Goal: Task Accomplishment & Management: Manage account settings

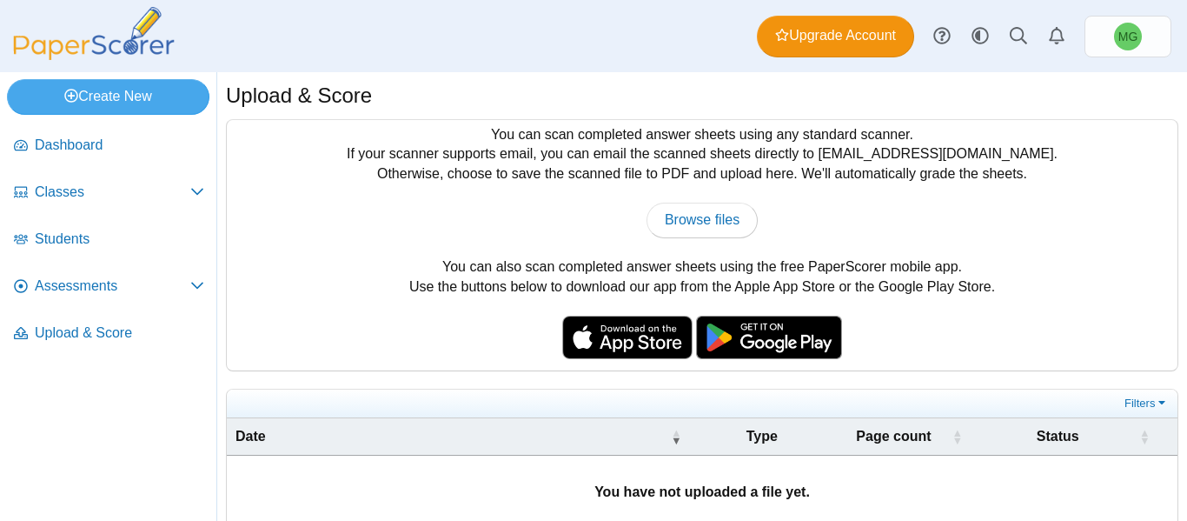
scroll to position [74, 0]
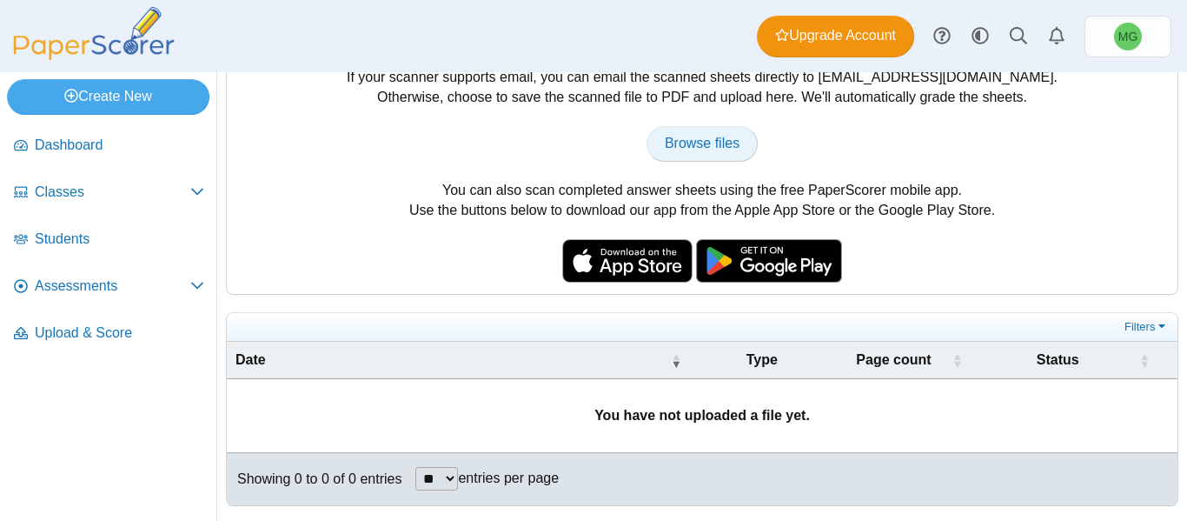
click at [705, 150] on span "Browse files" at bounding box center [702, 143] width 75 height 15
type input "**********"
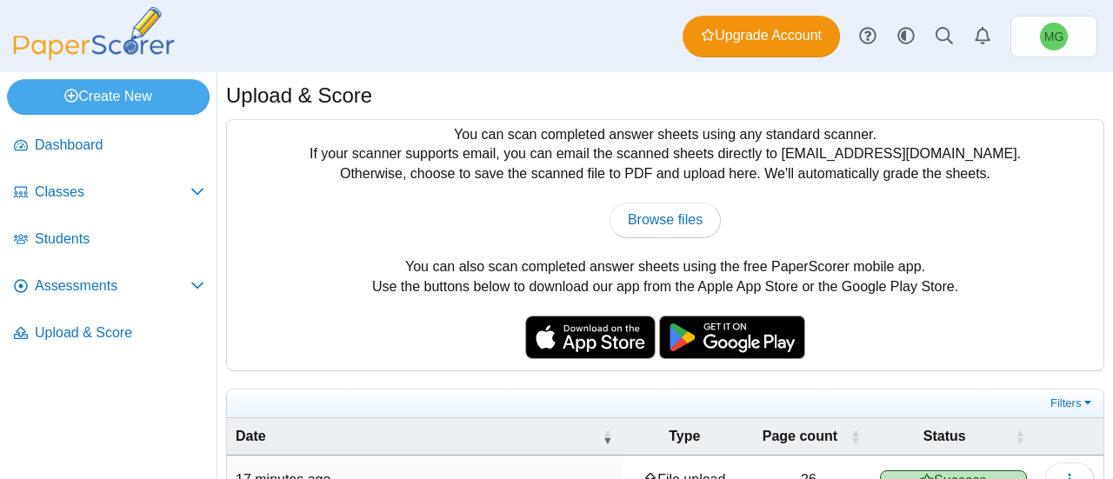
click at [371, 263] on div "You can scan completed answer sheets using any standard scanner. If your scanne…" at bounding box center [665, 245] width 876 height 250
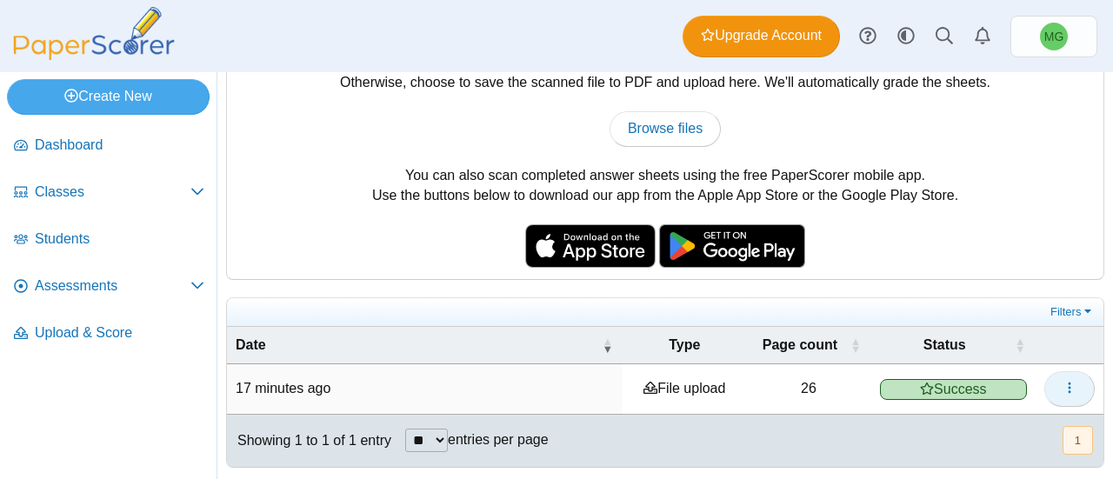
click at [1057, 393] on button "button" at bounding box center [1069, 388] width 50 height 35
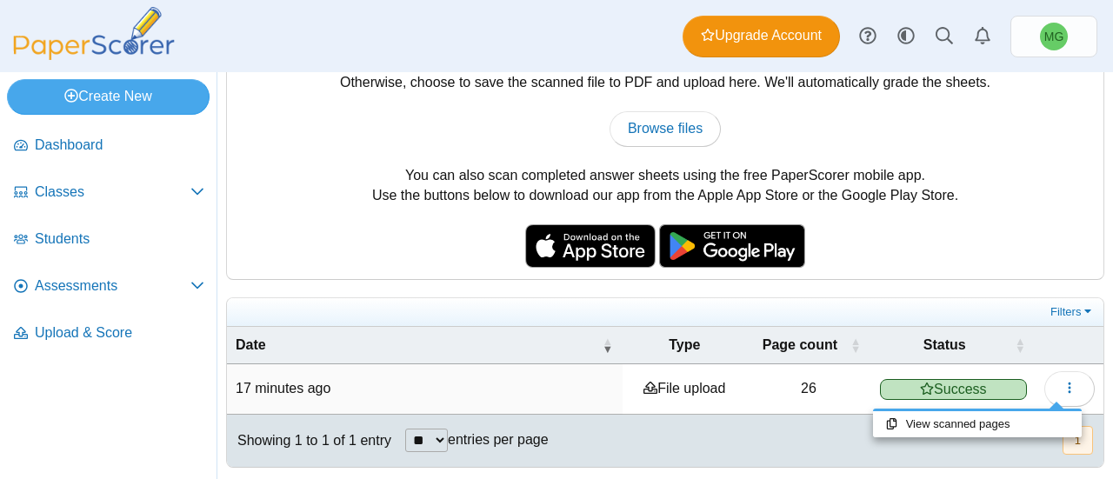
click at [306, 382] on time "17 minutes ago" at bounding box center [283, 388] width 95 height 15
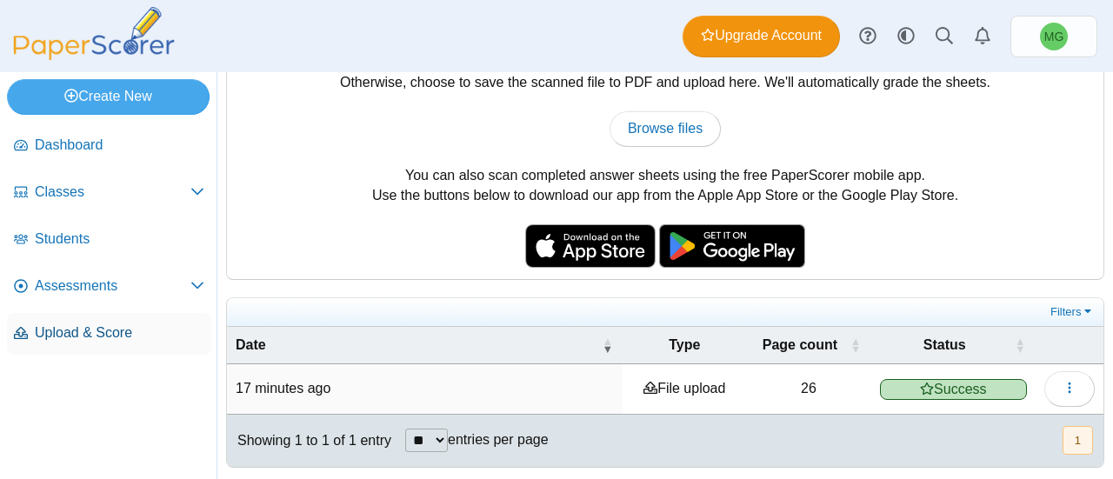
click at [108, 323] on span "Upload & Score" at bounding box center [120, 332] width 170 height 19
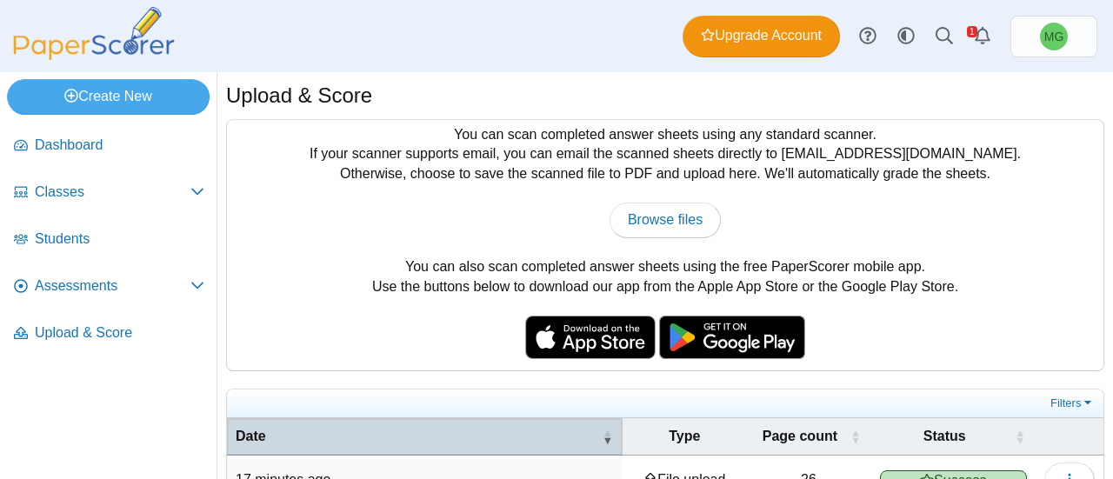
scroll to position [91, 0]
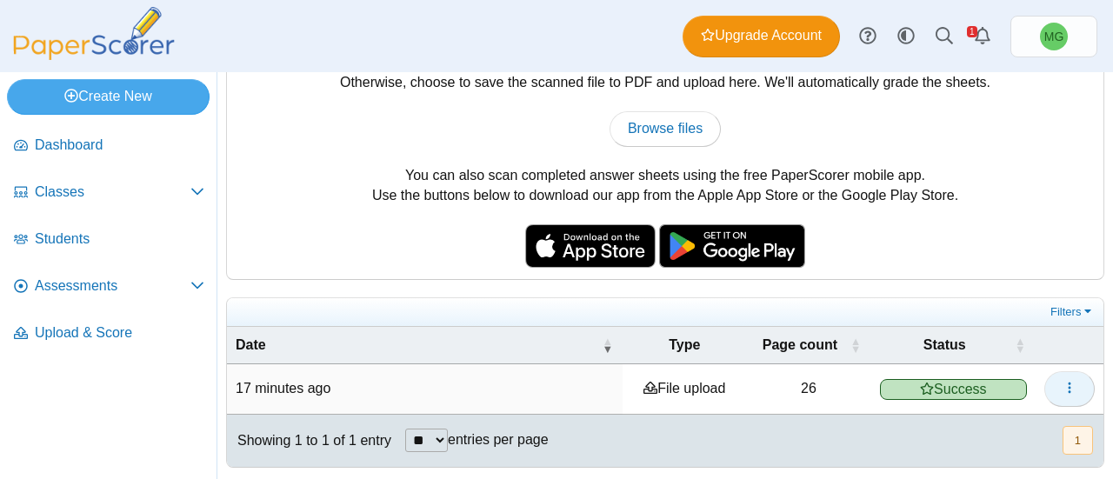
click at [1061, 395] on button "button" at bounding box center [1069, 388] width 50 height 35
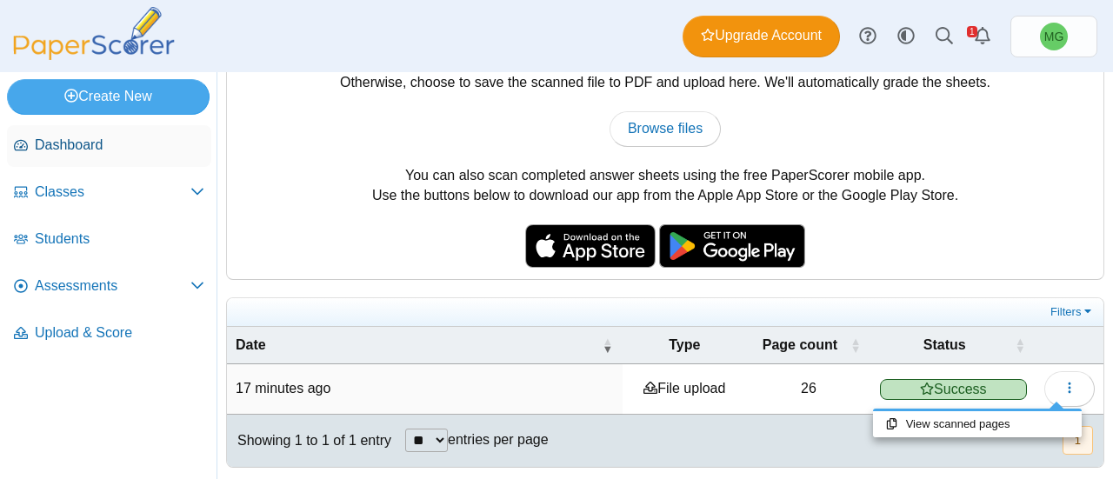
click at [113, 149] on span "Dashboard" at bounding box center [120, 145] width 170 height 19
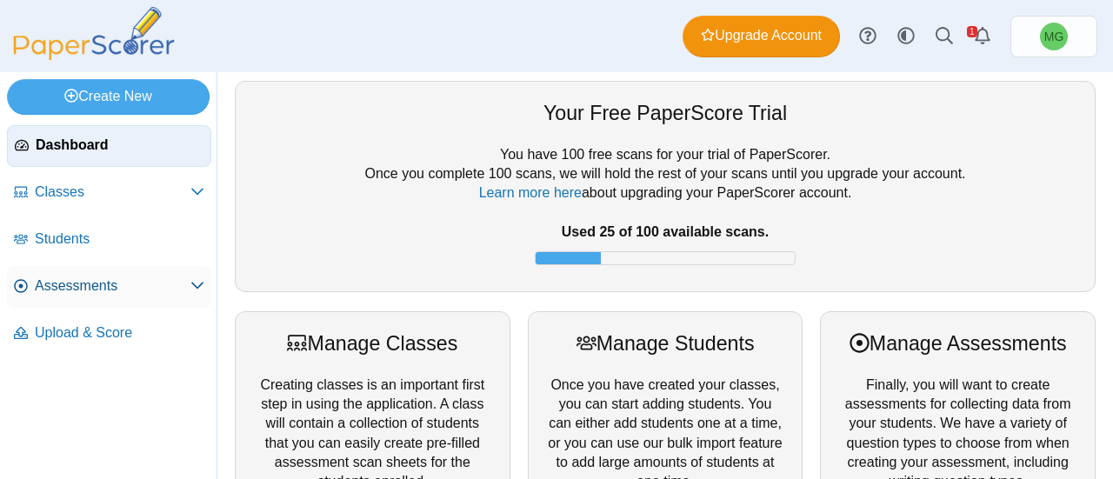
click at [90, 277] on span "Assessments" at bounding box center [113, 285] width 156 height 19
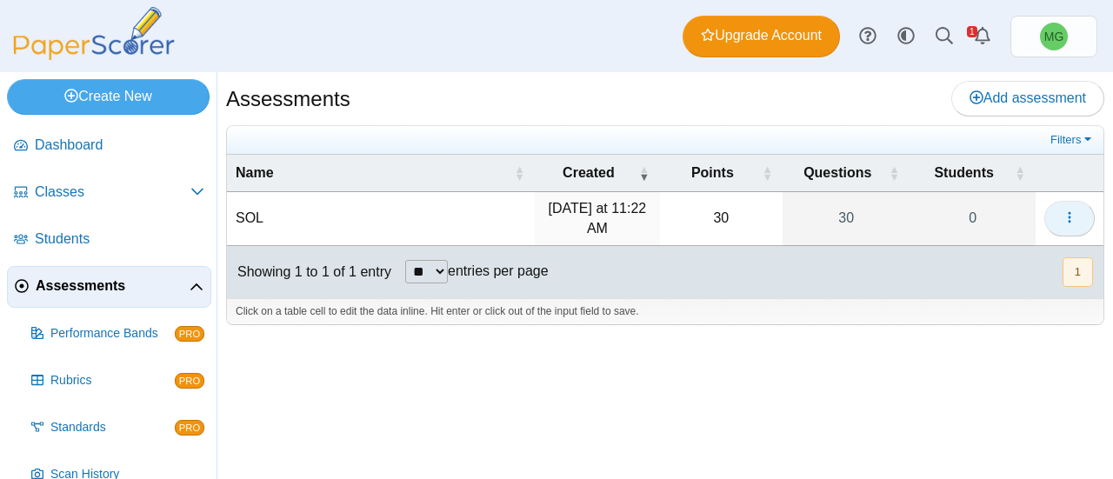
click at [1056, 216] on button "button" at bounding box center [1069, 218] width 50 height 35
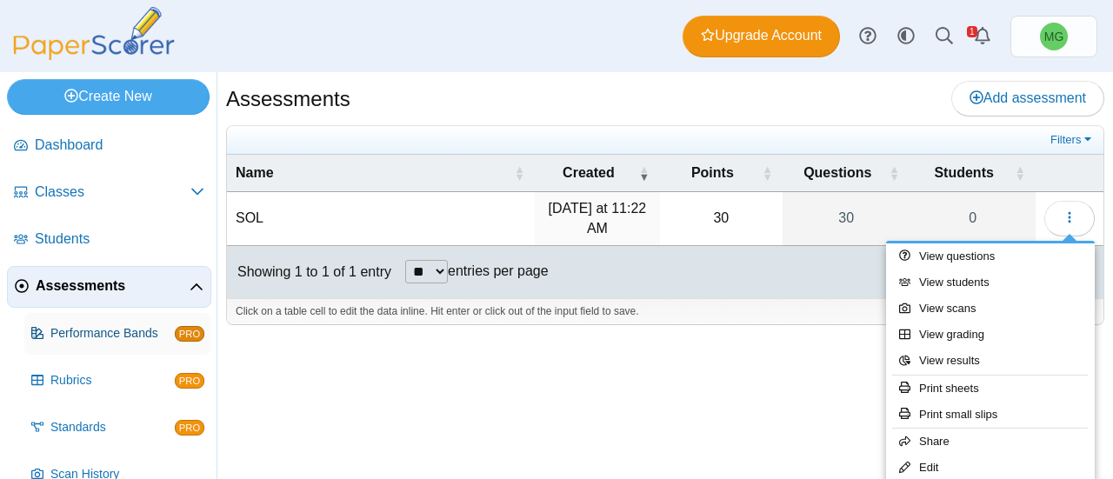
scroll to position [120, 0]
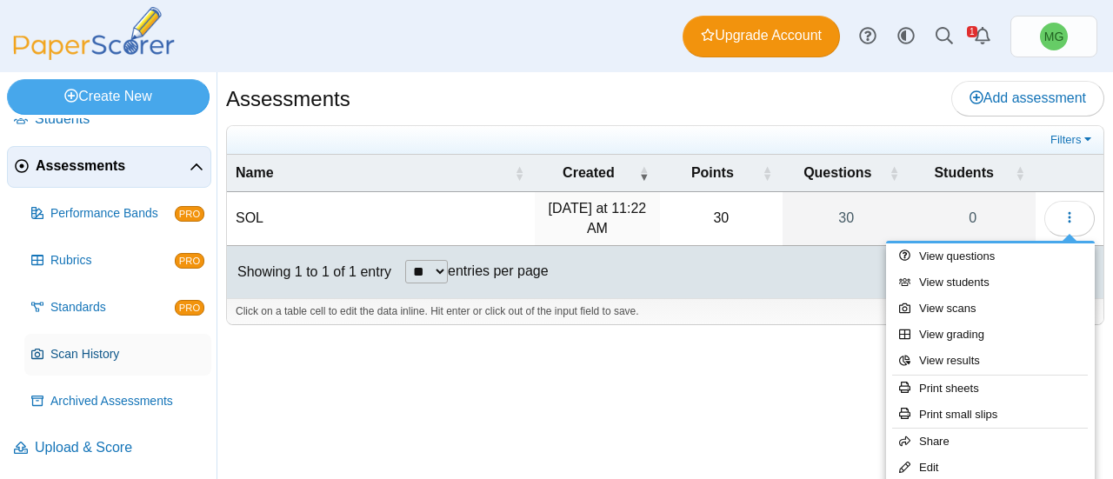
click at [103, 347] on span "Scan History" at bounding box center [127, 354] width 154 height 17
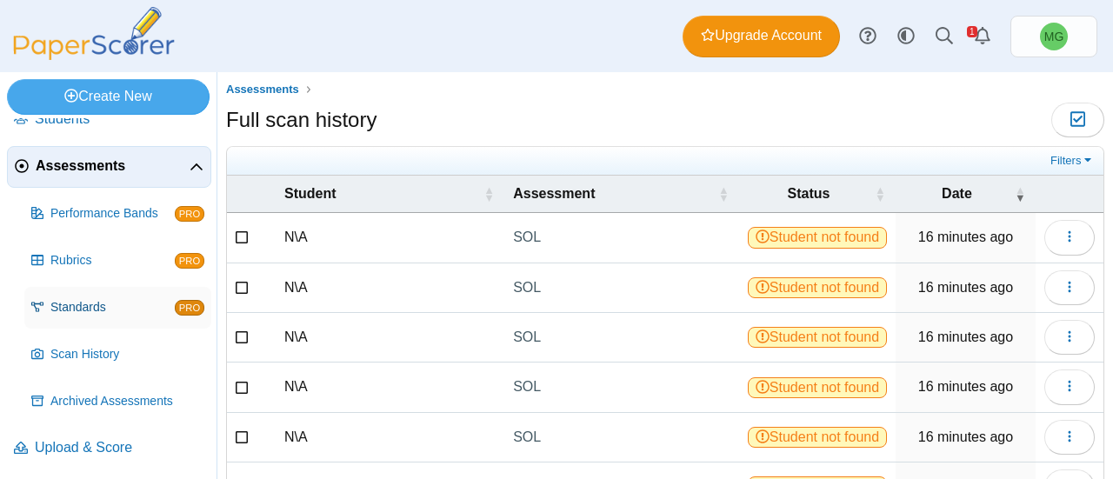
scroll to position [33, 0]
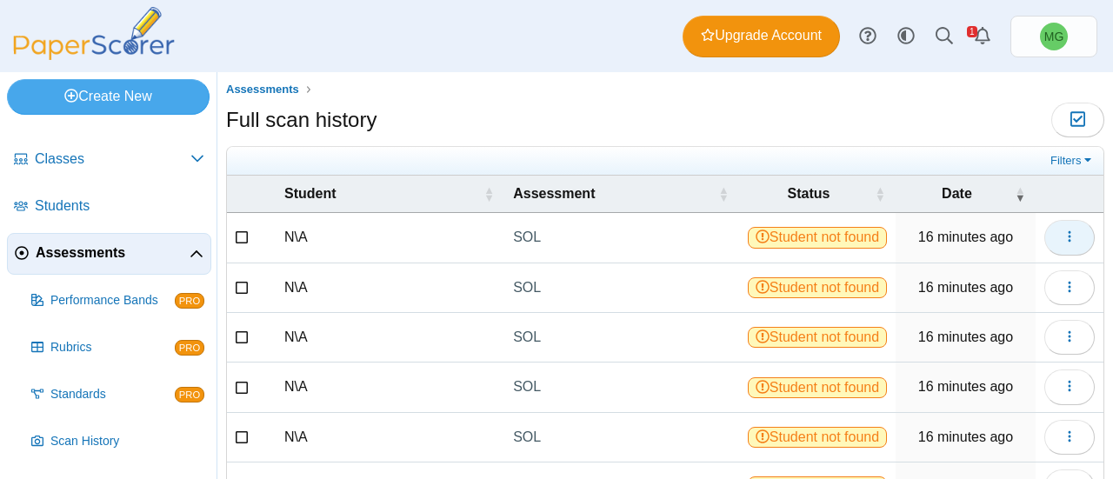
click at [1050, 246] on button "button" at bounding box center [1069, 237] width 50 height 35
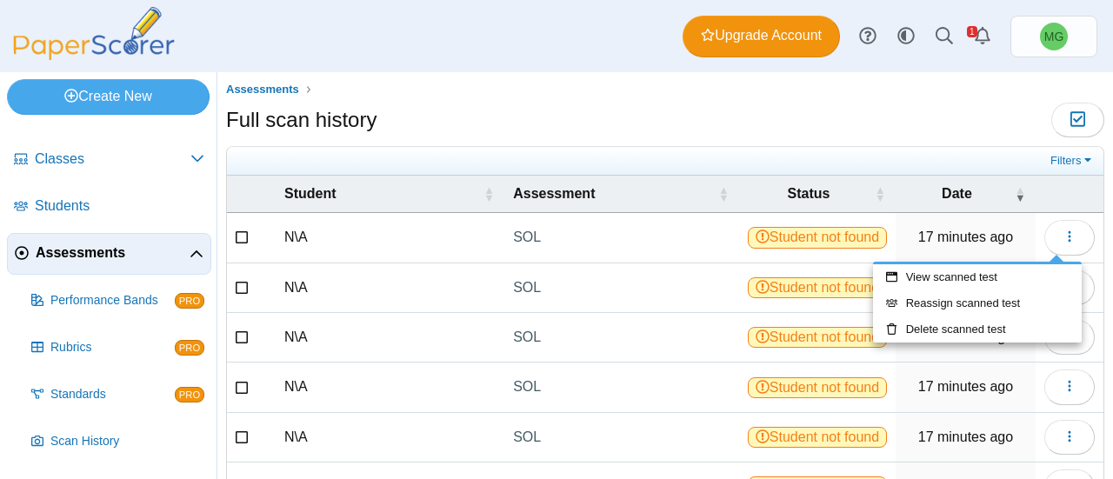
click at [927, 107] on div "Full scan history Moderation 0" at bounding box center [665, 122] width 878 height 39
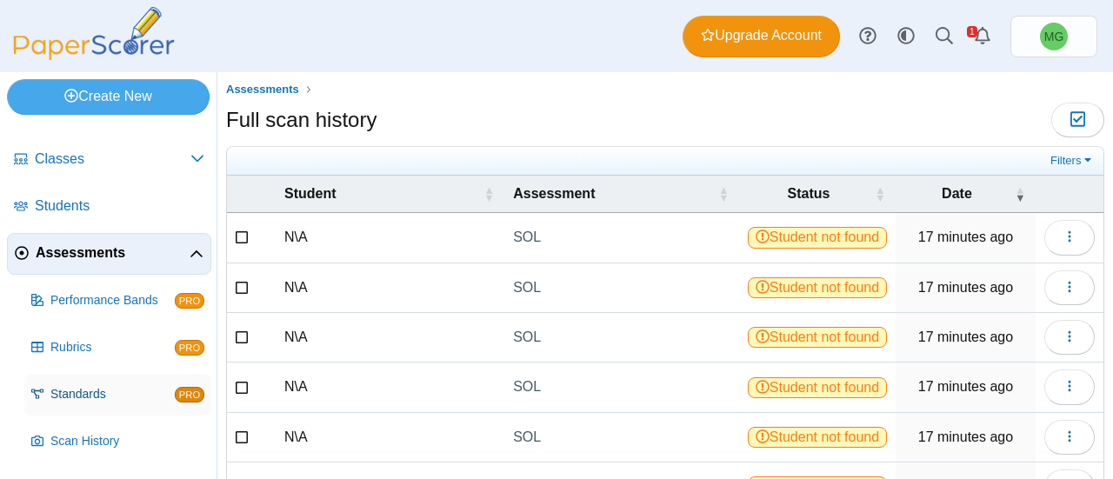
scroll to position [120, 0]
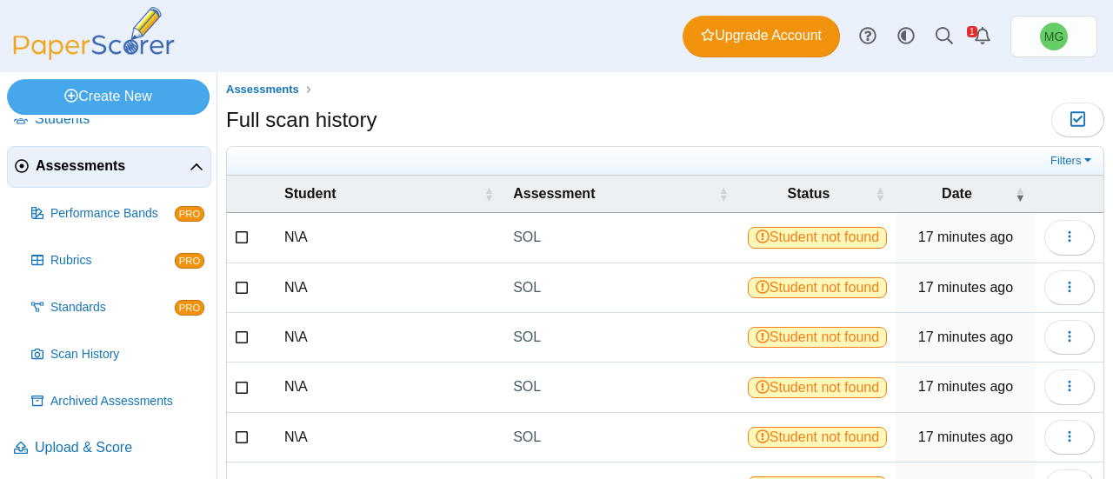
drag, startPoint x: 495, startPoint y: 126, endPoint x: 499, endPoint y: 116, distance: 10.2
click at [499, 117] on div "Full scan history Moderation 0" at bounding box center [665, 122] width 878 height 39
click at [1072, 122] on icon "button" at bounding box center [1077, 119] width 17 height 15
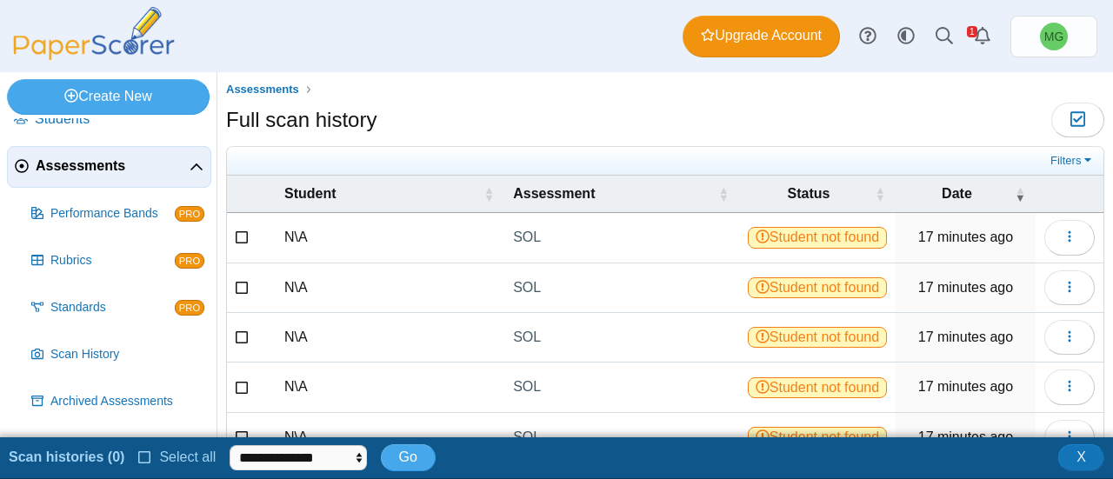
click at [247, 239] on icon at bounding box center [243, 235] width 14 height 12
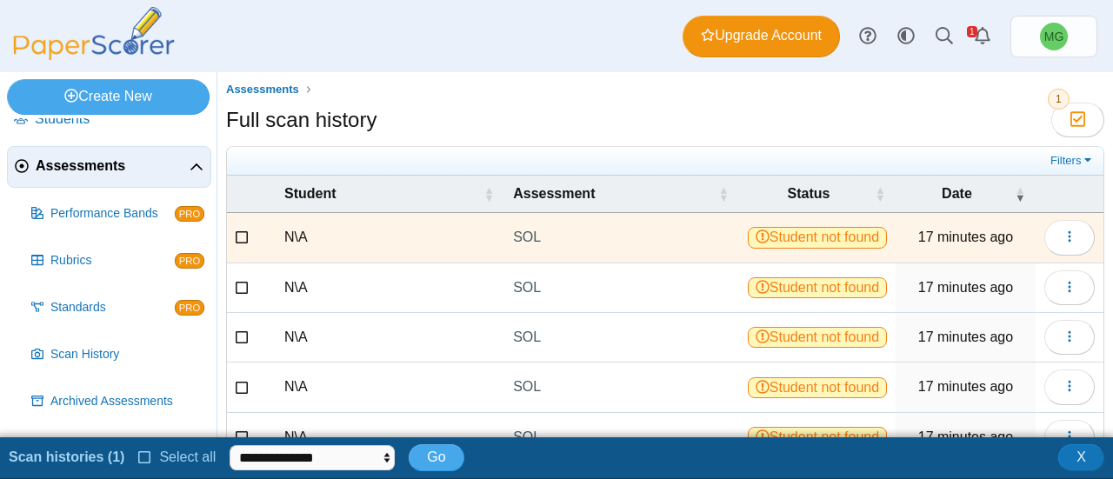
click at [247, 288] on icon at bounding box center [243, 285] width 14 height 12
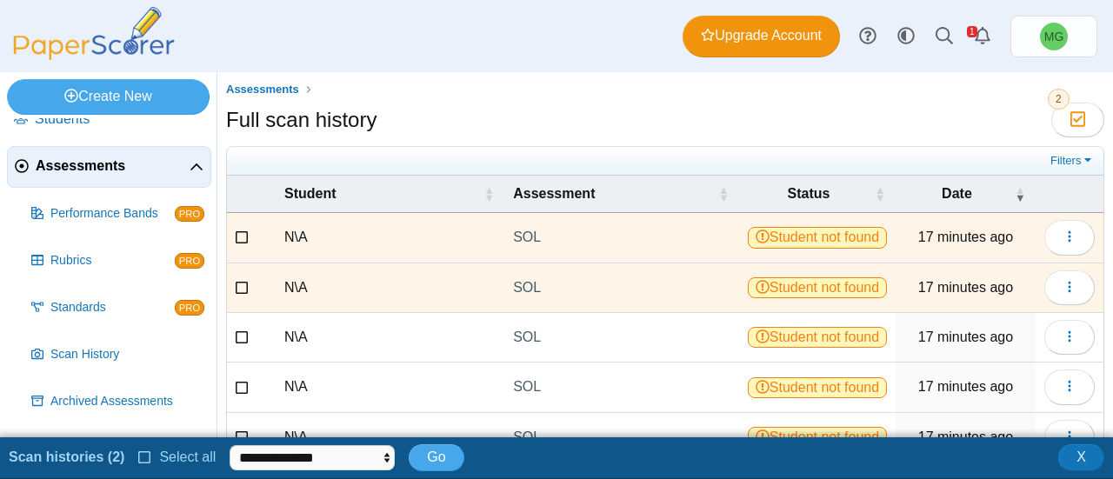
click at [241, 342] on icon at bounding box center [243, 335] width 14 height 12
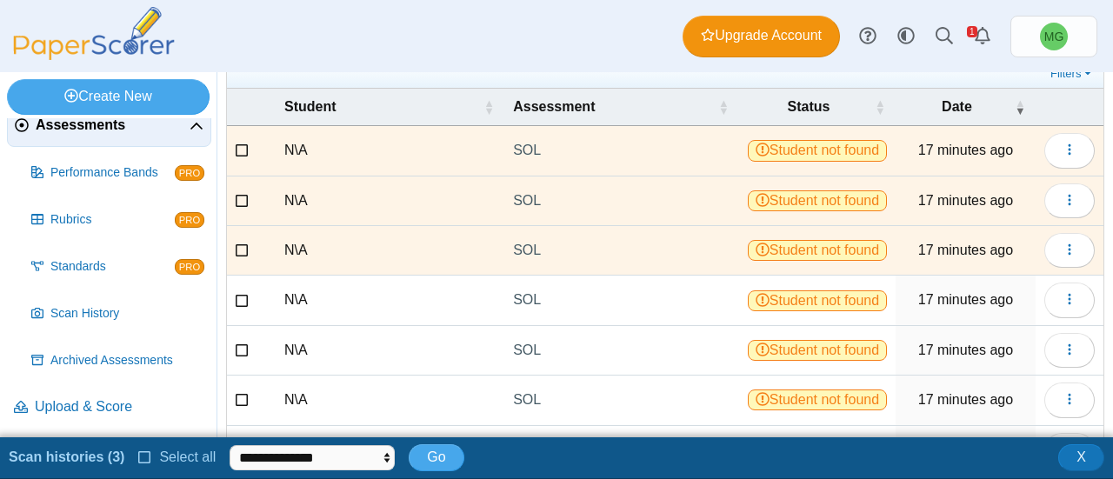
scroll to position [0, 0]
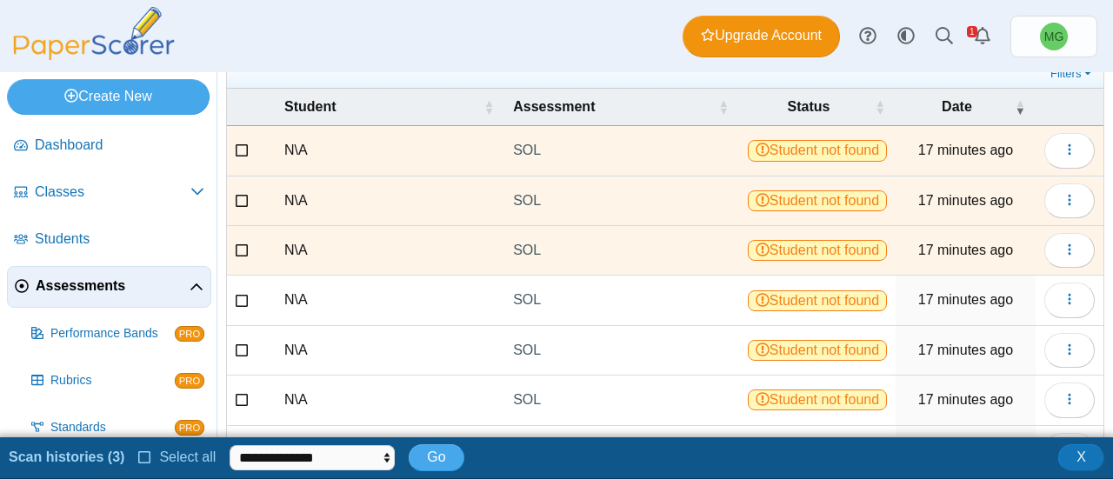
click at [237, 304] on icon at bounding box center [243, 298] width 14 height 12
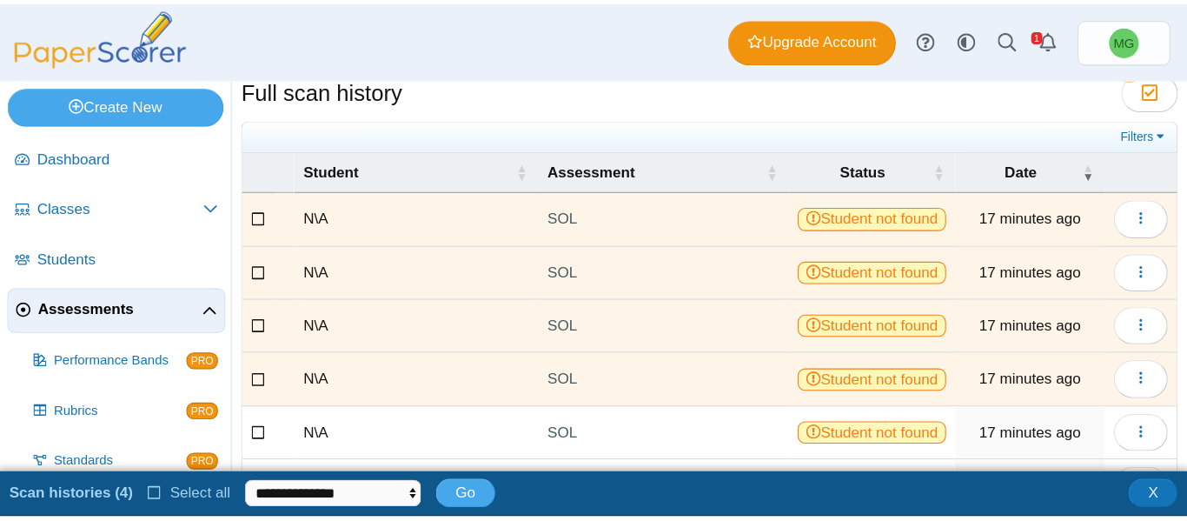
scroll to position [210, 0]
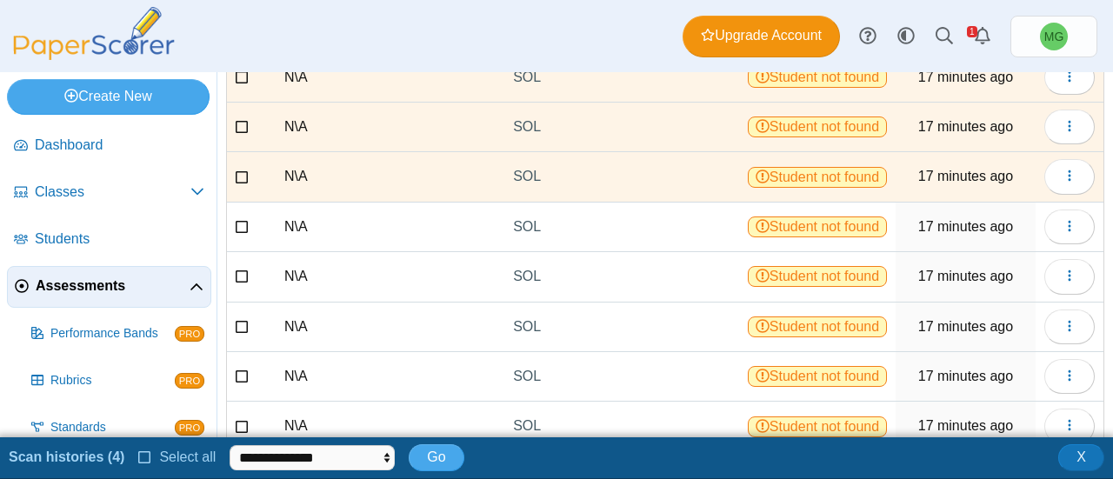
click at [238, 230] on icon at bounding box center [243, 224] width 14 height 12
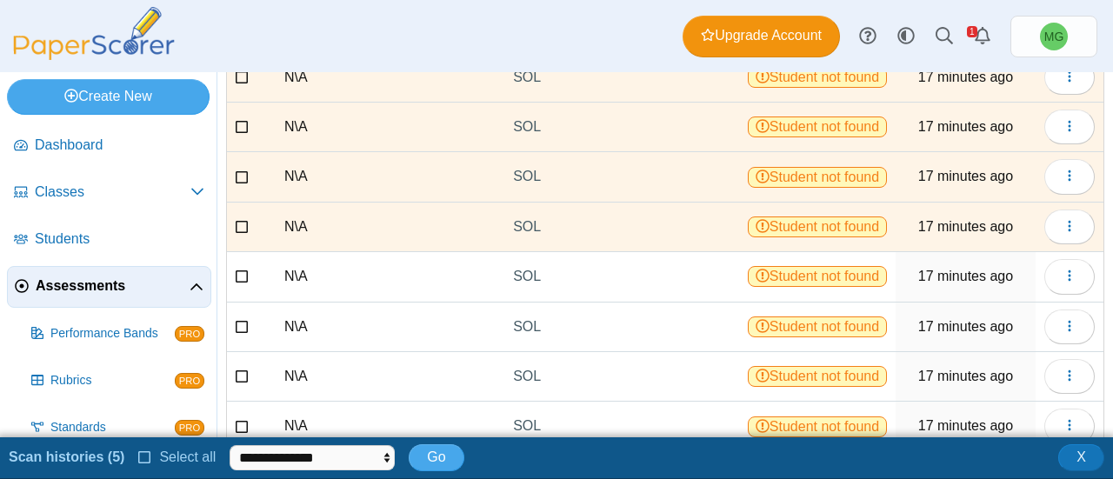
click at [242, 281] on icon at bounding box center [243, 275] width 14 height 12
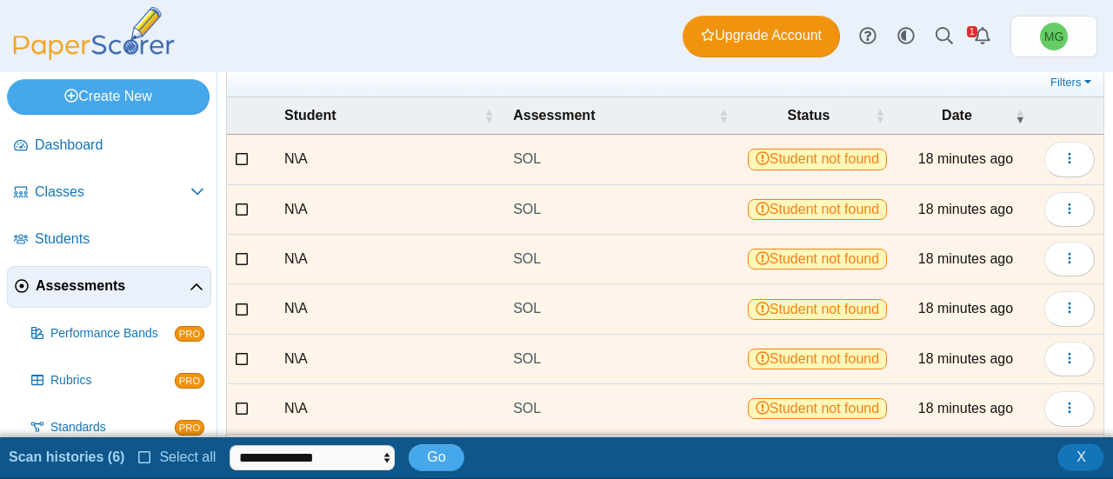
scroll to position [384, 0]
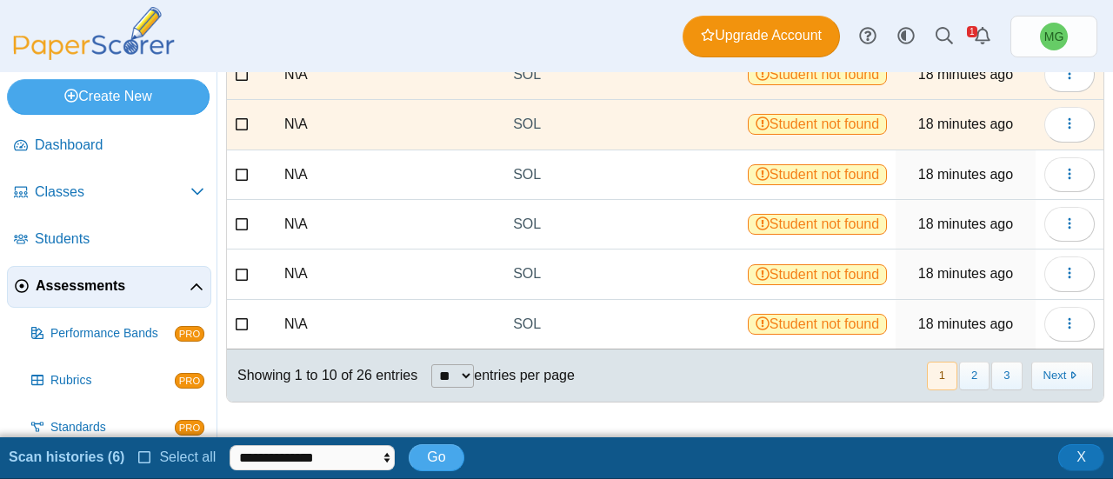
click at [238, 166] on icon at bounding box center [243, 172] width 14 height 12
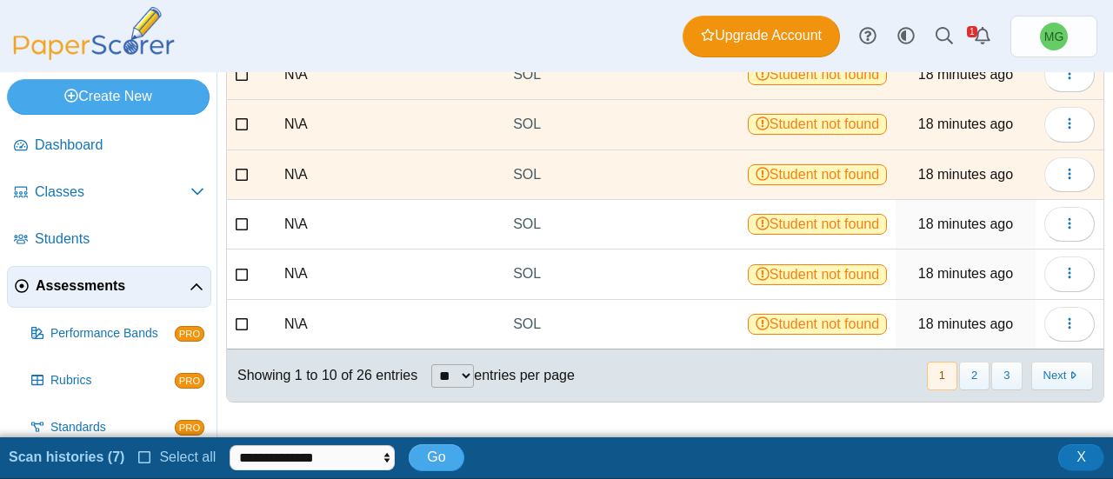
click at [245, 222] on icon at bounding box center [243, 222] width 14 height 12
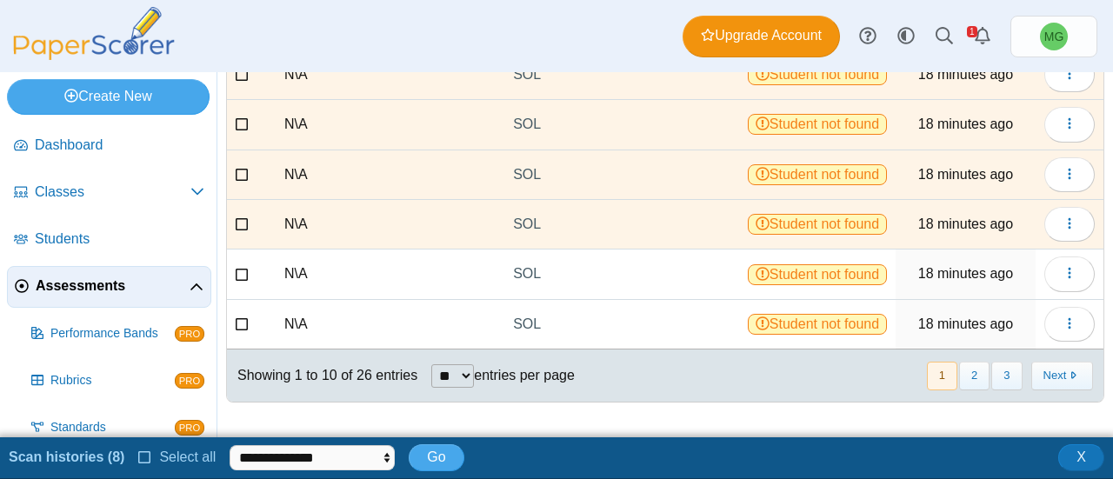
click at [238, 273] on icon at bounding box center [243, 272] width 14 height 12
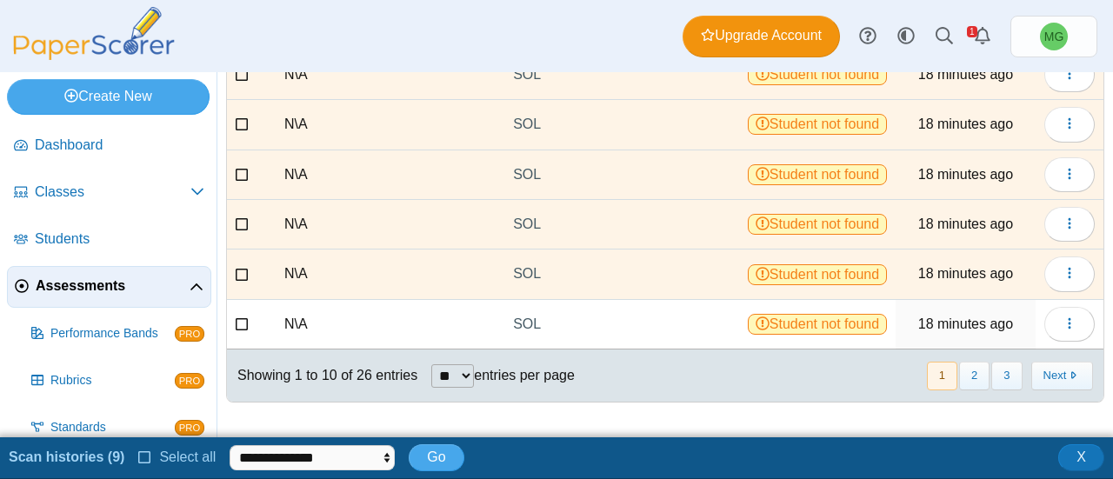
click at [242, 322] on icon at bounding box center [243, 322] width 14 height 12
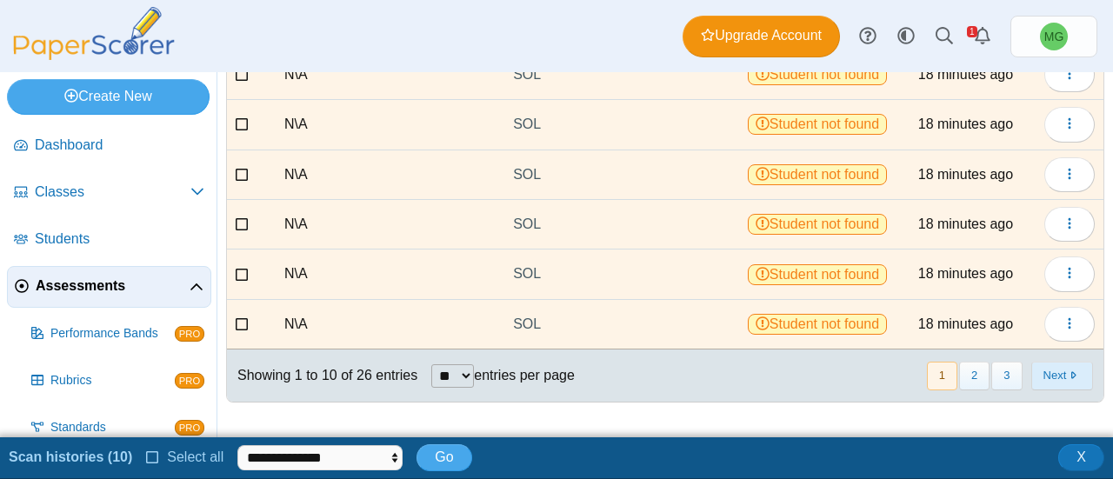
click at [1031, 379] on button "Next" at bounding box center [1062, 376] width 62 height 29
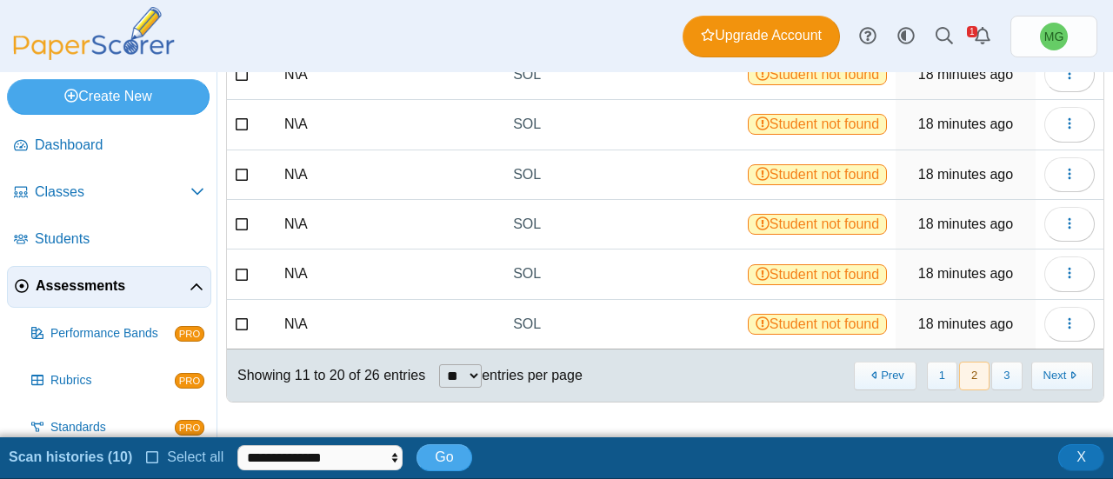
scroll to position [0, 0]
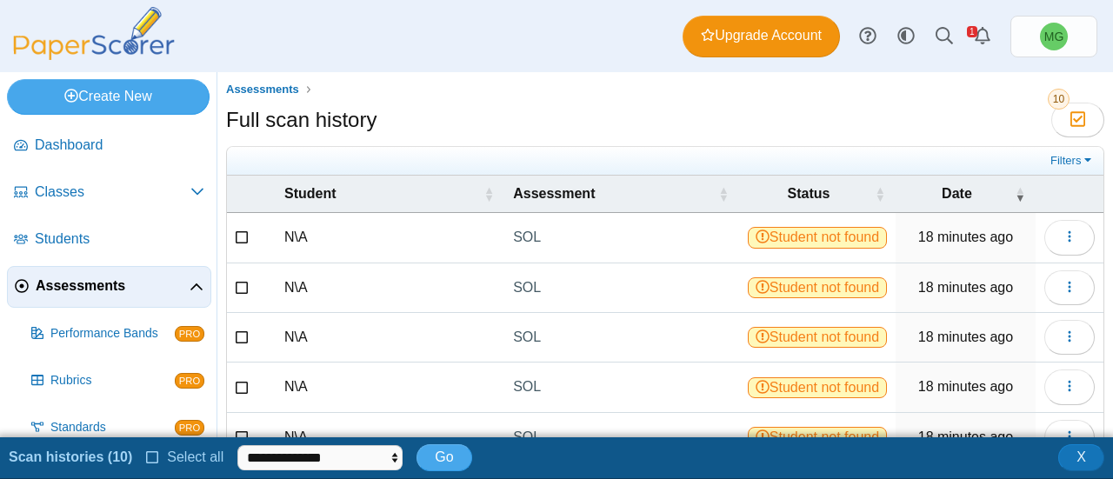
click at [240, 235] on icon at bounding box center [243, 235] width 14 height 12
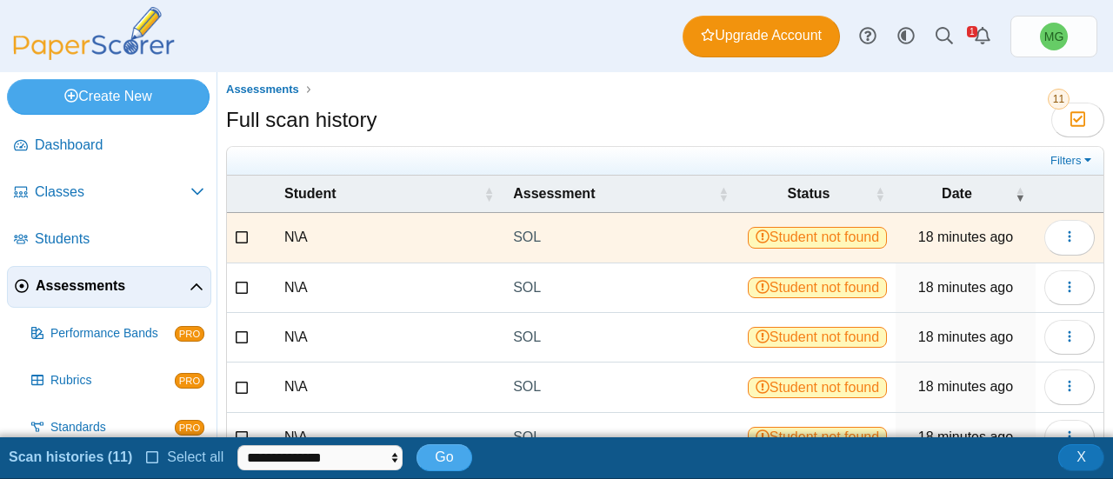
click at [240, 291] on icon at bounding box center [243, 285] width 14 height 12
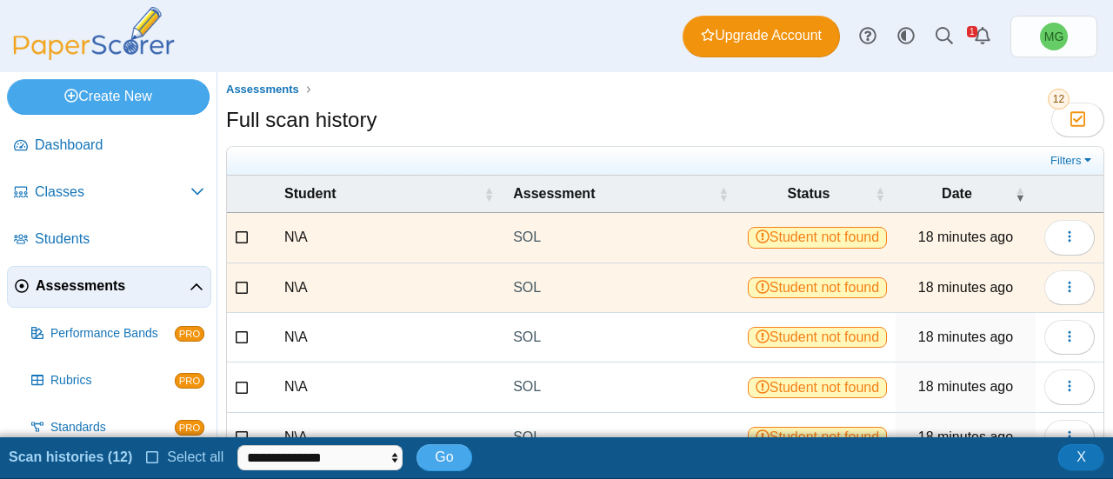
click at [238, 347] on label at bounding box center [243, 337] width 14 height 19
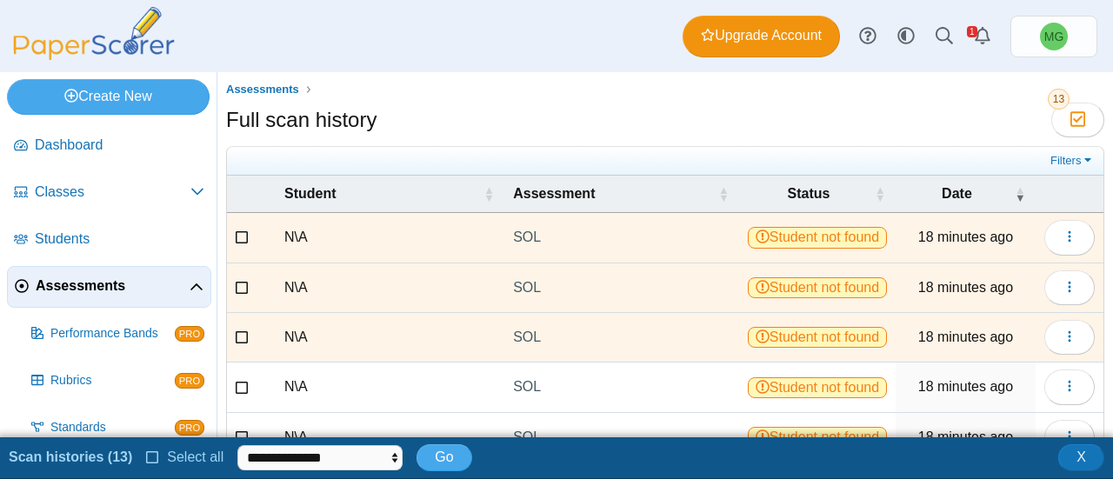
scroll to position [174, 0]
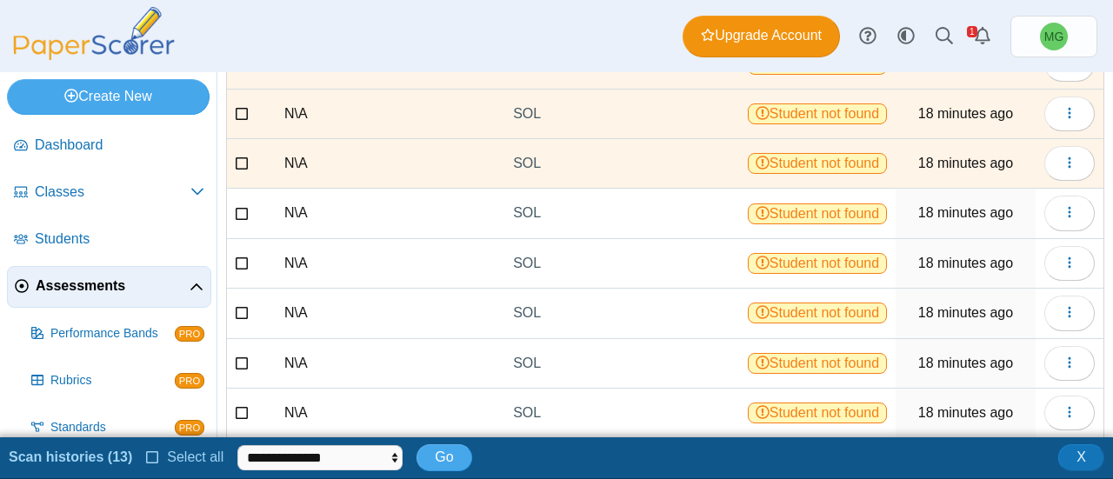
click at [238, 217] on icon at bounding box center [243, 211] width 14 height 12
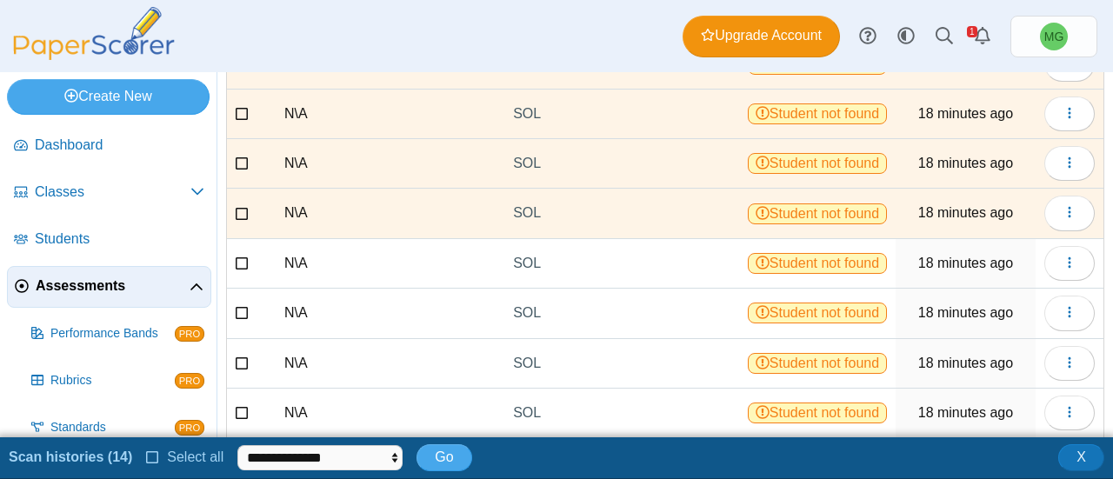
click at [241, 267] on icon at bounding box center [243, 261] width 14 height 12
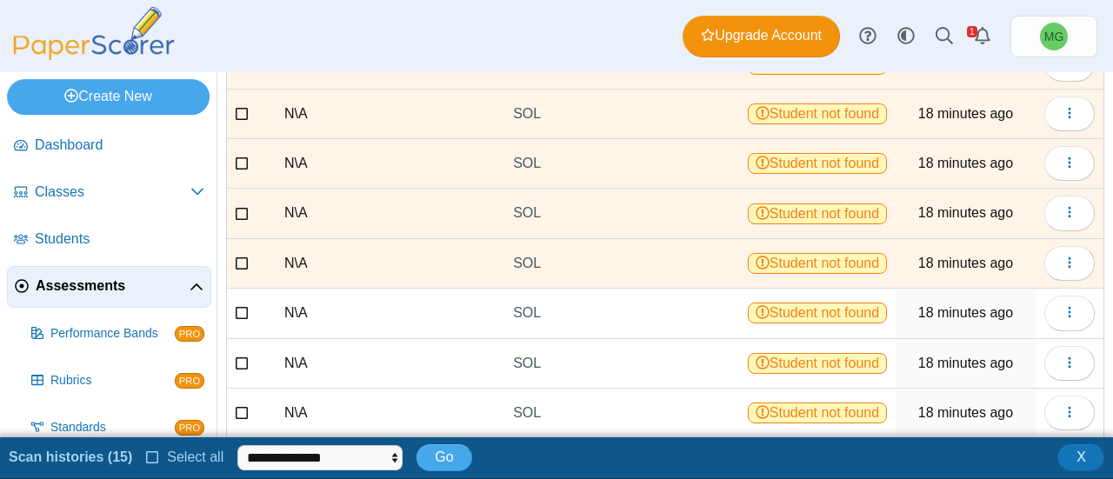
click at [243, 317] on icon at bounding box center [243, 311] width 14 height 12
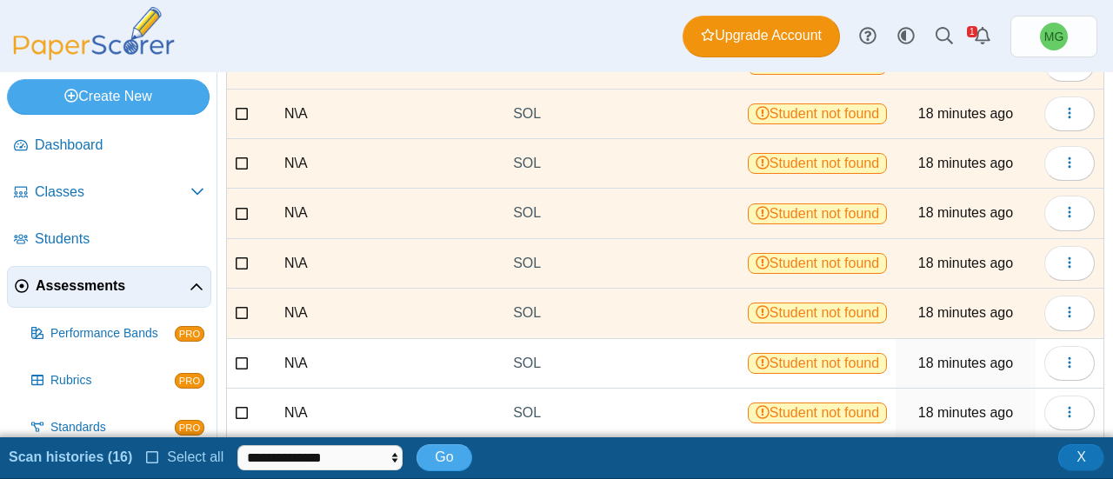
scroll to position [261, 0]
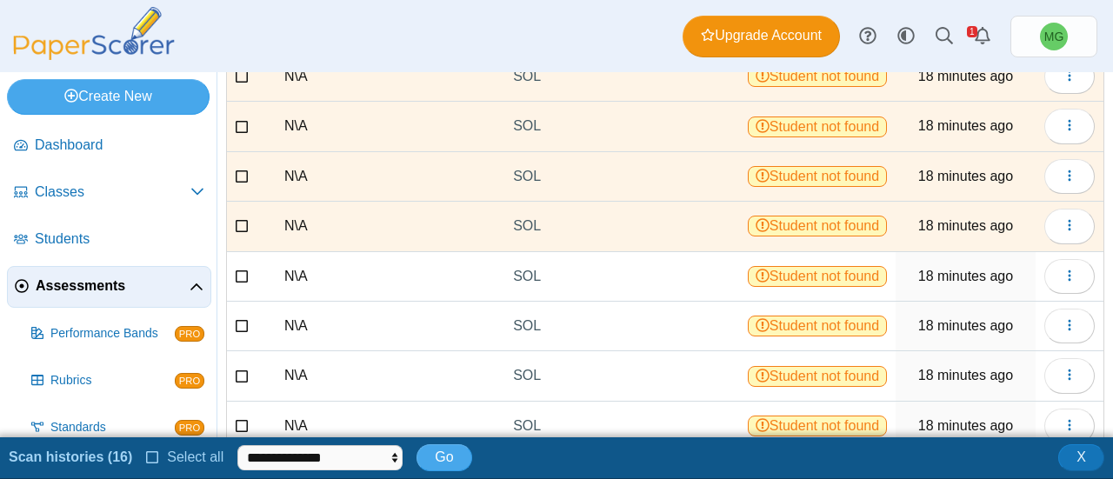
click at [246, 280] on icon at bounding box center [243, 274] width 14 height 12
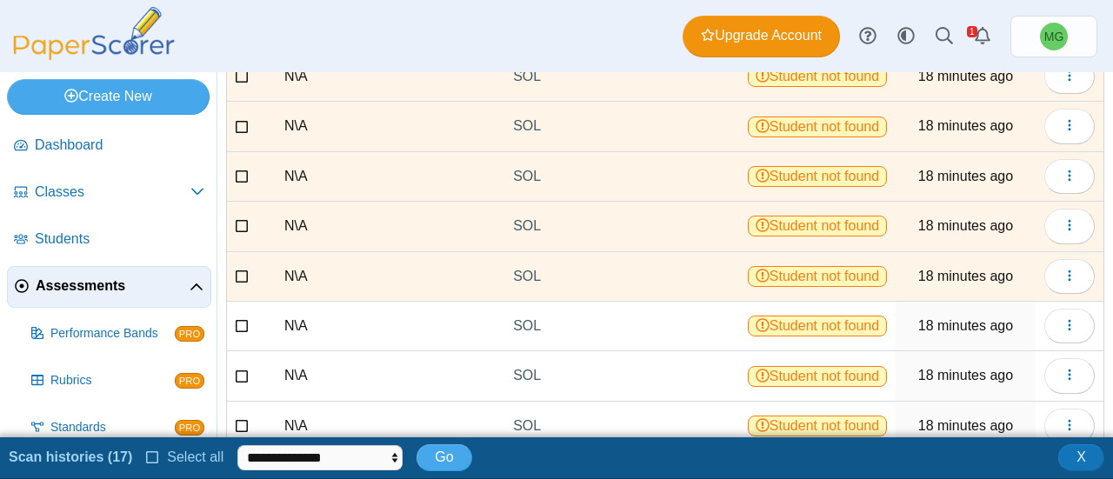
click at [240, 330] on icon at bounding box center [243, 324] width 14 height 12
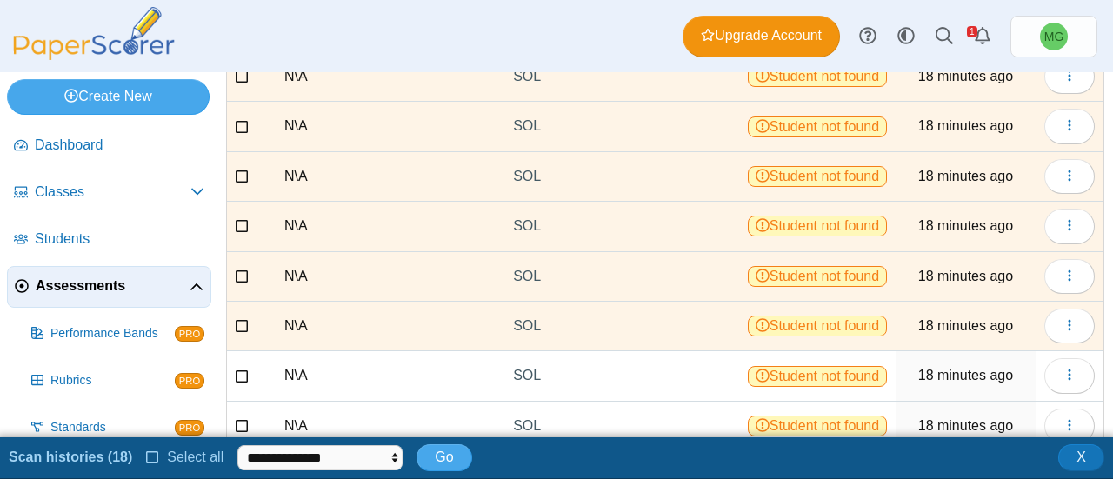
scroll to position [384, 0]
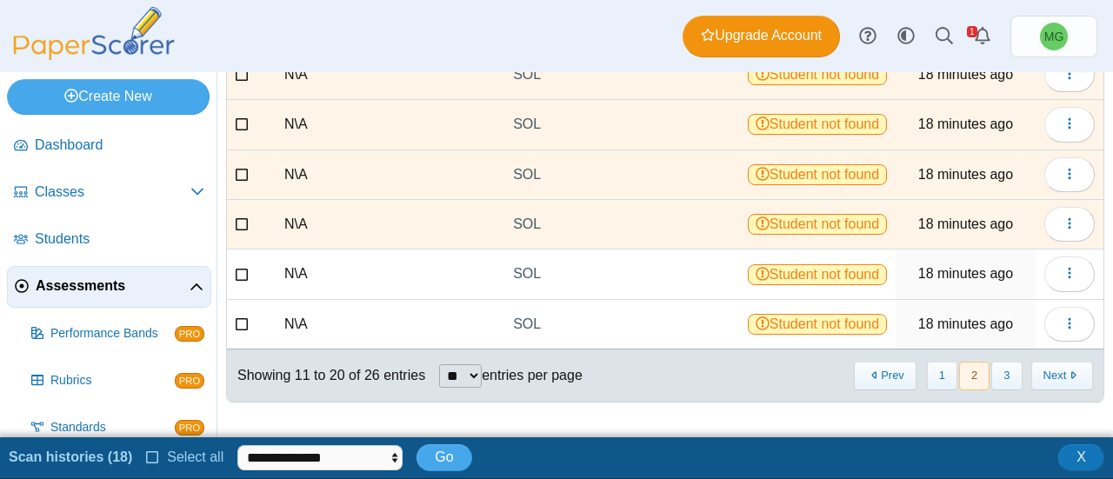
click at [243, 276] on icon at bounding box center [243, 272] width 14 height 12
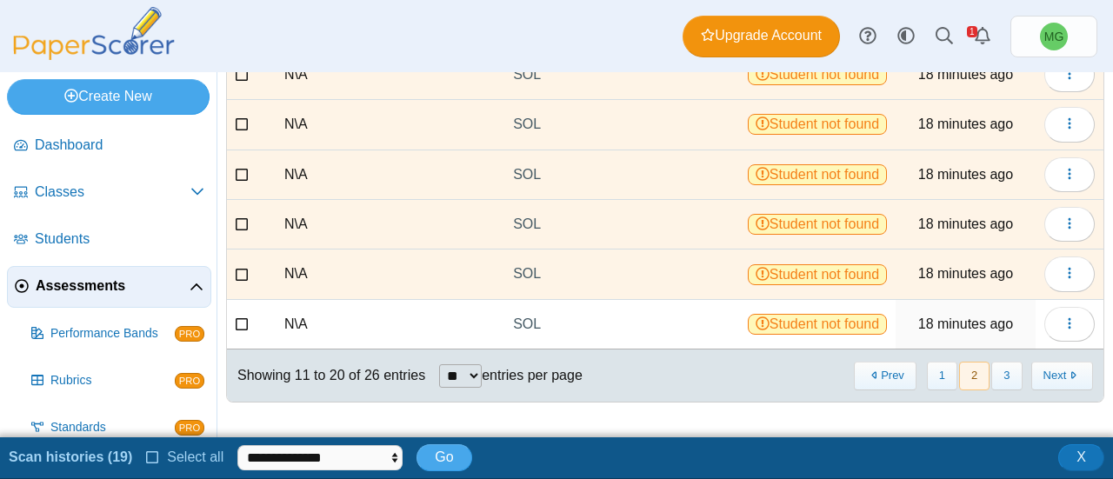
click at [242, 323] on icon at bounding box center [243, 322] width 14 height 12
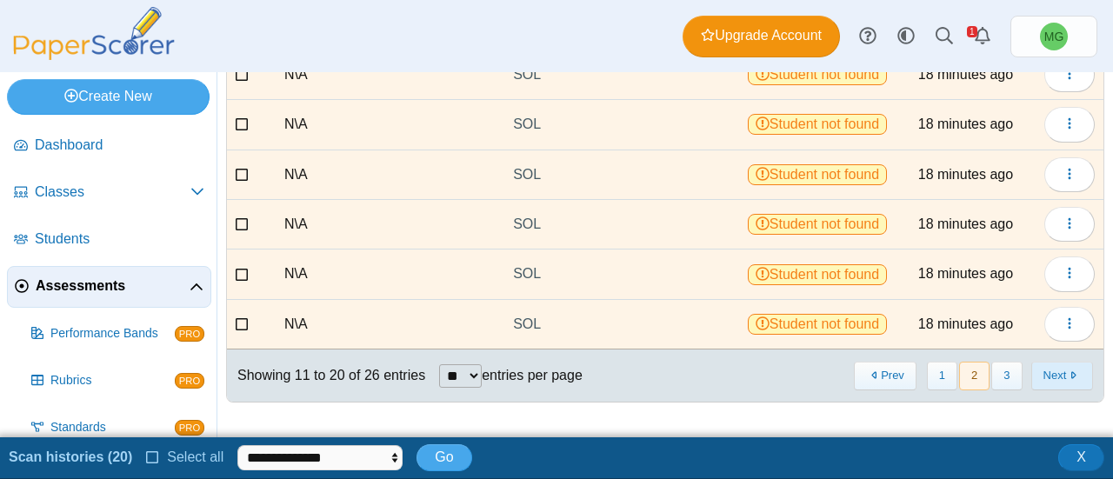
click at [1062, 375] on button "Next" at bounding box center [1062, 376] width 62 height 29
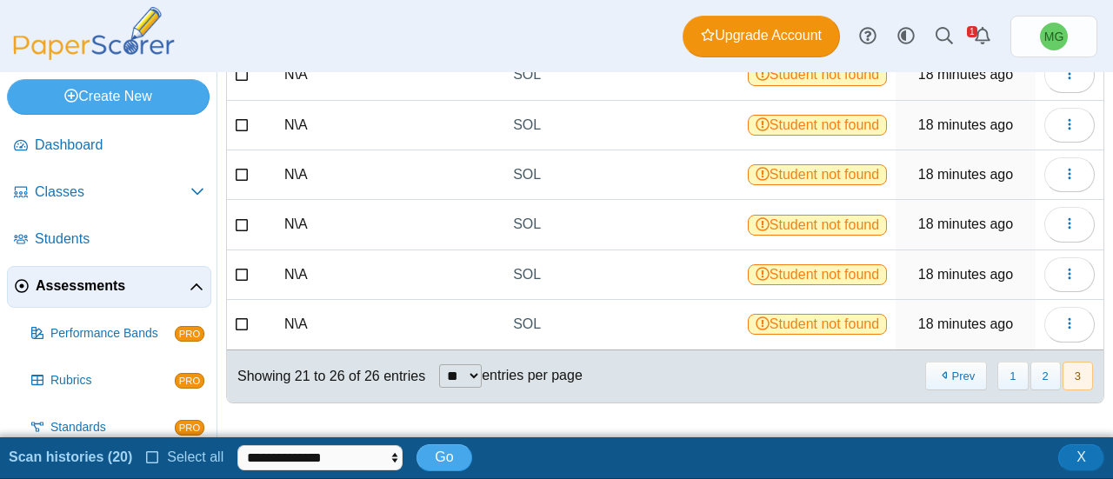
scroll to position [0, 0]
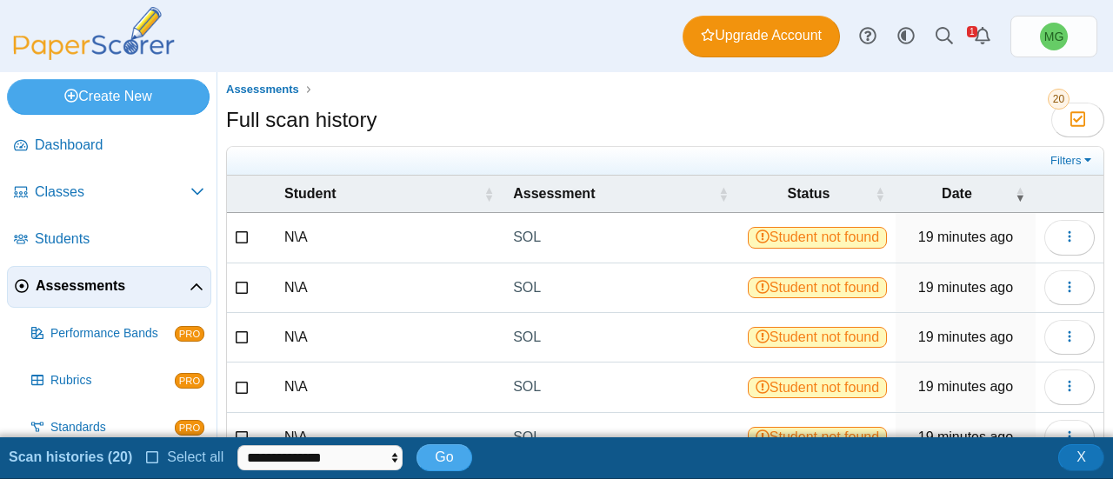
click at [236, 237] on icon at bounding box center [243, 235] width 14 height 12
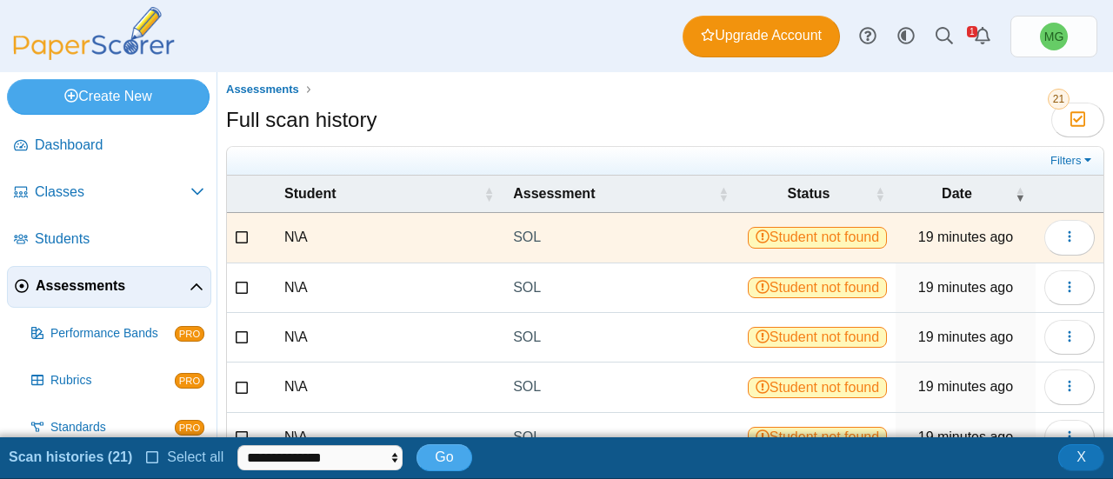
click at [243, 289] on icon at bounding box center [243, 285] width 14 height 12
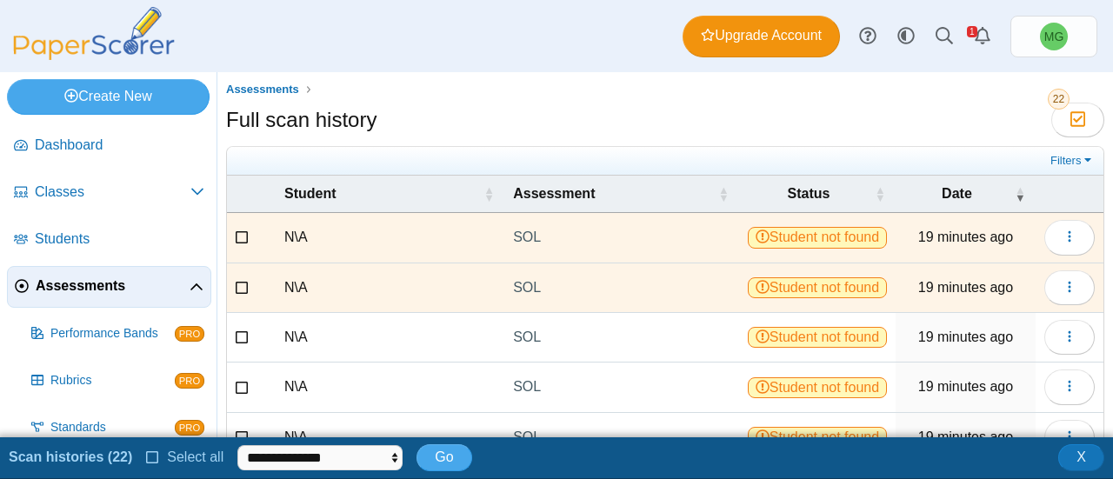
scroll to position [174, 0]
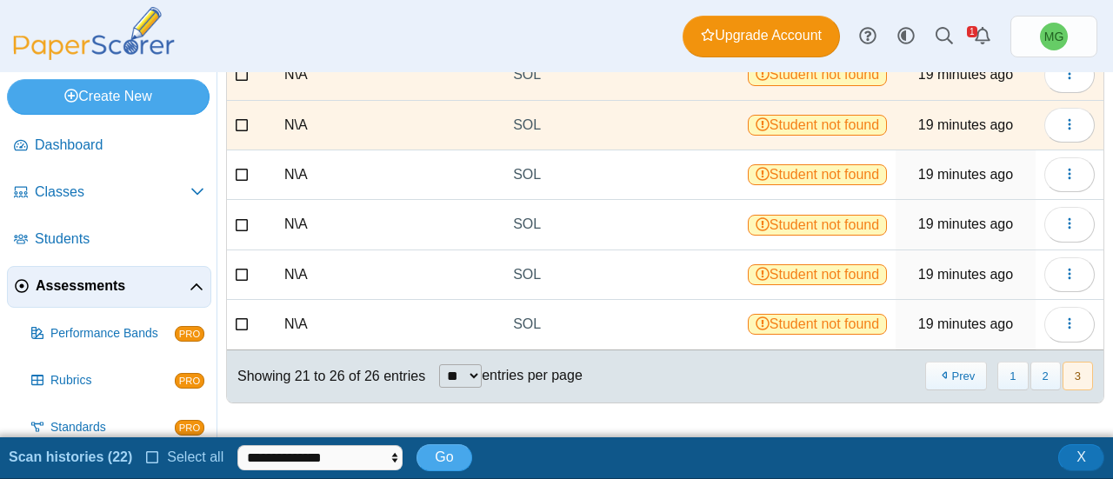
click at [237, 167] on icon at bounding box center [243, 173] width 14 height 12
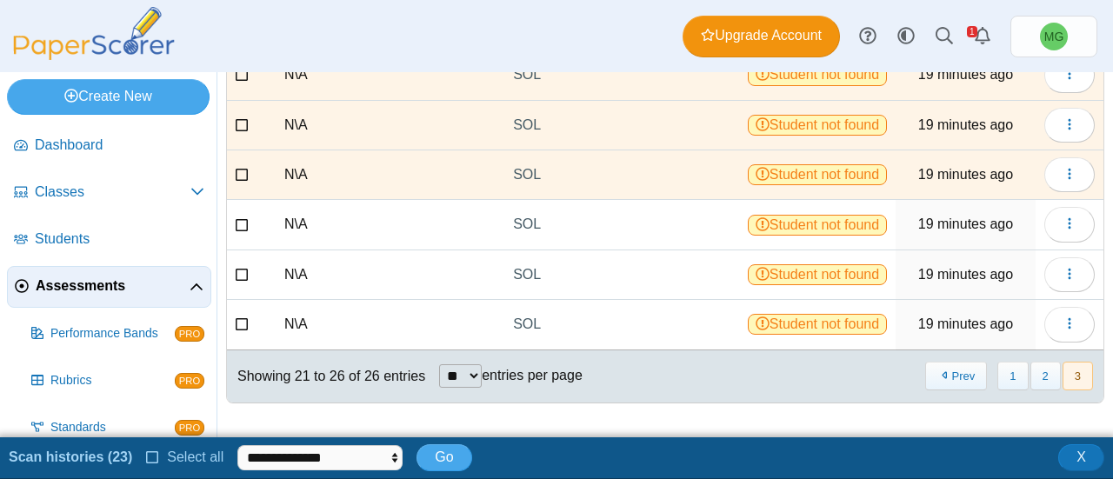
click at [238, 223] on icon at bounding box center [243, 222] width 14 height 12
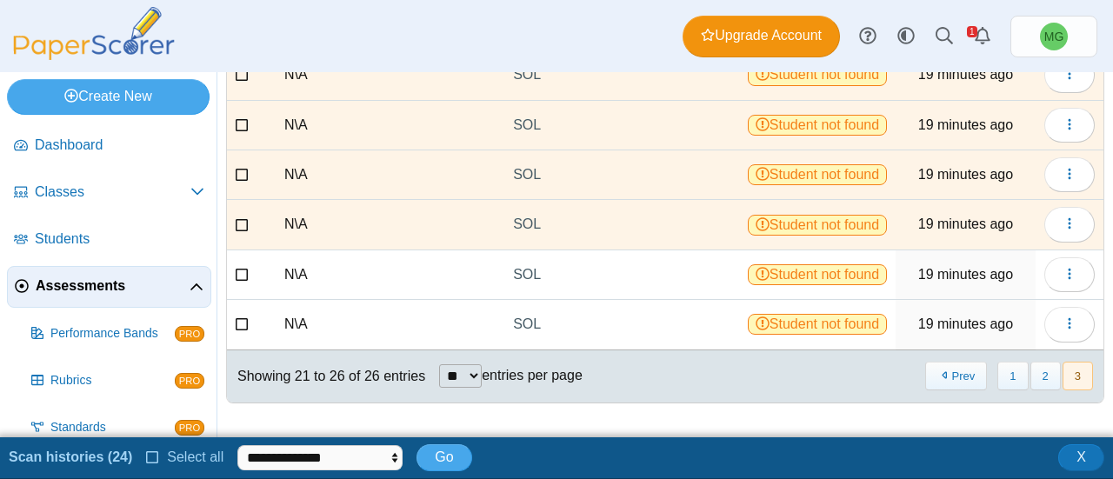
click at [242, 278] on icon at bounding box center [243, 272] width 14 height 12
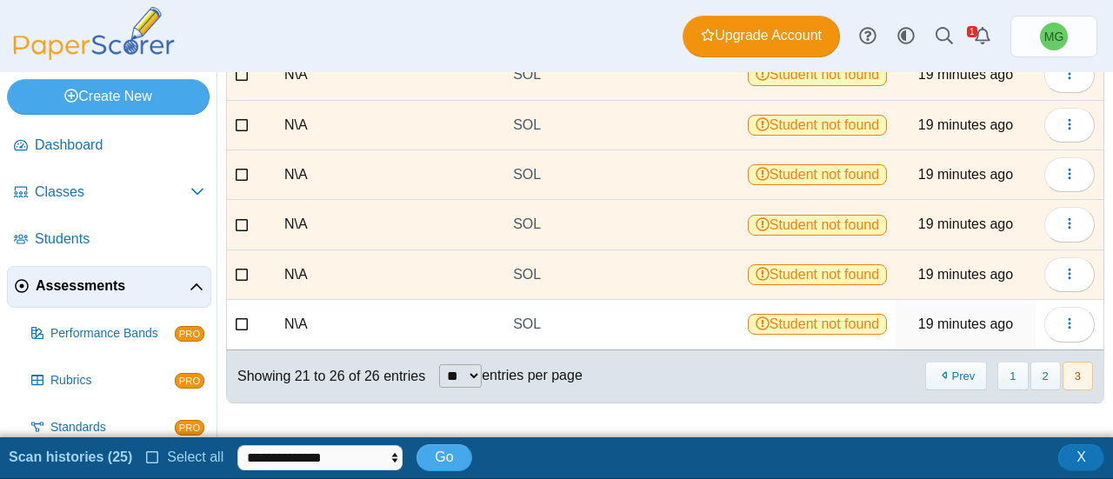
click at [241, 321] on icon at bounding box center [243, 322] width 14 height 12
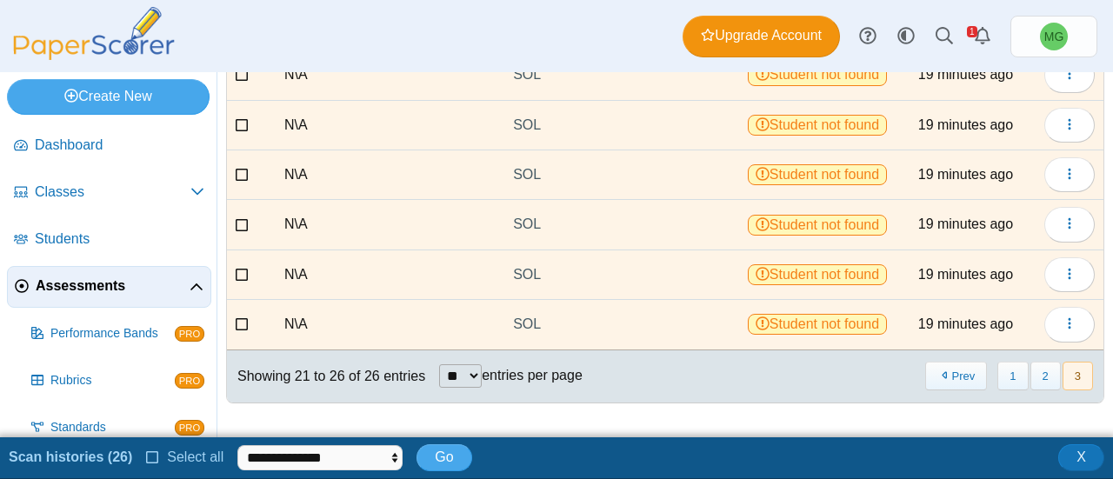
scroll to position [0, 0]
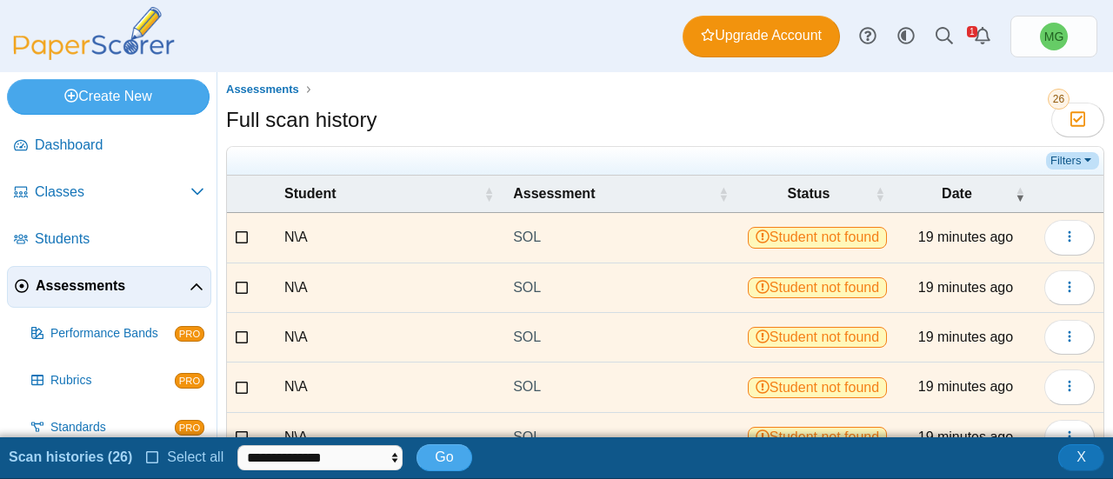
click at [1069, 166] on link "Filters" at bounding box center [1072, 160] width 53 height 17
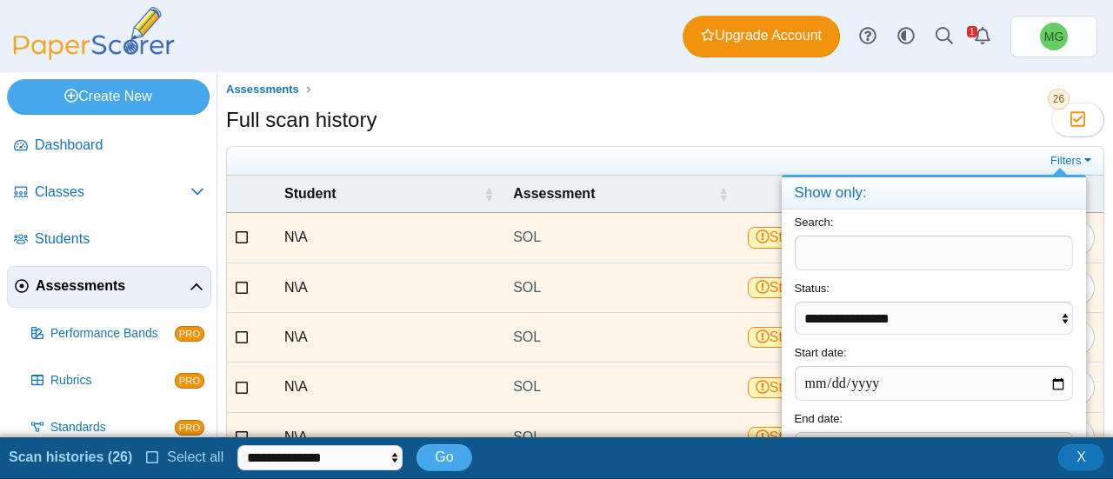
click at [716, 119] on div "Full scan history Moderation 26" at bounding box center [665, 122] width 878 height 39
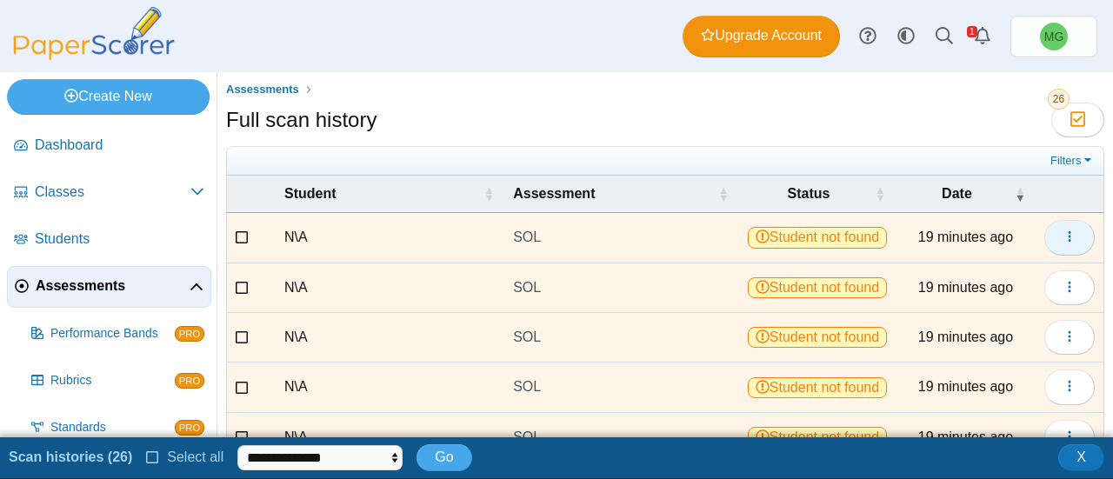
click at [1062, 236] on icon "button" at bounding box center [1069, 236] width 14 height 14
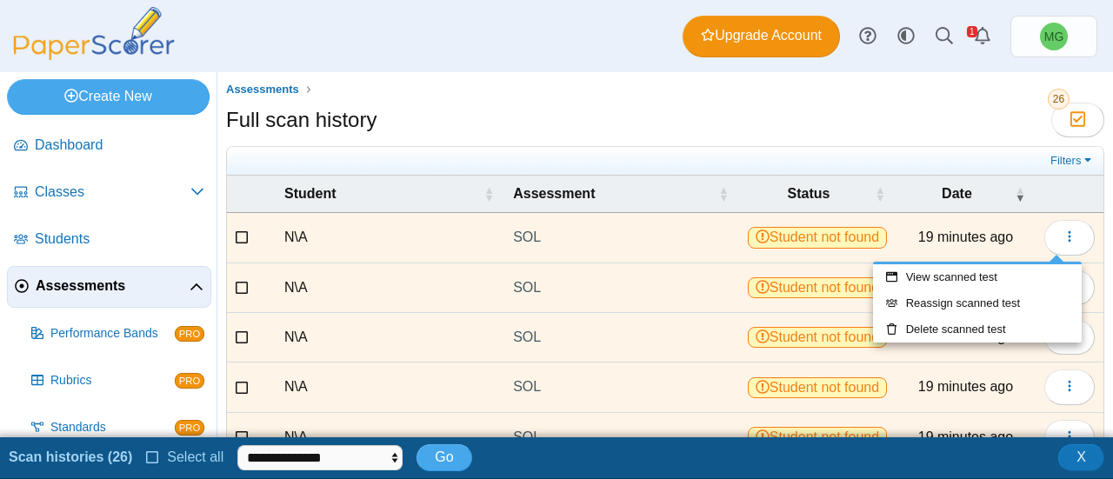
click at [873, 118] on div "Full scan history Moderation 26" at bounding box center [665, 122] width 878 height 39
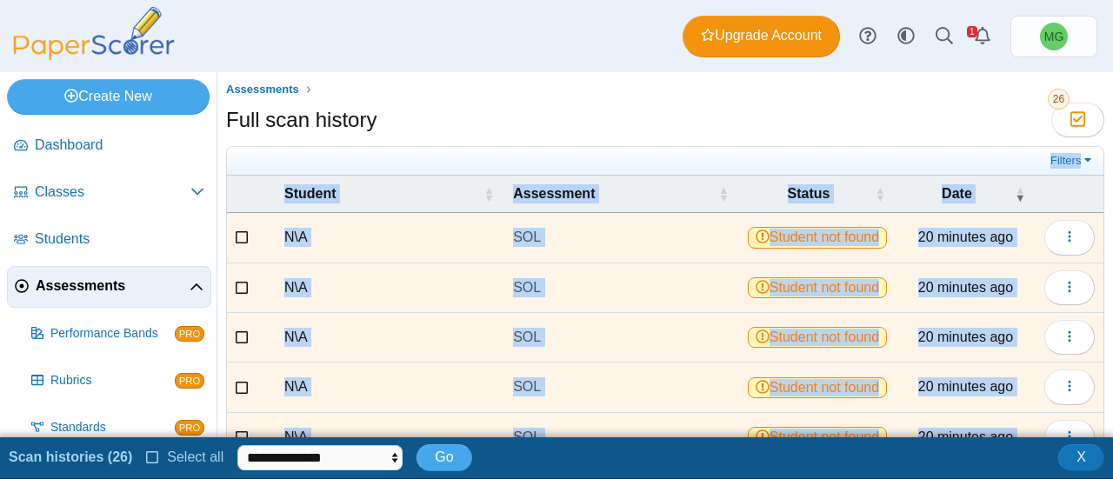
drag, startPoint x: 1065, startPoint y: 157, endPoint x: 726, endPoint y: 144, distance: 339.3
click at [726, 144] on span "Full scan history Moderation 26 Filters N\A" at bounding box center [665, 352] width 878 height 498
click at [1074, 156] on link "Filters" at bounding box center [1072, 160] width 53 height 17
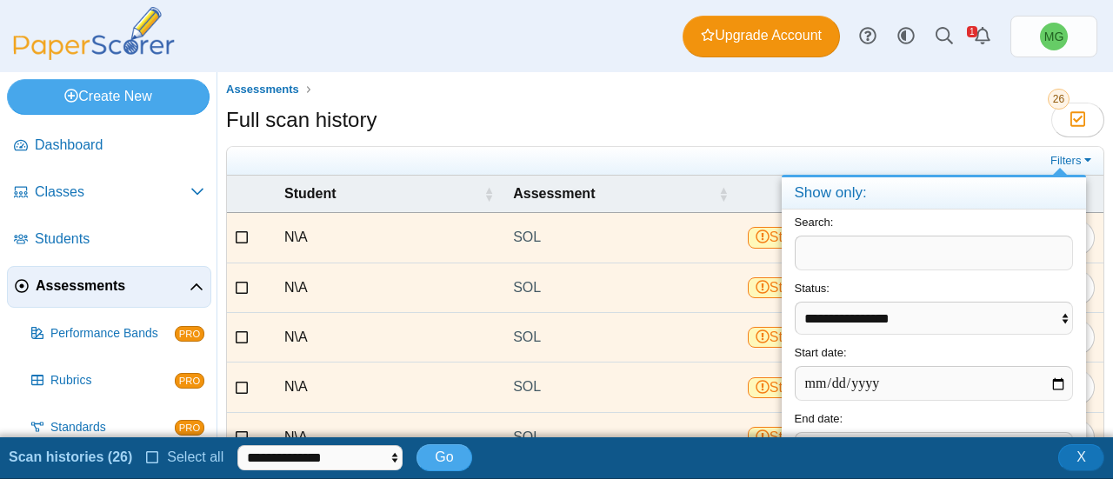
click at [795, 147] on div "Filters" at bounding box center [665, 161] width 876 height 29
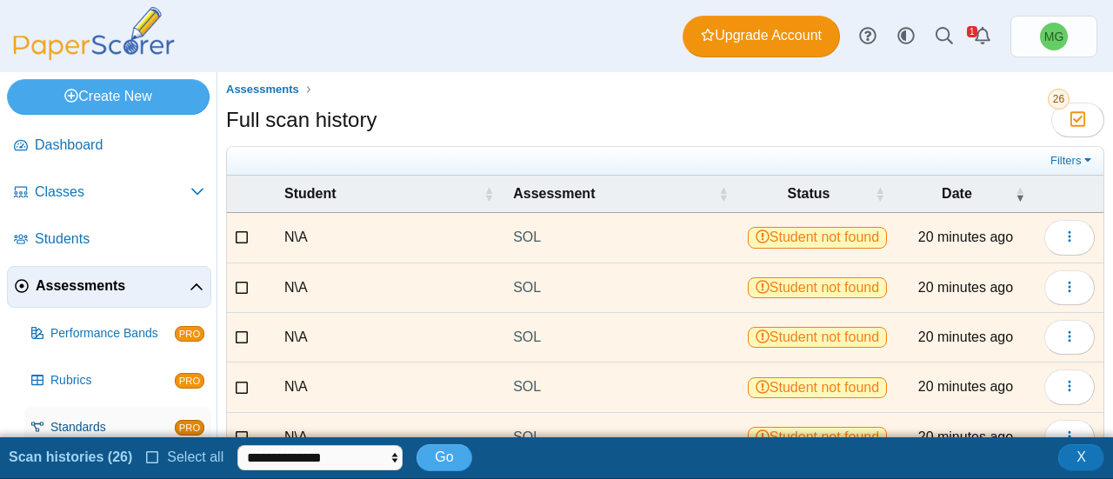
scroll to position [161, 0]
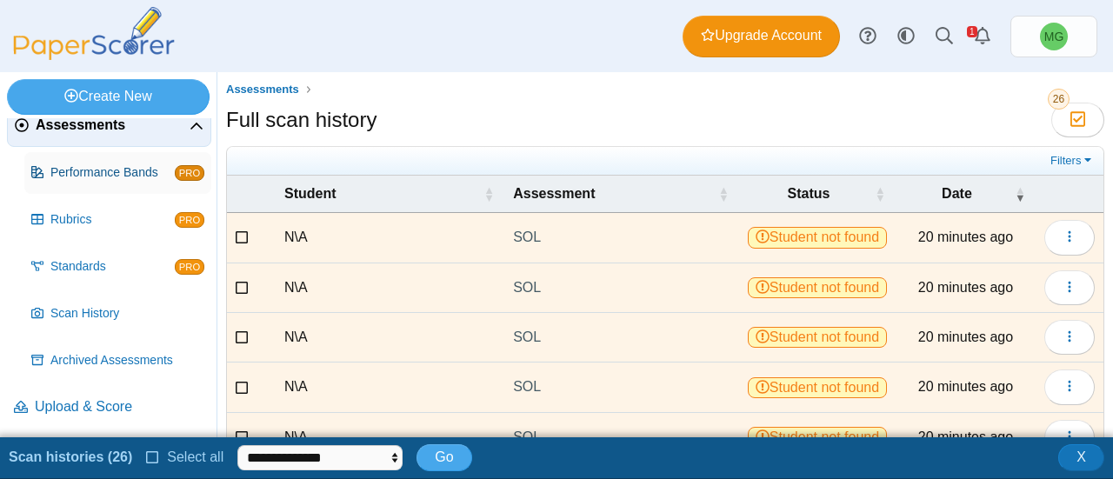
click at [117, 172] on span "Performance Bands" at bounding box center [112, 172] width 124 height 17
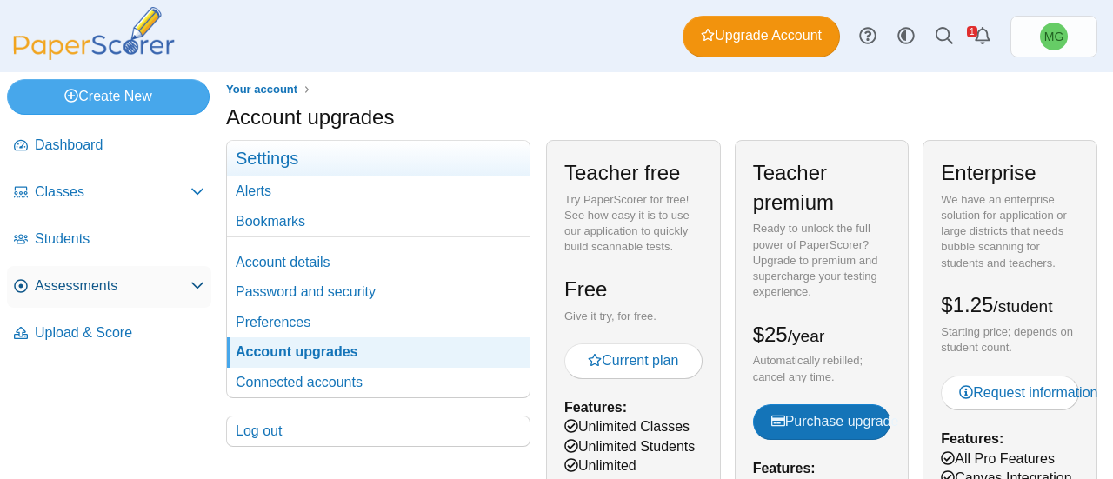
click at [80, 291] on span "Assessments" at bounding box center [113, 285] width 156 height 19
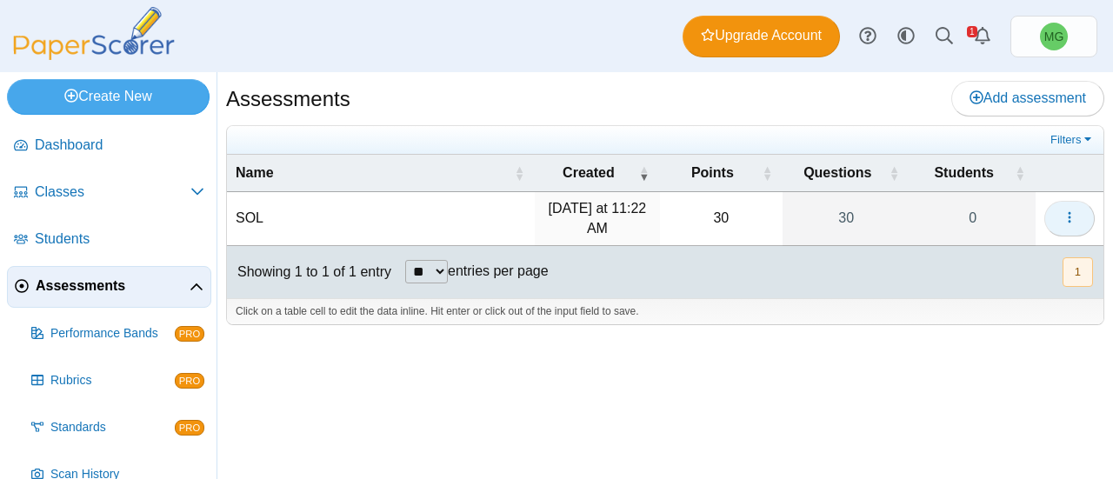
click at [1082, 208] on button "button" at bounding box center [1069, 218] width 50 height 35
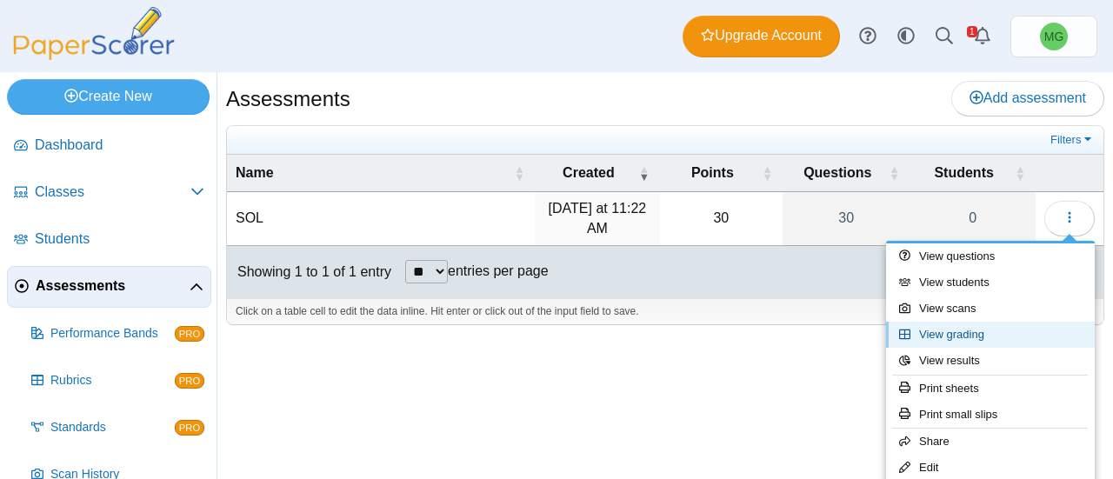
click at [996, 331] on link "View grading" at bounding box center [990, 335] width 209 height 26
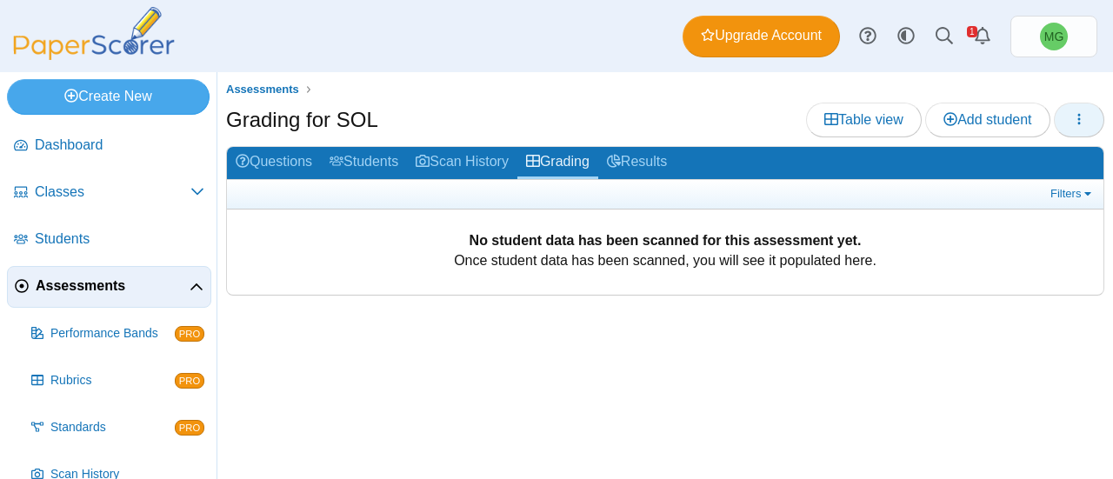
click at [1073, 124] on icon "button" at bounding box center [1079, 119] width 14 height 14
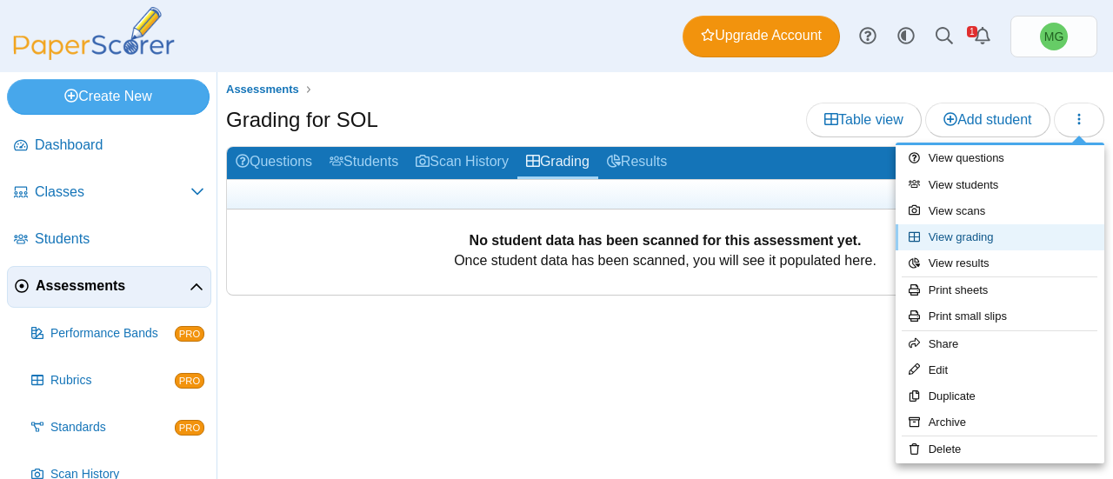
click at [984, 240] on link "View grading" at bounding box center [999, 237] width 209 height 26
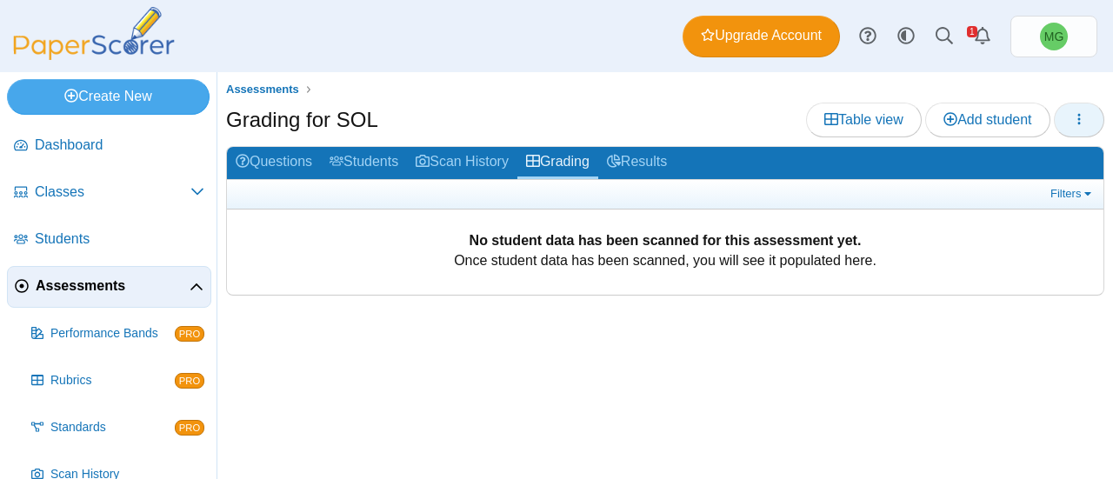
click at [1057, 119] on button "button" at bounding box center [1079, 120] width 50 height 35
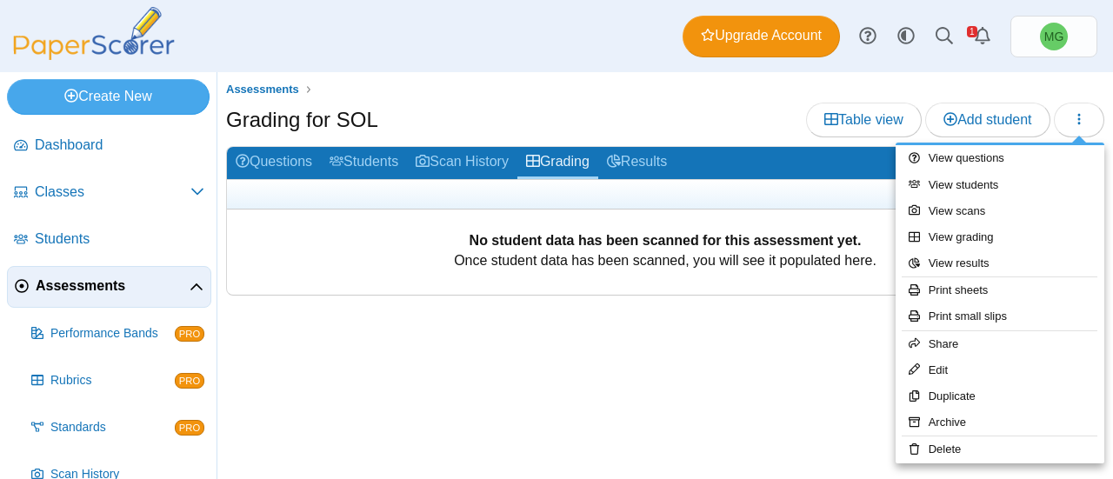
click at [514, 118] on div "Grading for SOL Table view Add student" at bounding box center [665, 122] width 878 height 39
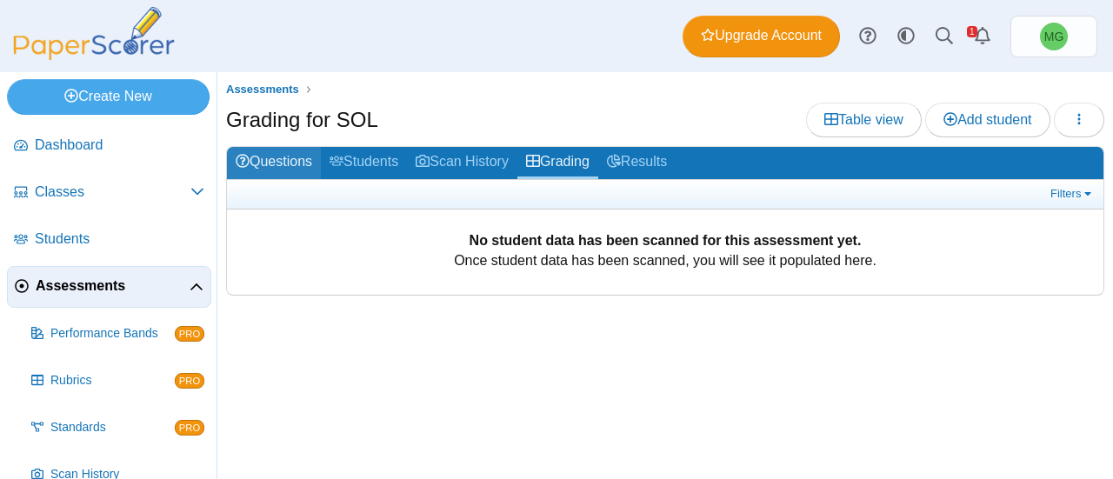
click at [303, 163] on link "Questions" at bounding box center [274, 163] width 94 height 32
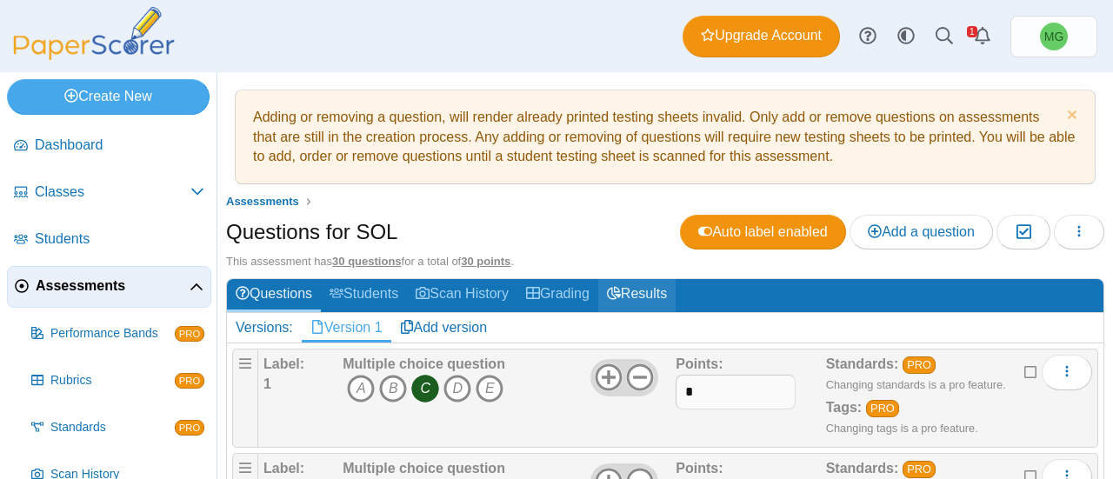
click at [636, 288] on link "Results" at bounding box center [636, 295] width 77 height 32
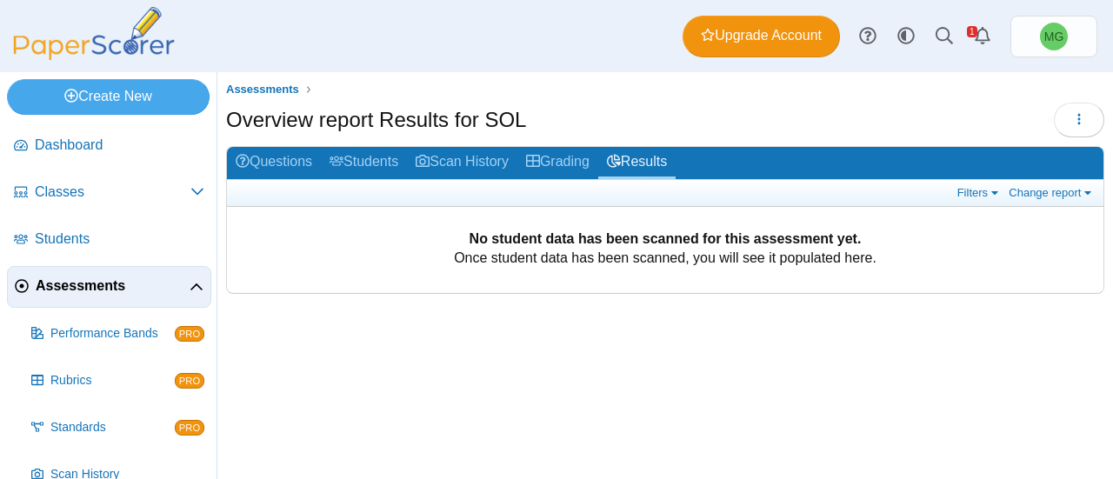
scroll to position [120, 0]
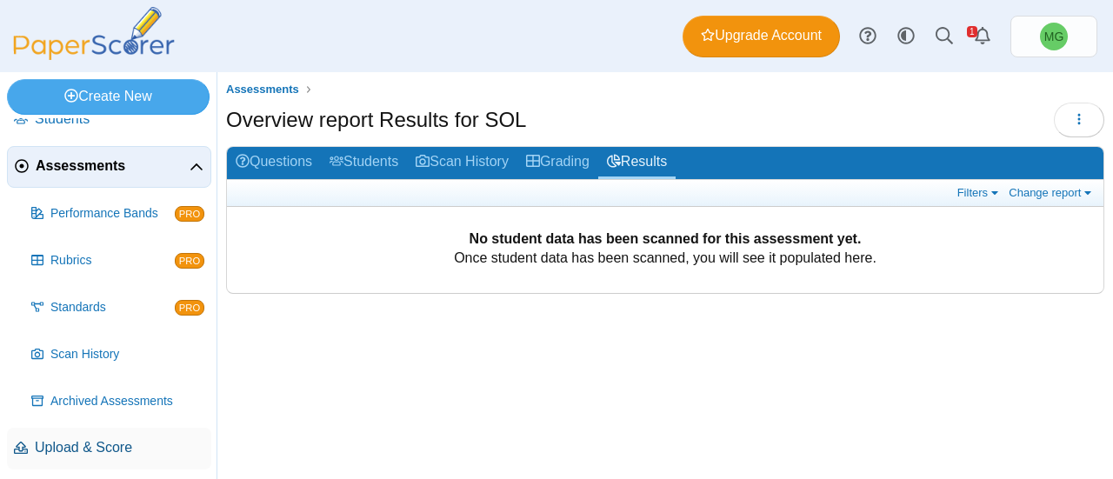
click at [96, 446] on span "Upload & Score" at bounding box center [120, 447] width 170 height 19
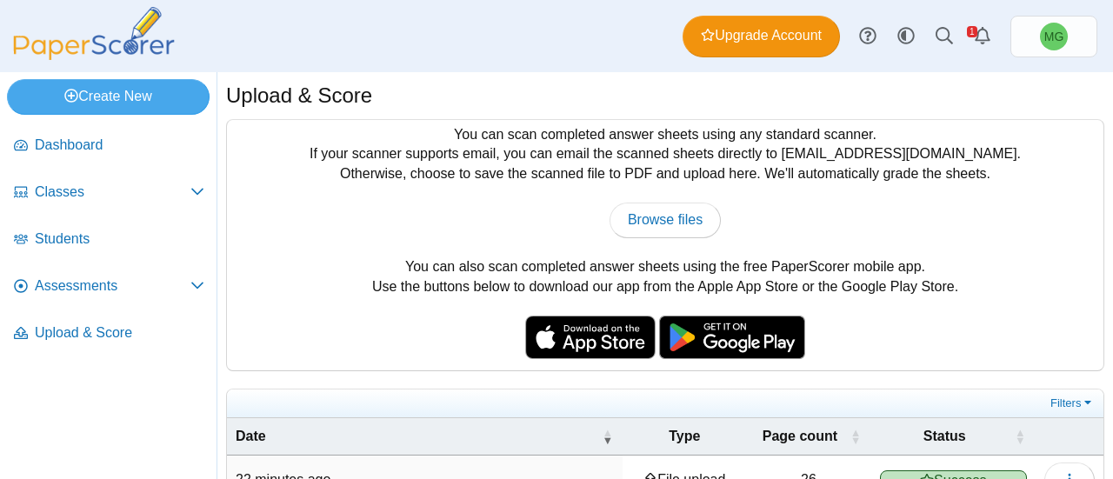
scroll to position [91, 0]
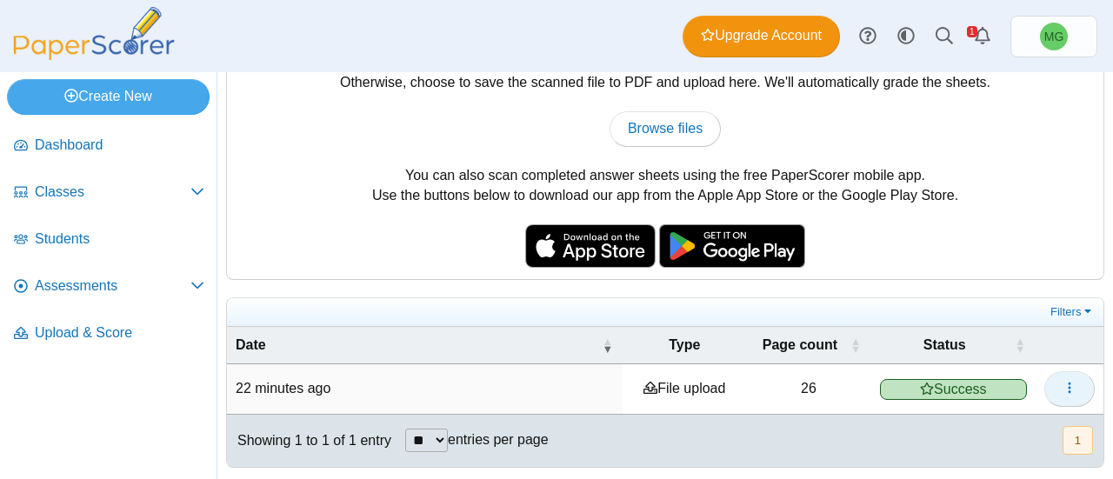
click at [1062, 381] on icon "button" at bounding box center [1069, 388] width 14 height 14
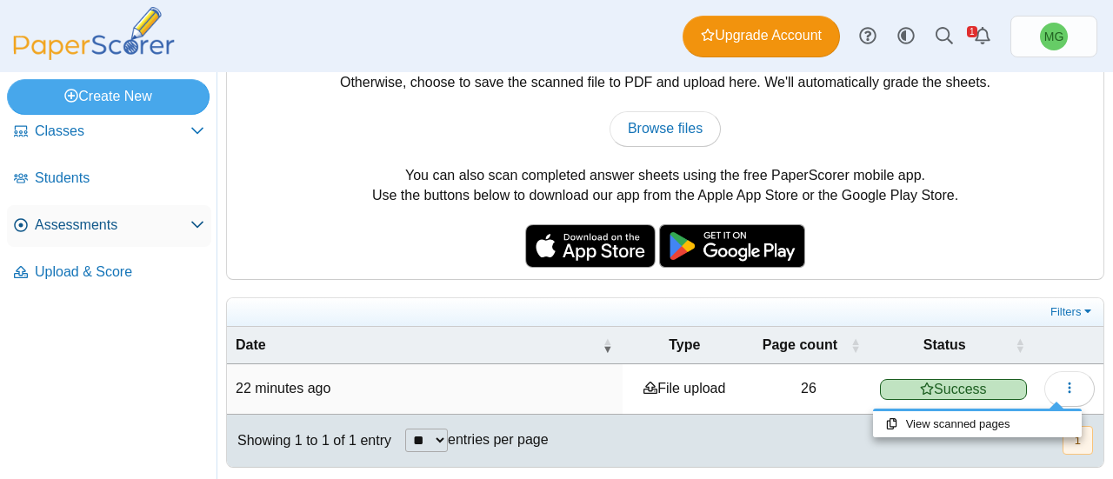
click at [87, 227] on span "Assessments" at bounding box center [113, 225] width 156 height 19
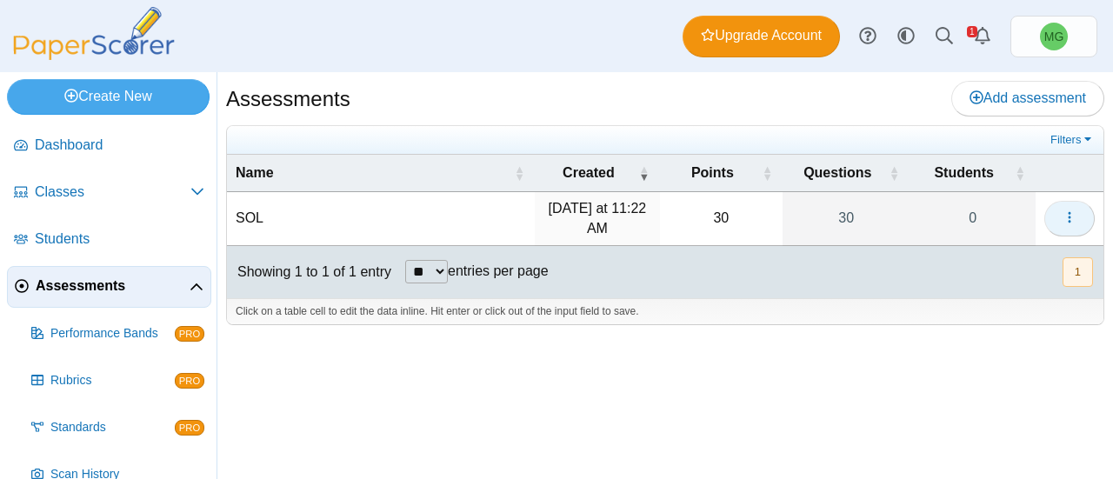
click at [1076, 218] on button "button" at bounding box center [1069, 218] width 50 height 35
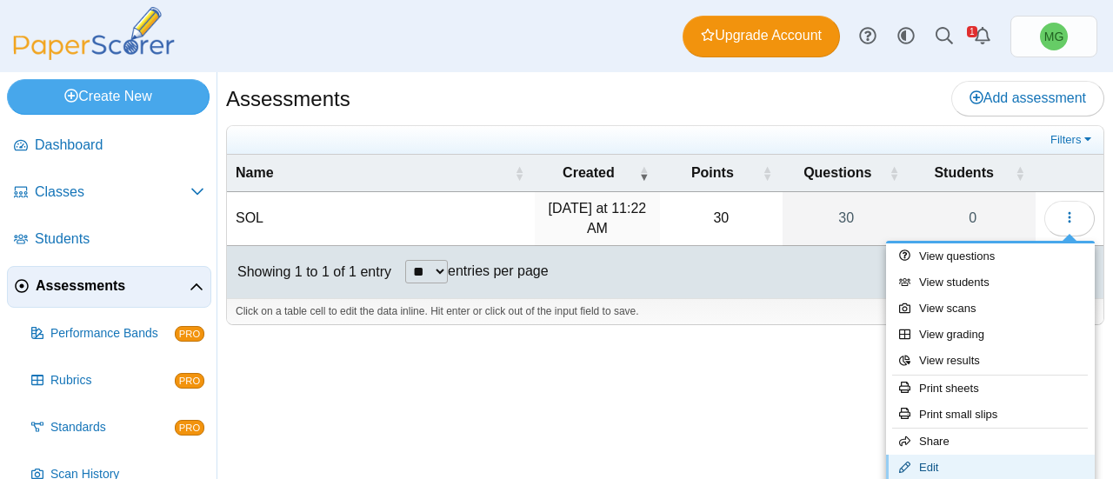
click at [932, 465] on link "Edit" at bounding box center [990, 468] width 209 height 26
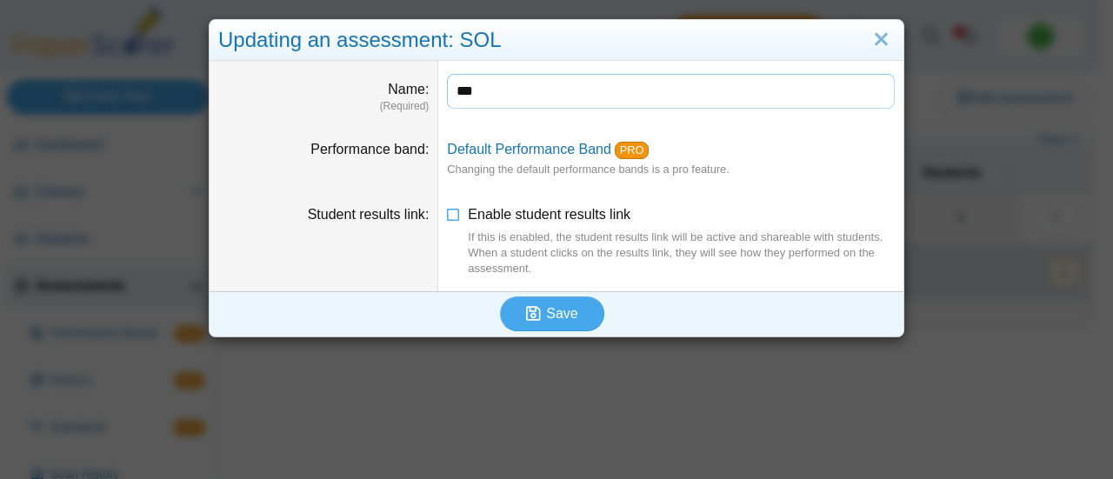
click at [509, 90] on input "***" at bounding box center [671, 91] width 448 height 35
click at [509, 89] on input "***" at bounding box center [671, 91] width 448 height 35
type input "***"
click at [539, 307] on icon "submit" at bounding box center [536, 313] width 20 height 19
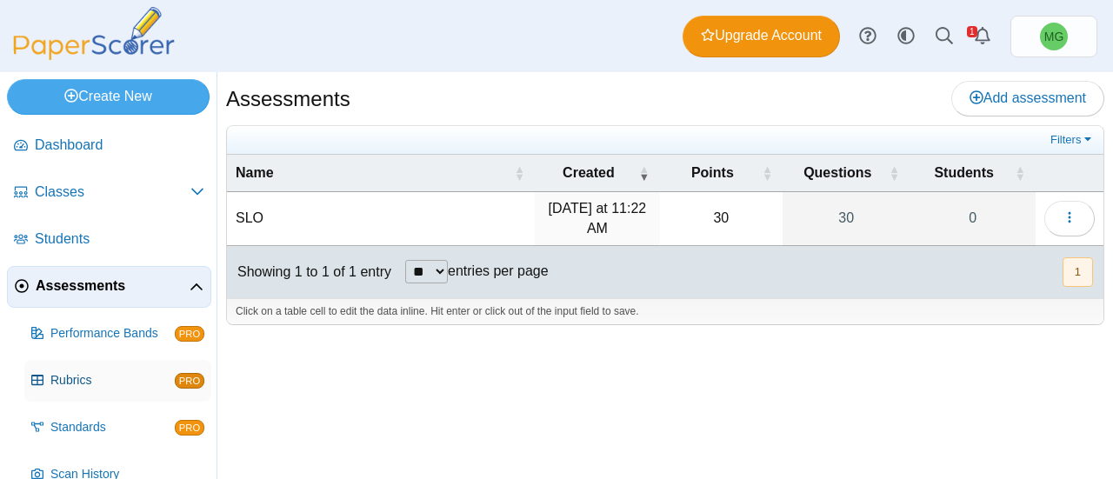
scroll to position [120, 0]
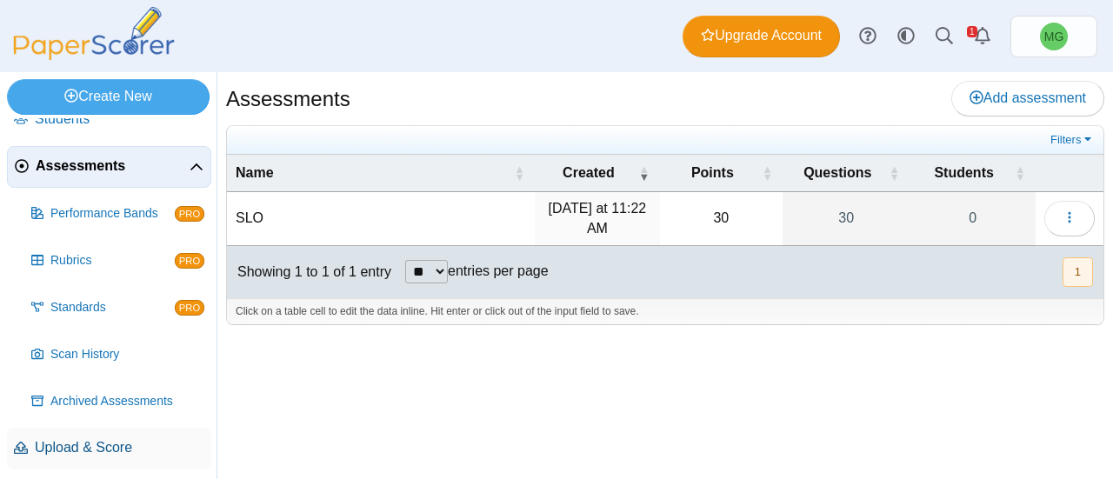
click at [85, 454] on span "Upload & Score" at bounding box center [120, 447] width 170 height 19
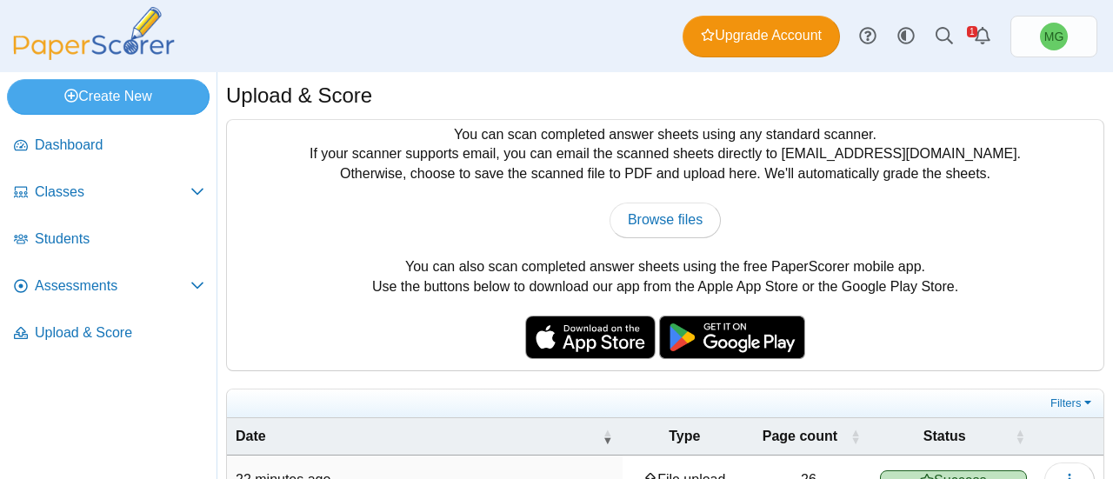
scroll to position [91, 0]
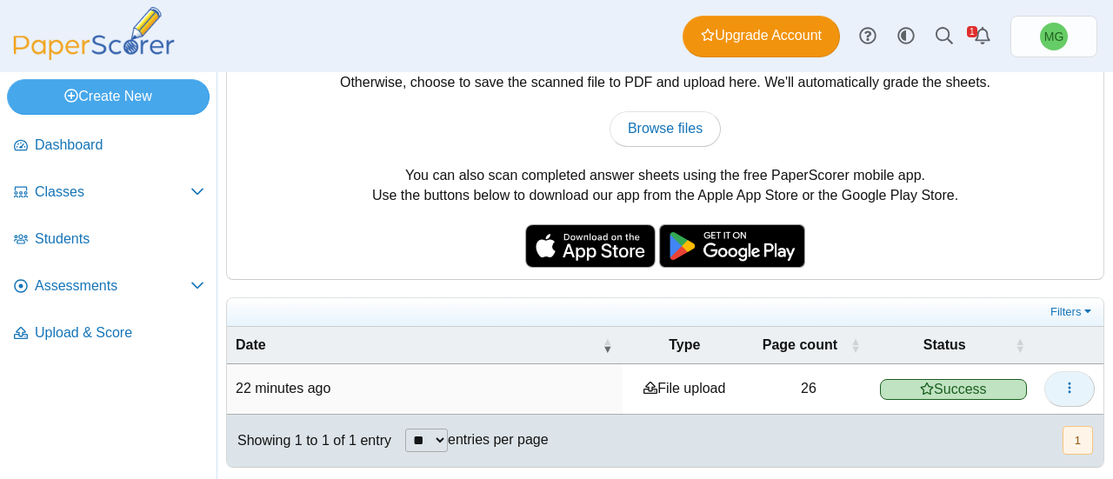
click at [1062, 390] on icon "button" at bounding box center [1069, 388] width 14 height 14
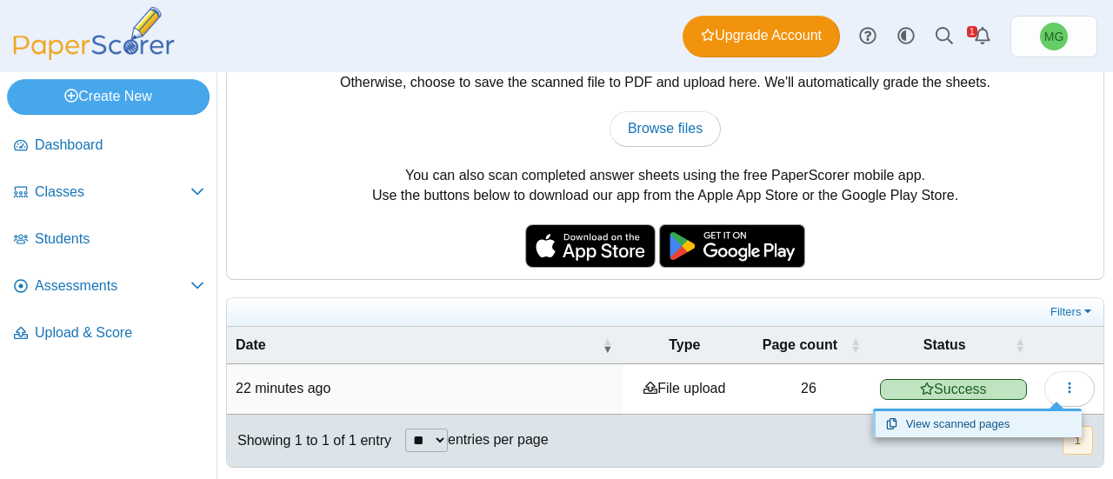
click at [992, 420] on link "View scanned pages" at bounding box center [977, 424] width 209 height 26
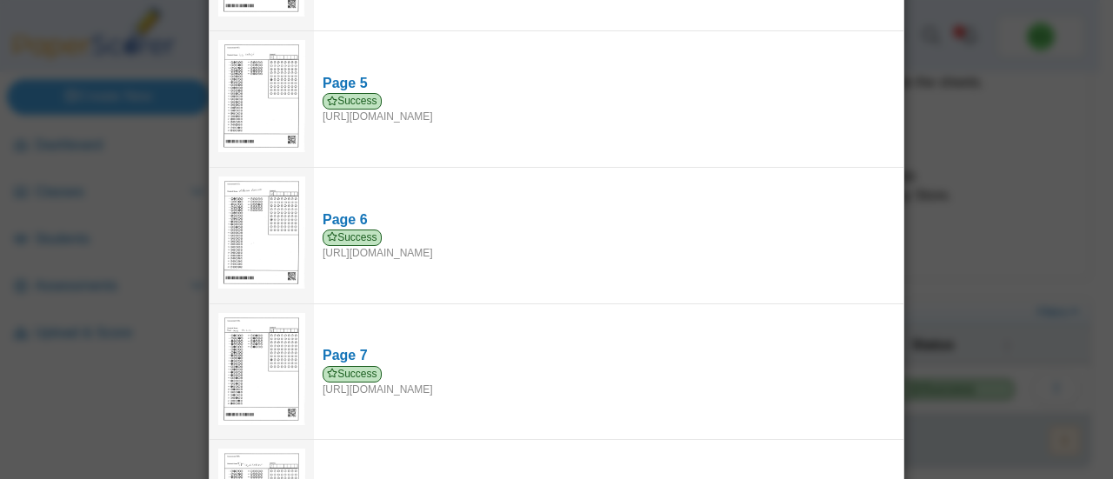
scroll to position [0, 0]
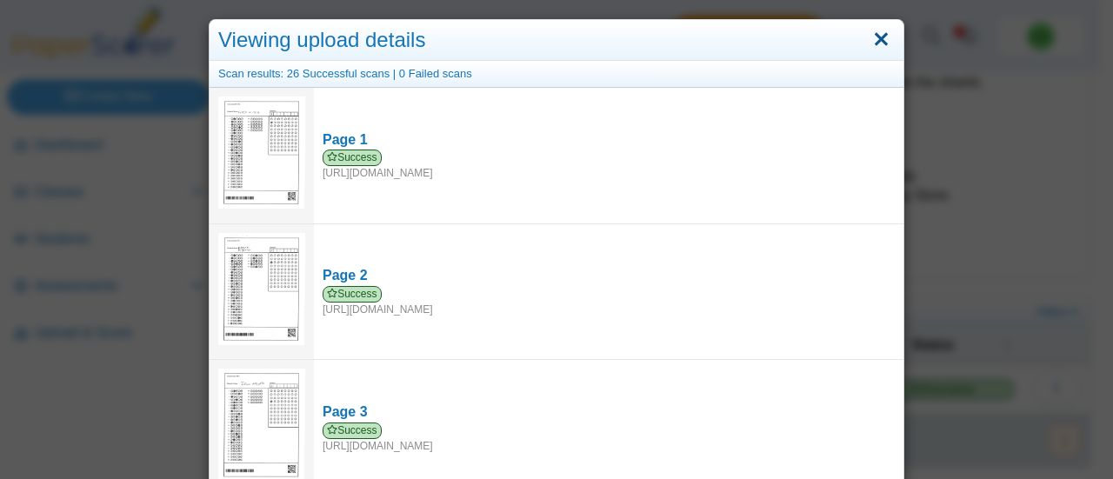
click at [876, 41] on link "Close" at bounding box center [881, 40] width 27 height 30
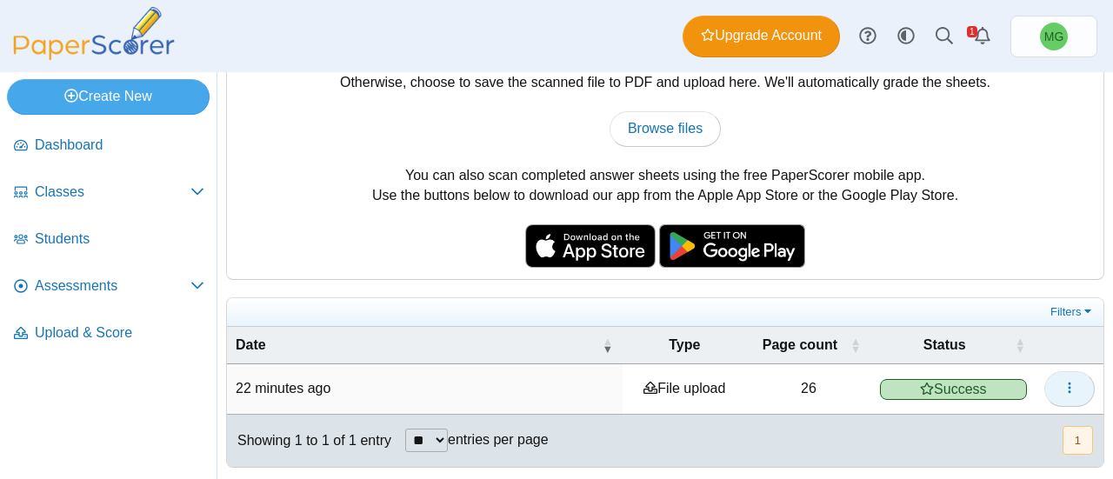
click at [1046, 384] on button "button" at bounding box center [1069, 388] width 50 height 35
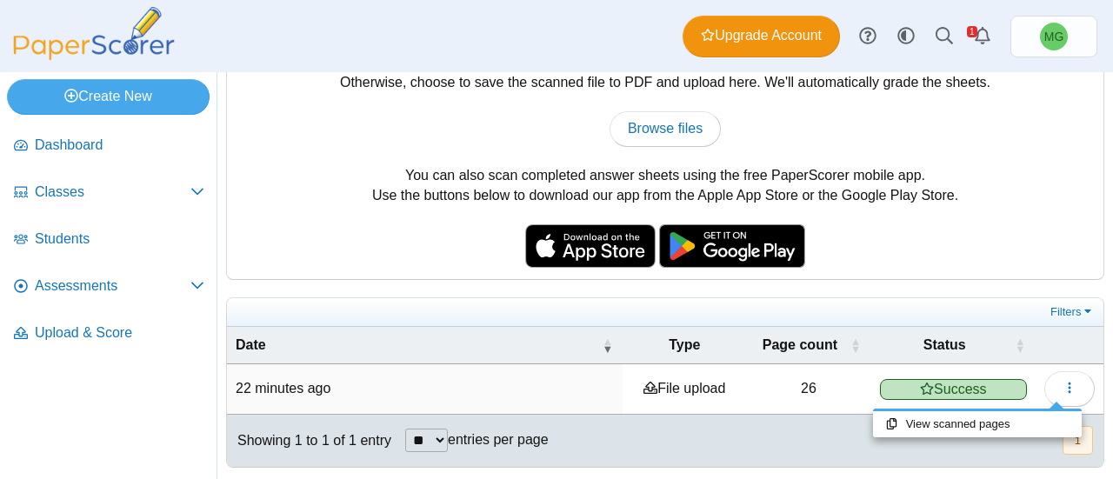
click at [933, 241] on div "You can scan completed answer sheets using any standard scanner. If your scanne…" at bounding box center [665, 154] width 876 height 250
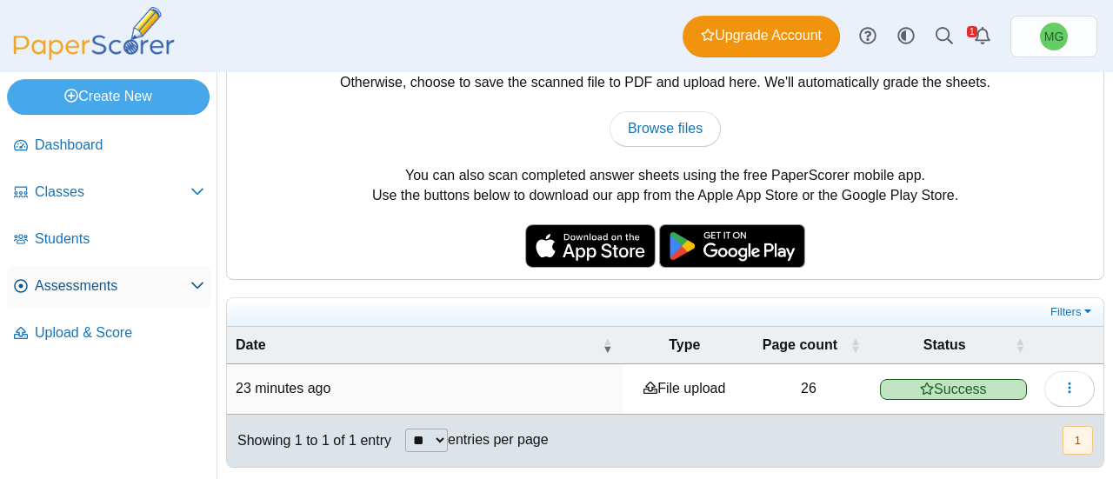
click at [59, 284] on span "Assessments" at bounding box center [113, 285] width 156 height 19
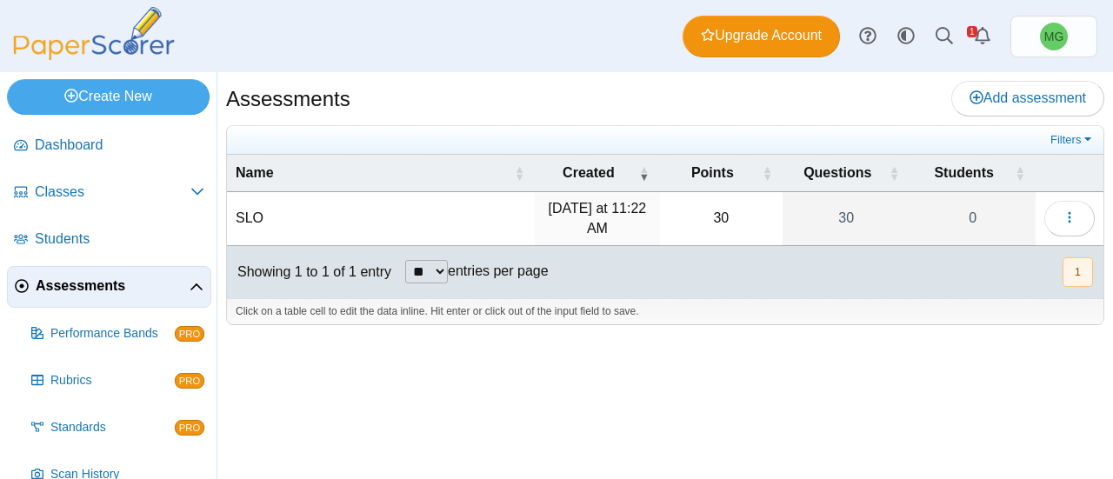
click at [285, 211] on td "SLO" at bounding box center [381, 219] width 308 height 54
drag, startPoint x: 355, startPoint y: 349, endPoint x: 361, endPoint y: 359, distance: 12.1
click at [356, 356] on div "Assessments Add assessment ***" at bounding box center [664, 275] width 895 height 407
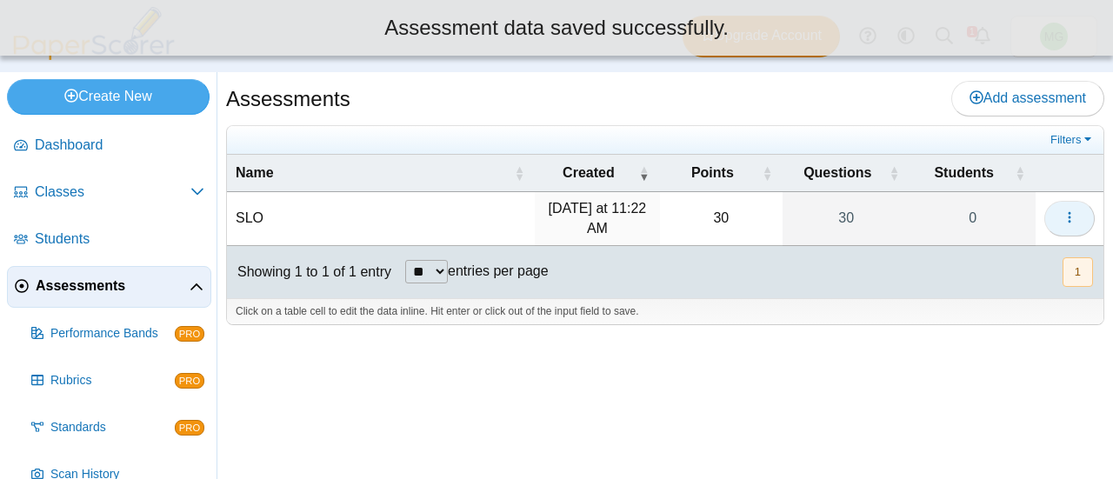
click at [1060, 213] on button "button" at bounding box center [1069, 218] width 50 height 35
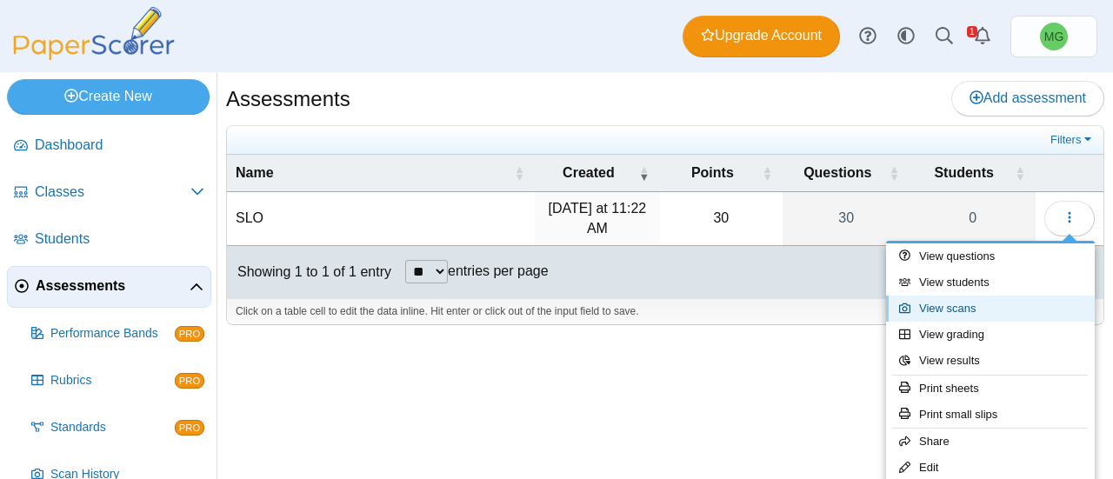
click at [954, 310] on link "View scans" at bounding box center [990, 309] width 209 height 26
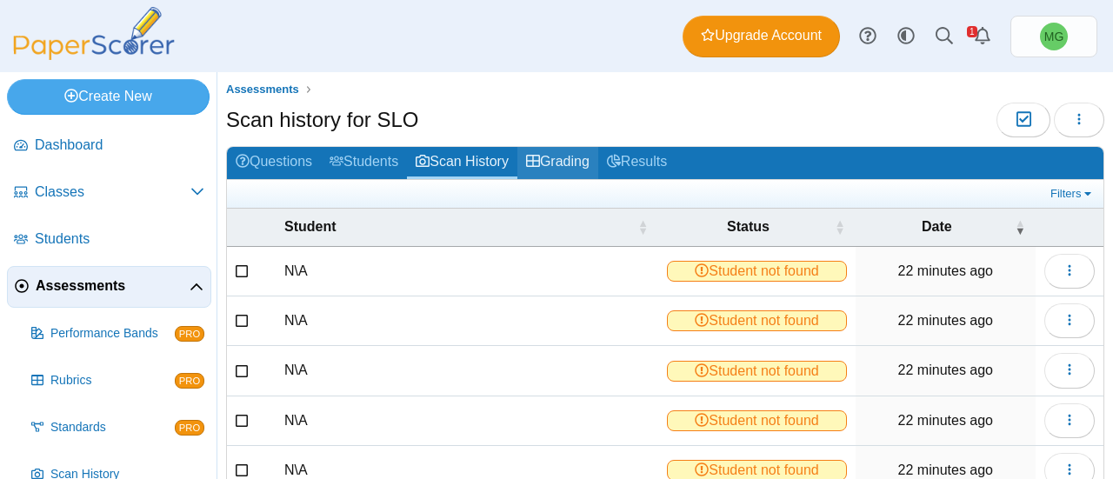
click at [555, 147] on link "Grading" at bounding box center [557, 163] width 81 height 32
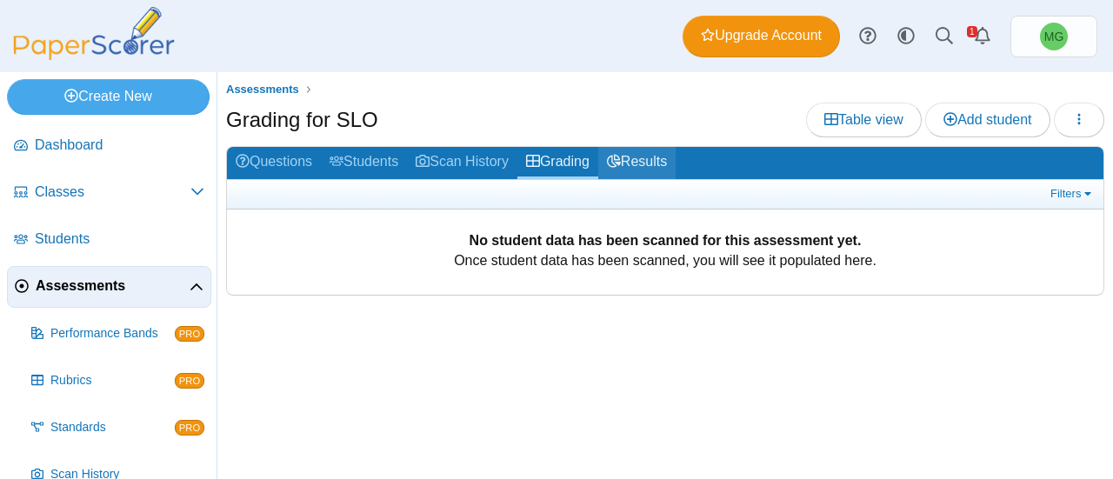
click at [659, 154] on link "Results" at bounding box center [636, 163] width 77 height 32
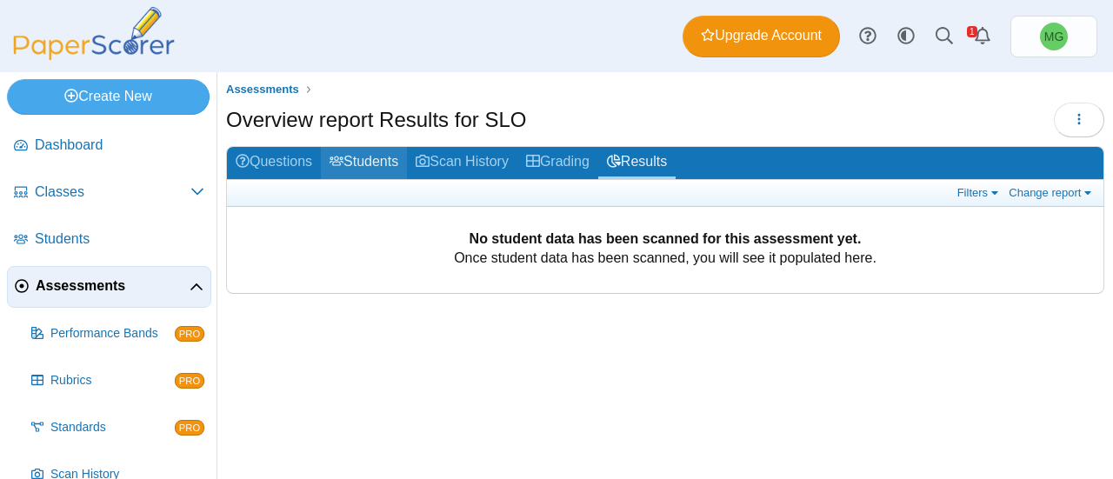
click at [381, 170] on link "Students" at bounding box center [364, 163] width 86 height 32
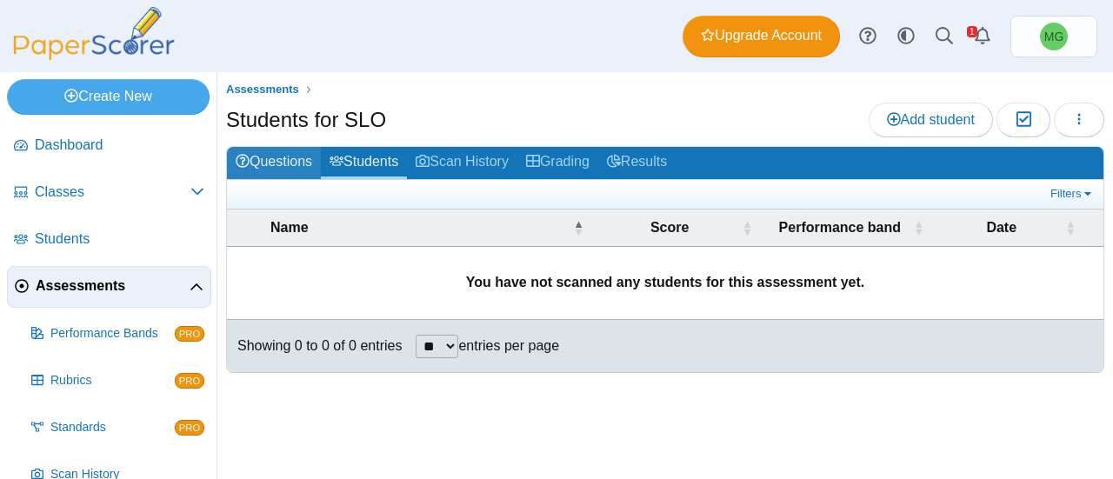
click at [274, 161] on link "Questions" at bounding box center [274, 163] width 94 height 32
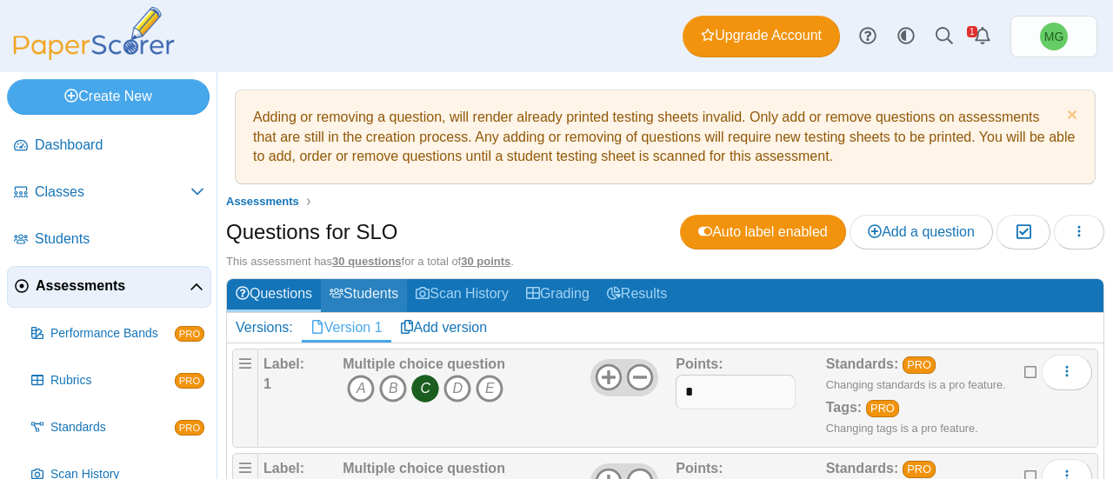
click at [392, 295] on link "Students" at bounding box center [364, 295] width 86 height 32
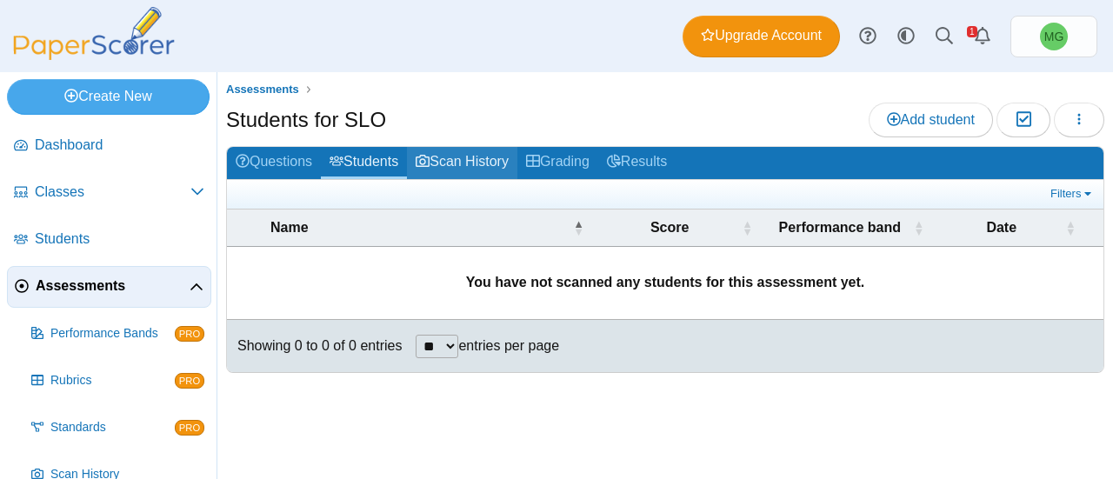
click at [447, 150] on link "Scan History" at bounding box center [462, 163] width 110 height 32
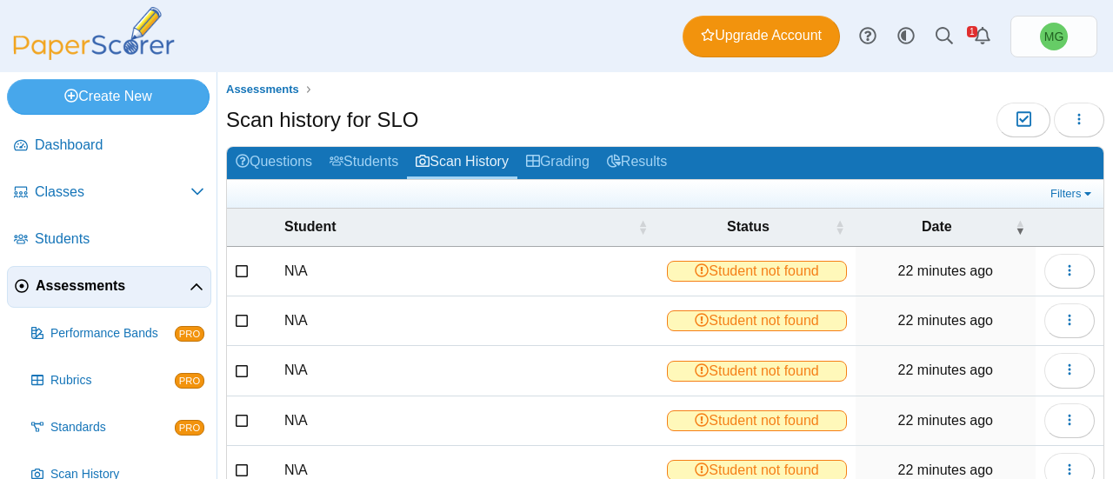
scroll to position [87, 0]
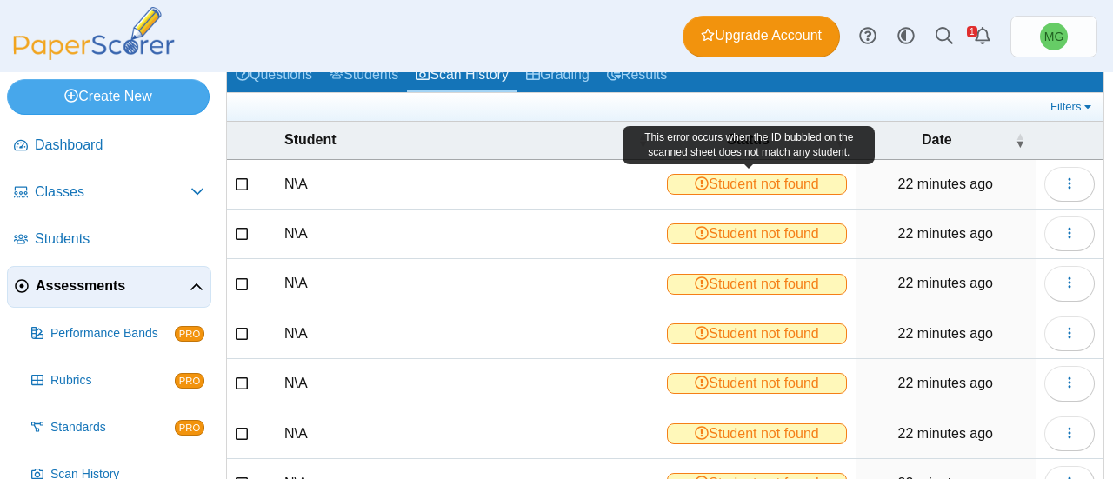
click at [796, 187] on span "Student not found" at bounding box center [756, 184] width 179 height 21
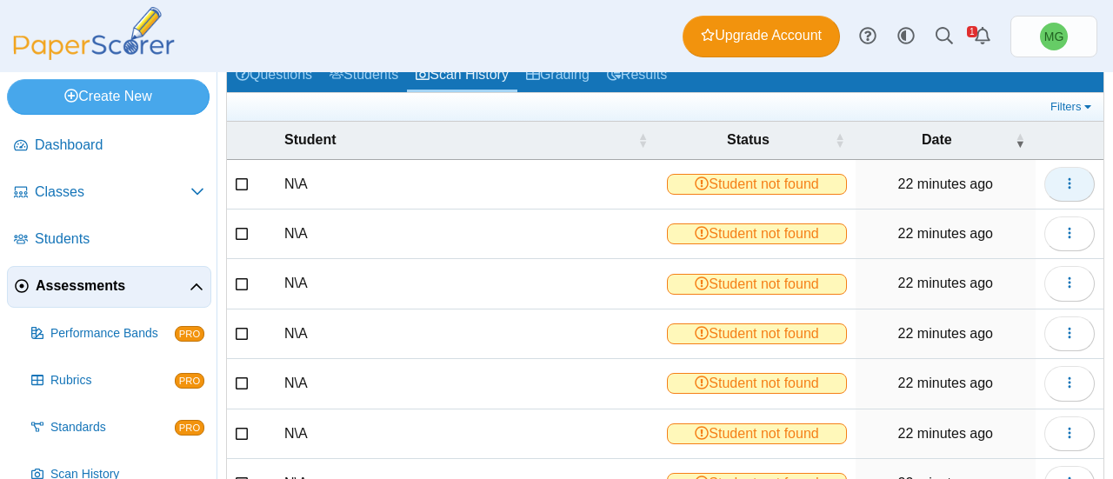
click at [1044, 180] on button "button" at bounding box center [1069, 184] width 50 height 35
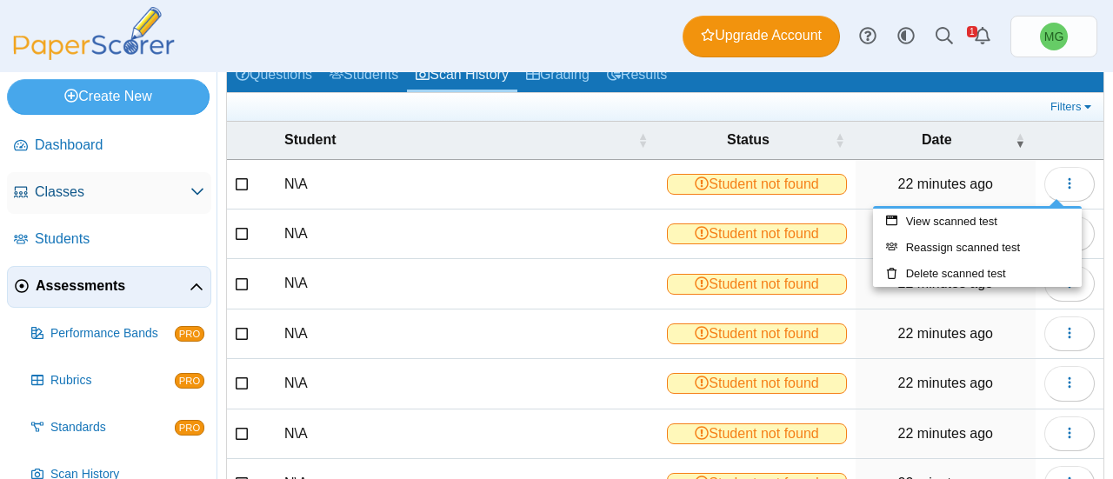
click at [57, 195] on span "Classes" at bounding box center [113, 192] width 156 height 19
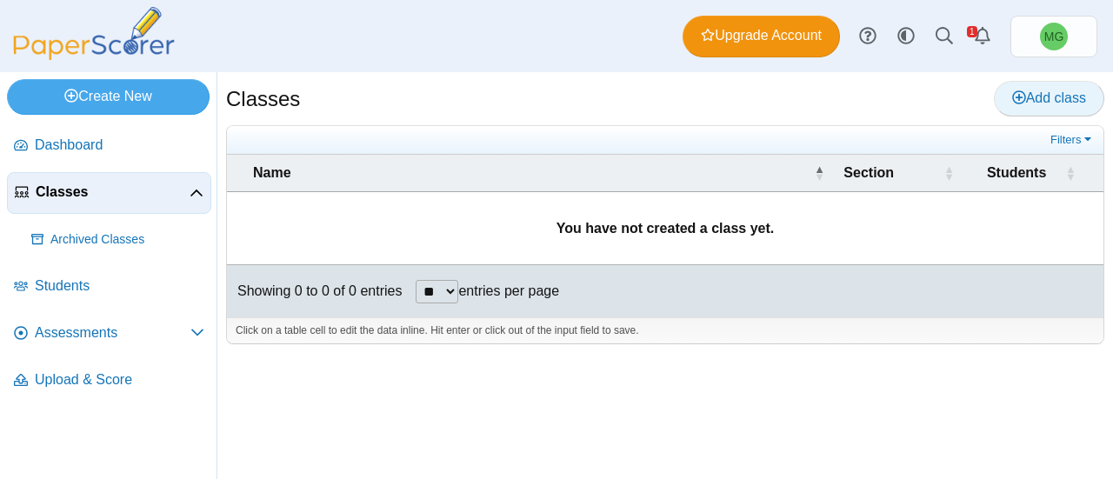
click at [1017, 109] on link "Add class" at bounding box center [1049, 98] width 110 height 35
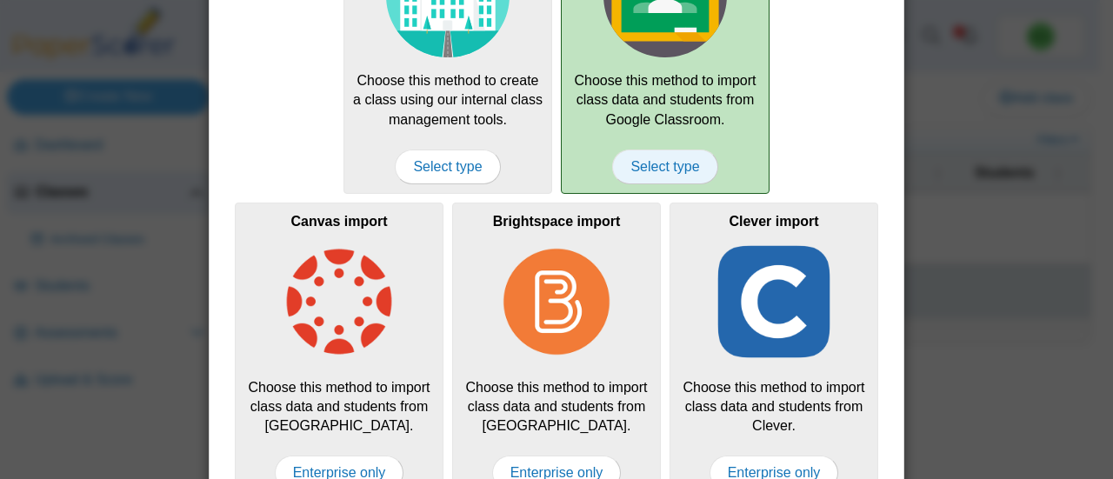
scroll to position [209, 0]
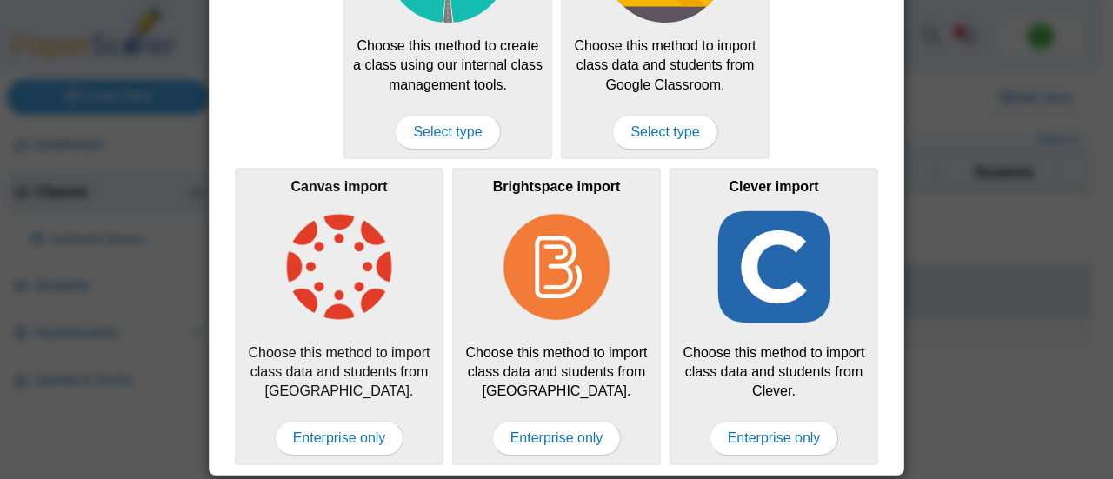
click at [346, 283] on img at bounding box center [338, 266] width 123 height 123
click at [336, 452] on div "Canvas import Choose this method to import class data and students from [GEOGRA…" at bounding box center [339, 316] width 209 height 297
click at [393, 288] on div "Canvas import Choose this method to import class data and students from [GEOGRA…" at bounding box center [339, 316] width 209 height 297
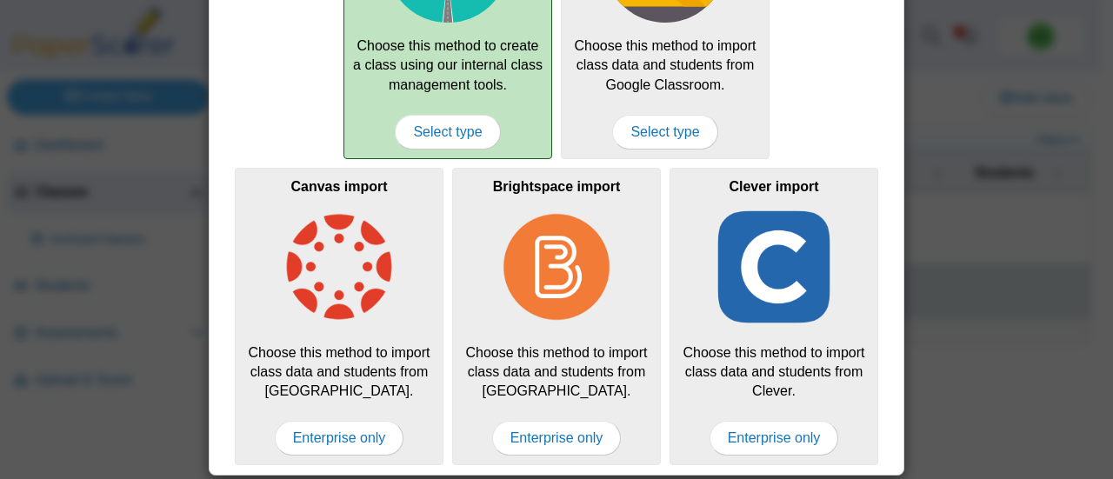
scroll to position [35, 0]
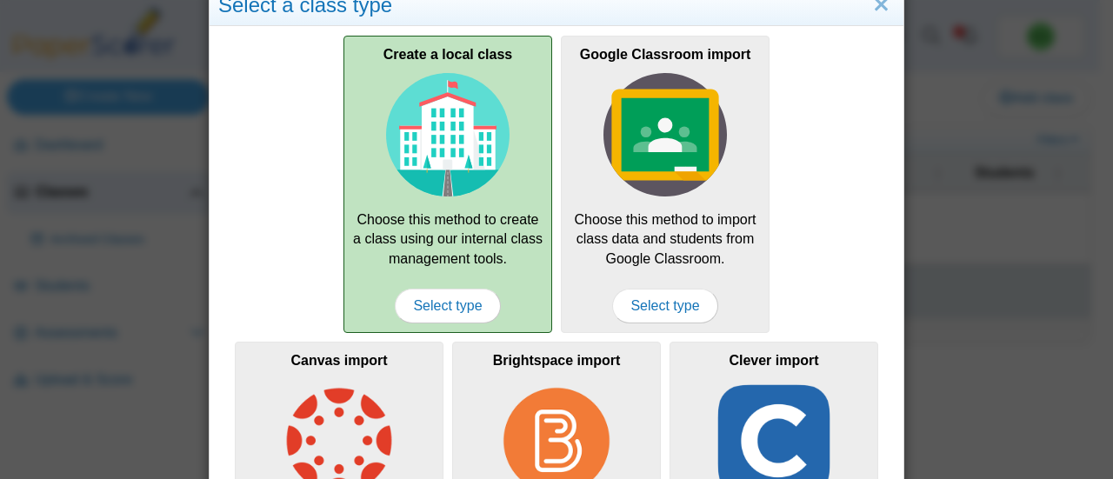
click at [456, 155] on img at bounding box center [447, 134] width 123 height 123
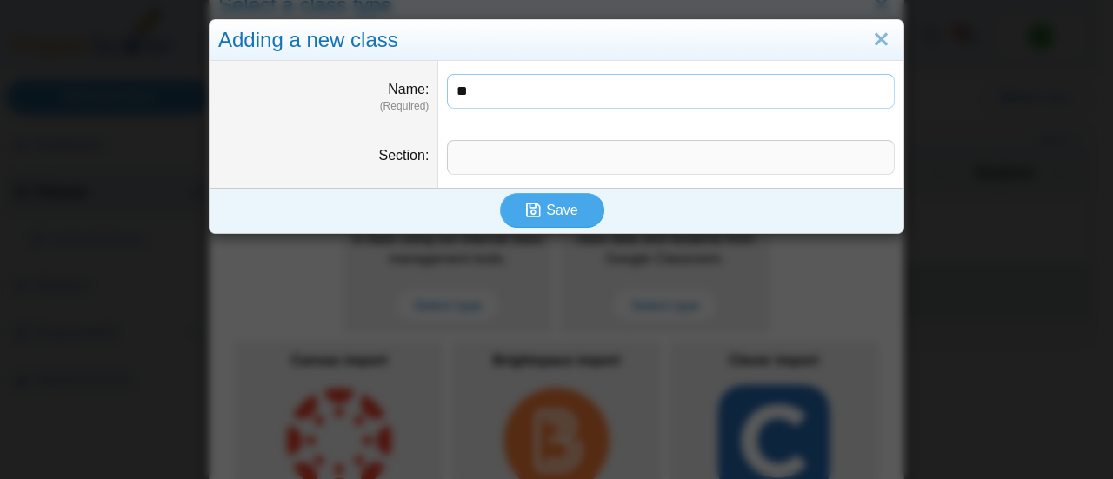
type input "**********"
click at [526, 150] on input "Section" at bounding box center [671, 157] width 448 height 35
click at [529, 211] on icon "submit" at bounding box center [533, 210] width 15 height 17
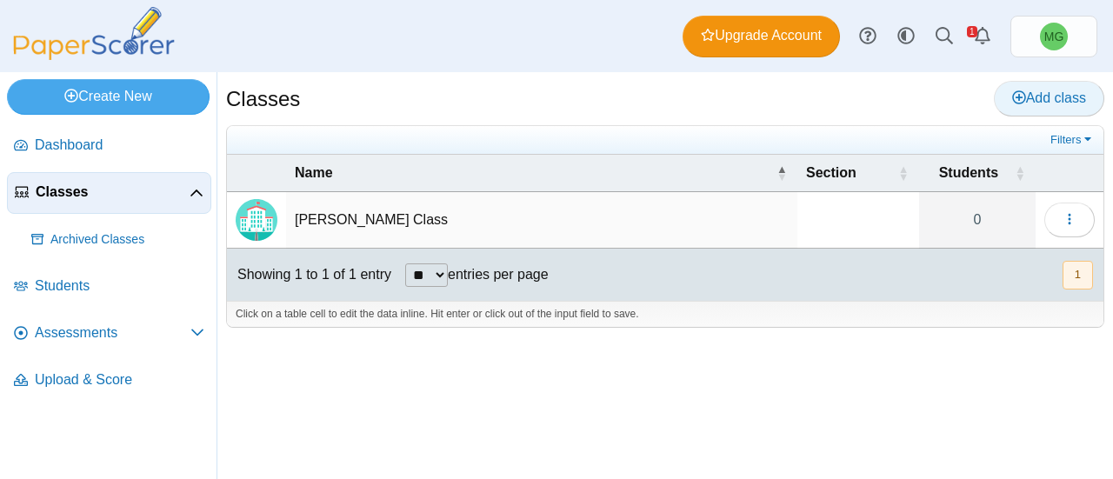
click at [1028, 102] on span "Add class" at bounding box center [1049, 97] width 74 height 15
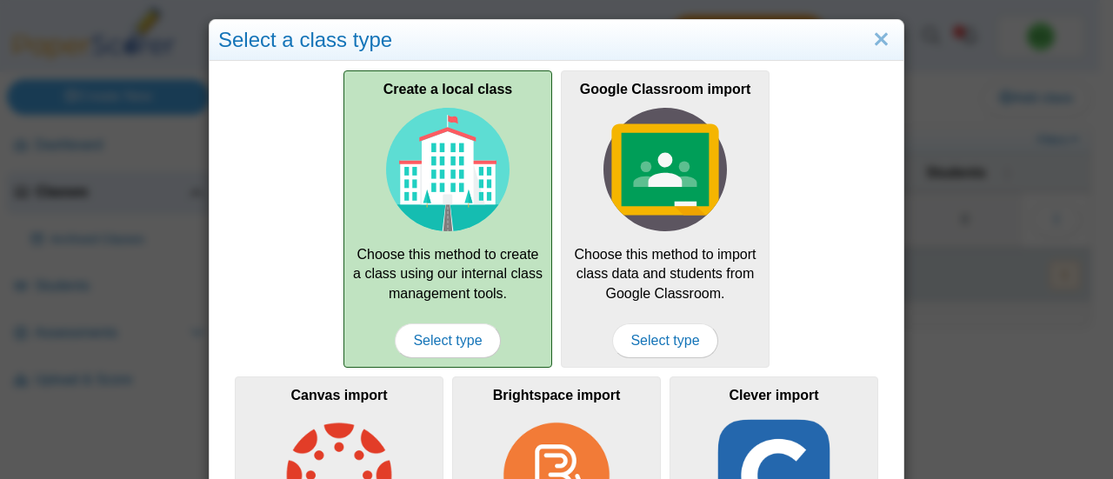
click at [427, 176] on img at bounding box center [447, 169] width 123 height 123
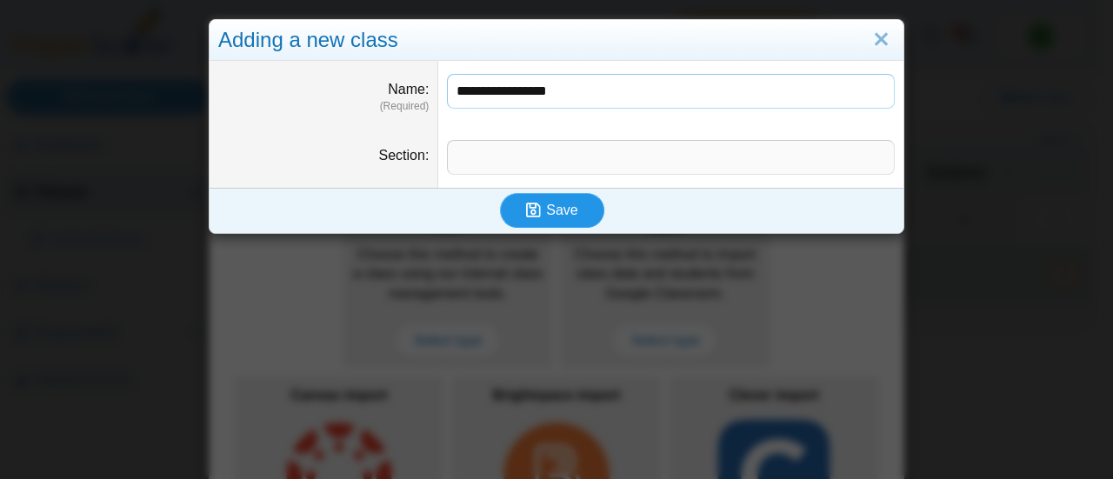
type input "**********"
click at [520, 217] on button "Save" at bounding box center [552, 210] width 104 height 35
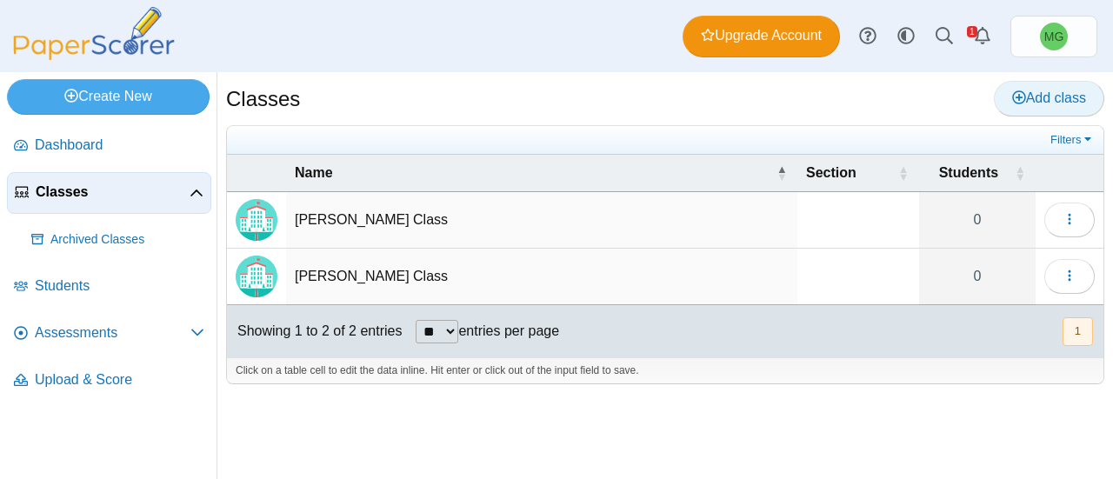
click at [1040, 96] on span "Add class" at bounding box center [1049, 97] width 74 height 15
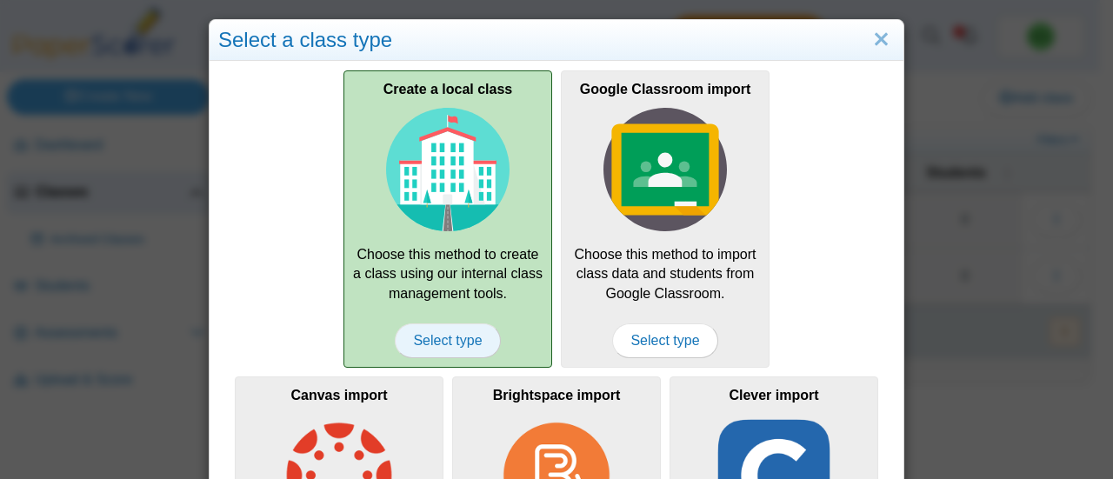
click at [459, 337] on span "Select type" at bounding box center [447, 340] width 105 height 35
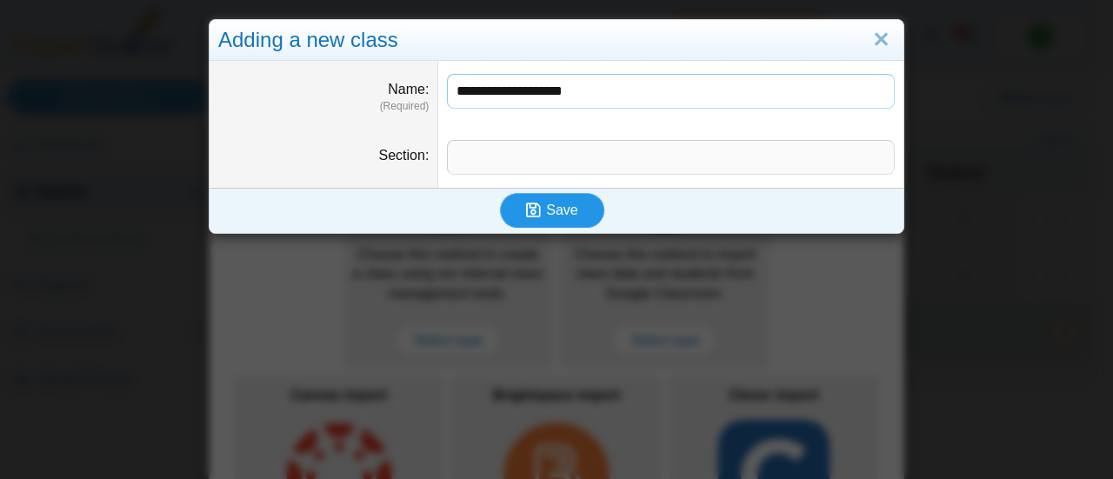
type input "**********"
click at [562, 206] on span "Save" at bounding box center [561, 210] width 31 height 15
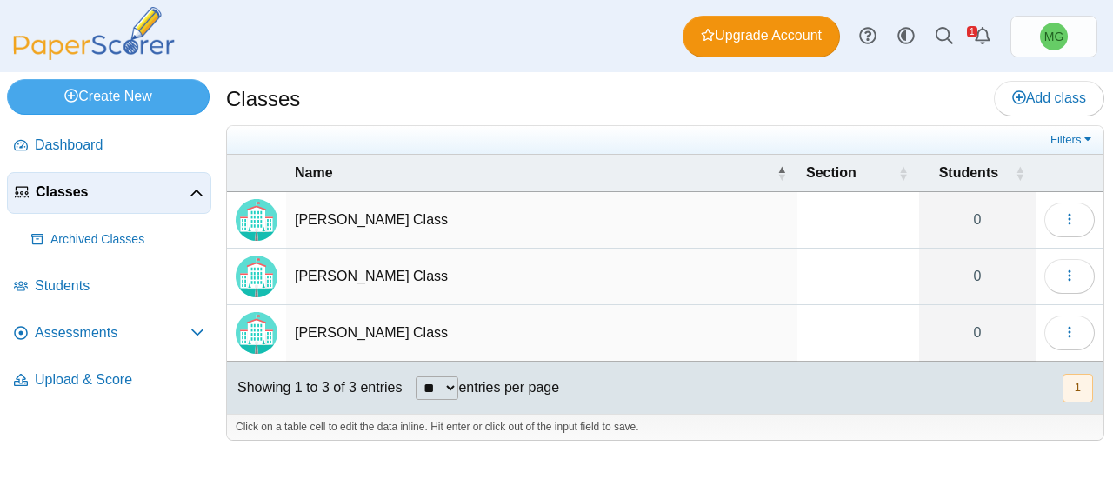
click at [372, 277] on td "[PERSON_NAME] Class" at bounding box center [541, 277] width 511 height 57
click at [372, 277] on input "**********" at bounding box center [542, 276] width 494 height 35
click at [533, 442] on div at bounding box center [665, 449] width 878 height 17
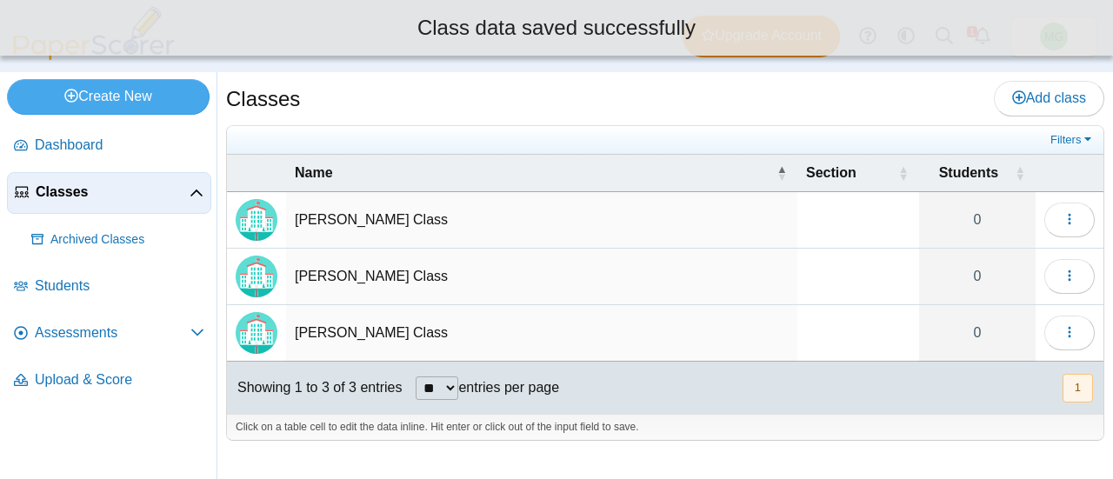
click at [264, 267] on img "Locally created class" at bounding box center [257, 277] width 42 height 42
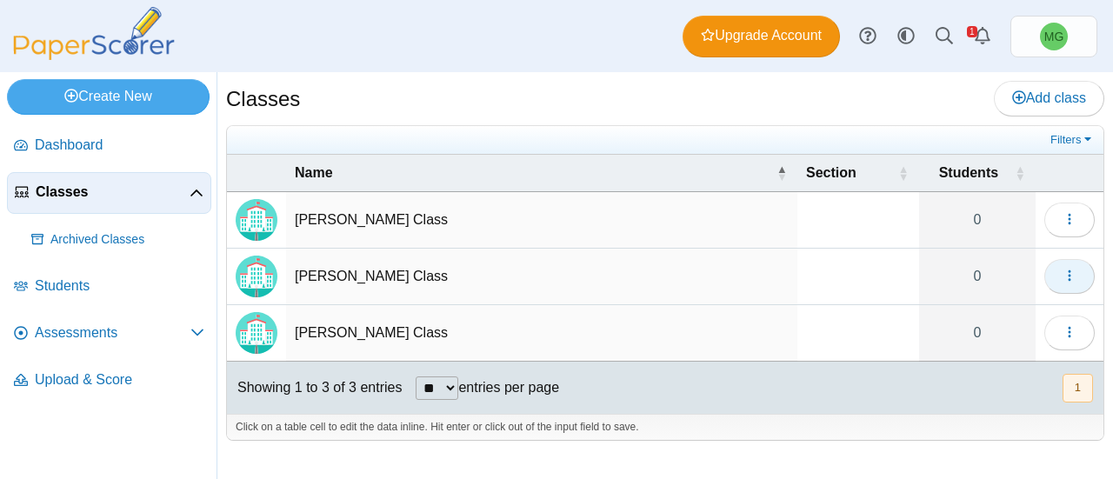
click at [1081, 280] on button "button" at bounding box center [1069, 276] width 50 height 35
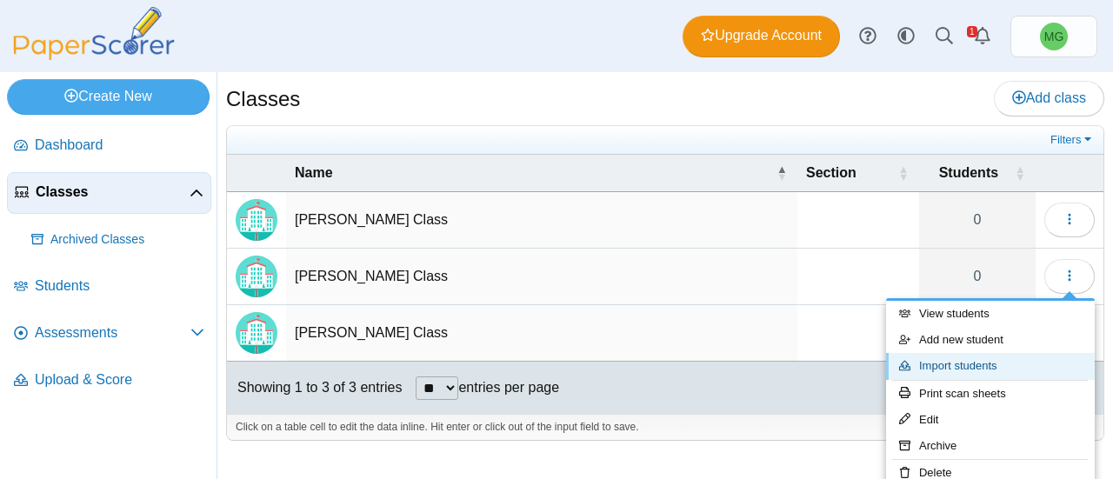
click at [994, 365] on link "Import students" at bounding box center [990, 366] width 209 height 26
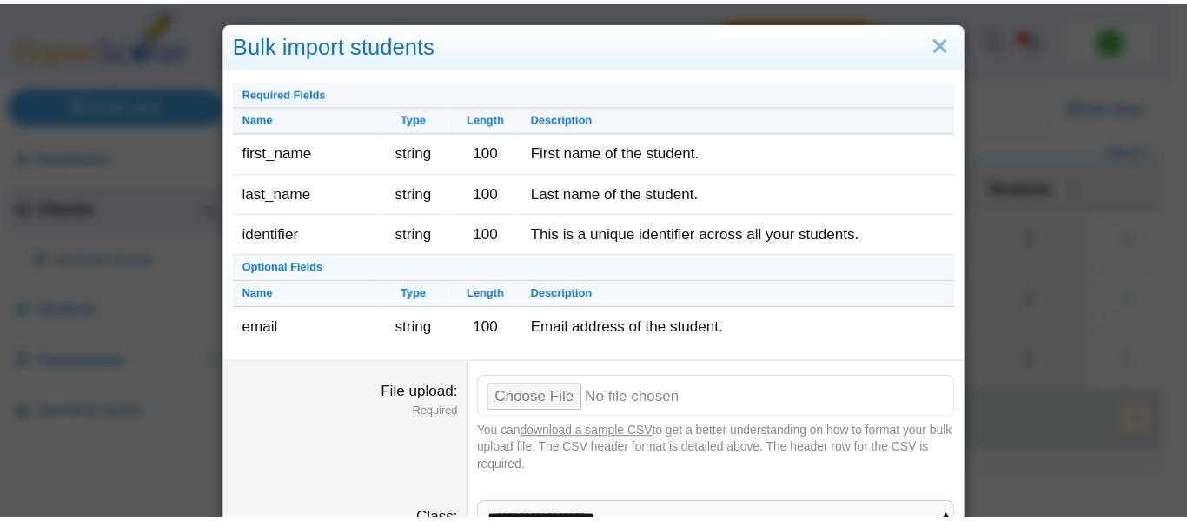
scroll to position [118, 0]
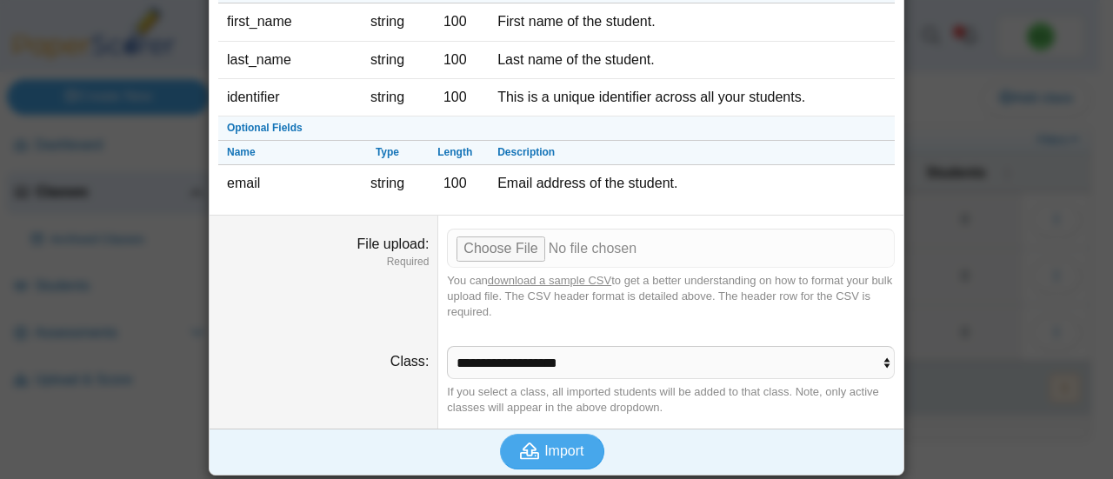
click at [1054, 248] on div "Bulk import students Required Fields Name Type Length Description first_name st…" at bounding box center [556, 239] width 1113 height 479
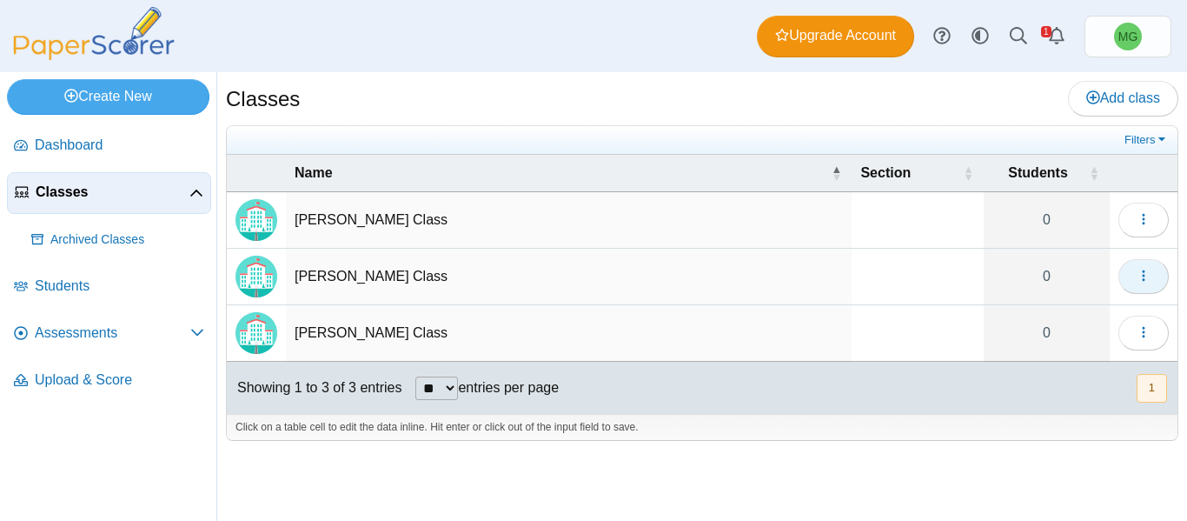
click at [1112, 265] on button "button" at bounding box center [1144, 276] width 50 height 35
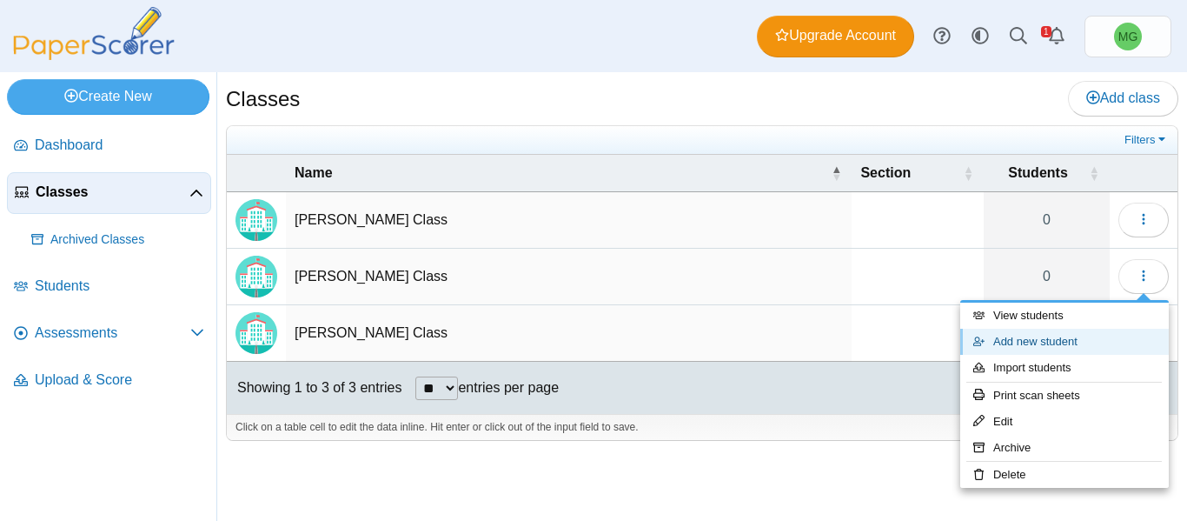
click at [1035, 341] on link "Add new student" at bounding box center [1065, 342] width 209 height 26
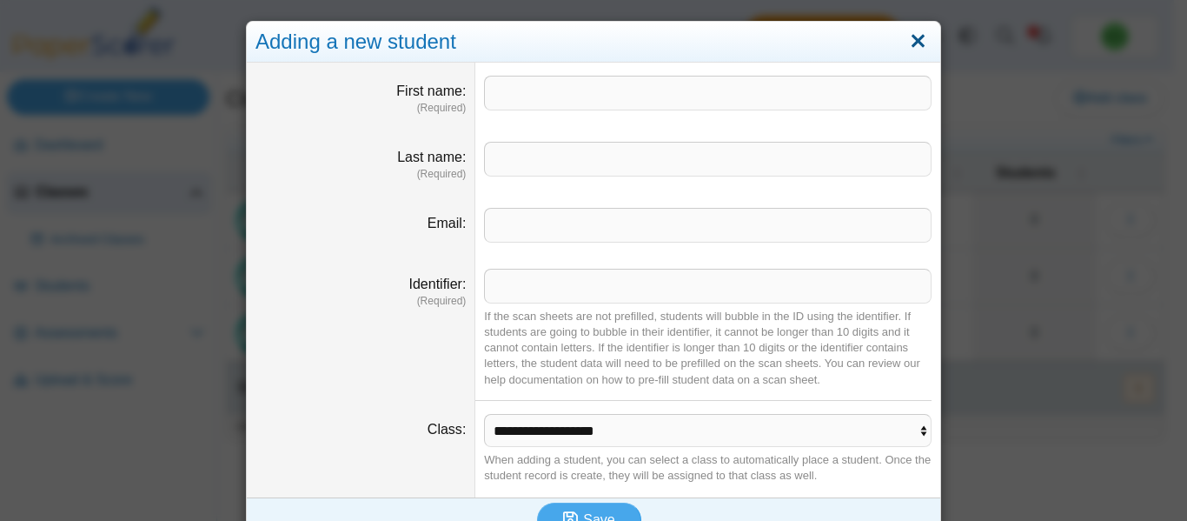
click at [911, 37] on link "Close" at bounding box center [918, 42] width 27 height 30
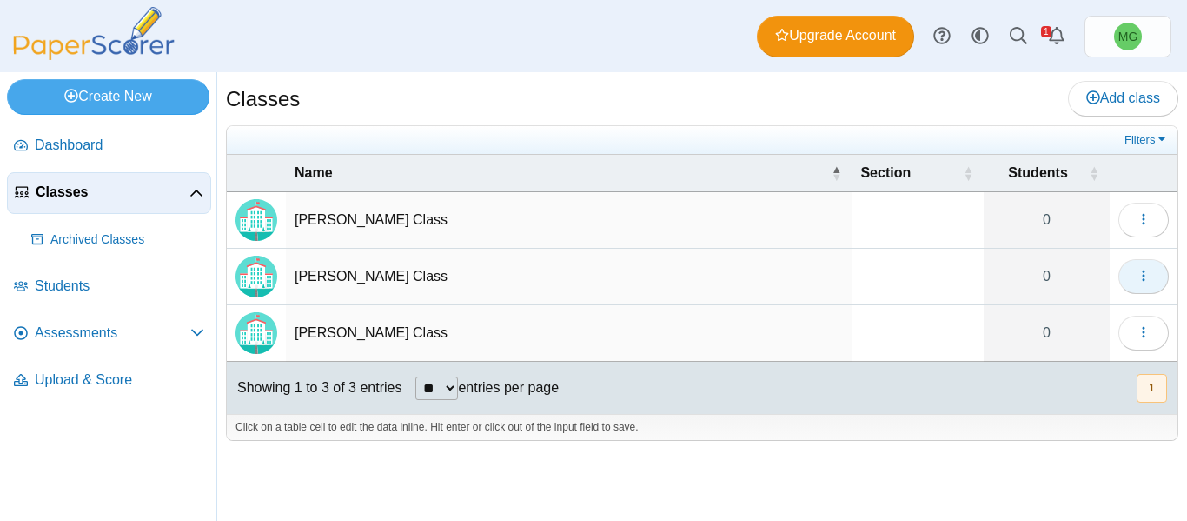
click at [1112, 274] on icon "button" at bounding box center [1144, 276] width 14 height 14
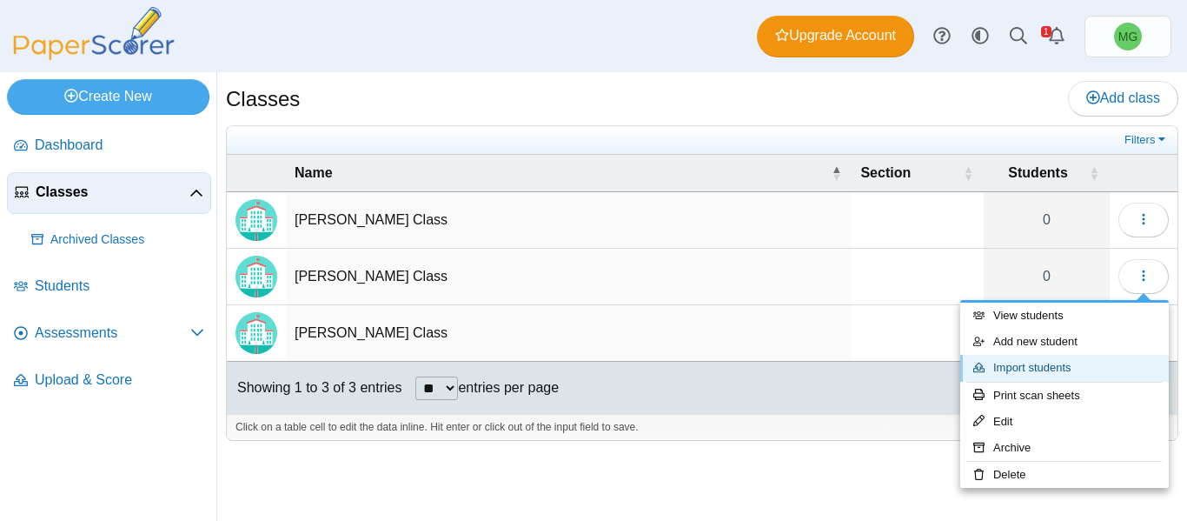
click at [1054, 363] on link "Import students" at bounding box center [1065, 368] width 209 height 26
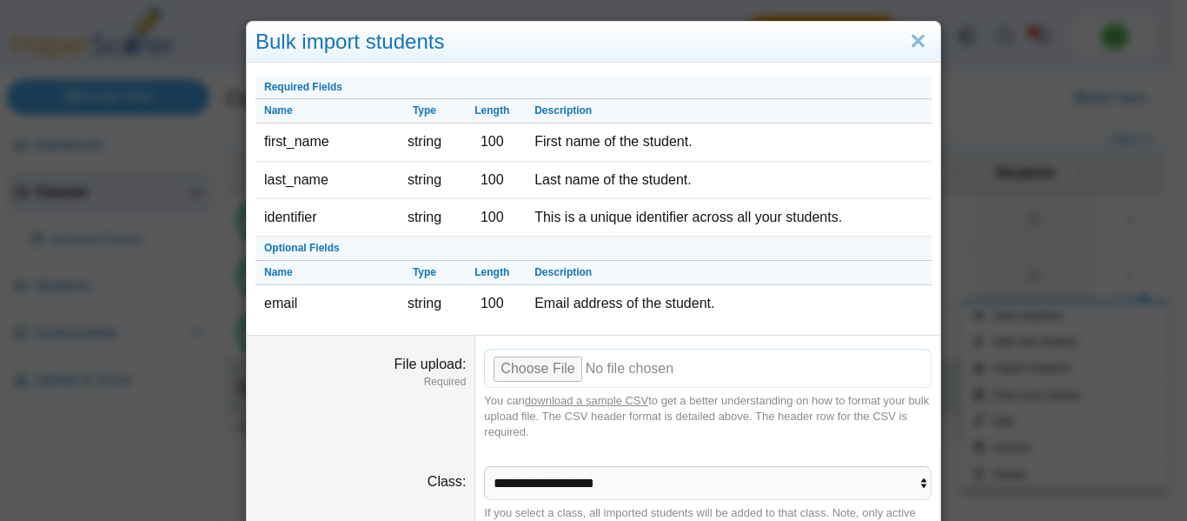
scroll to position [83, 0]
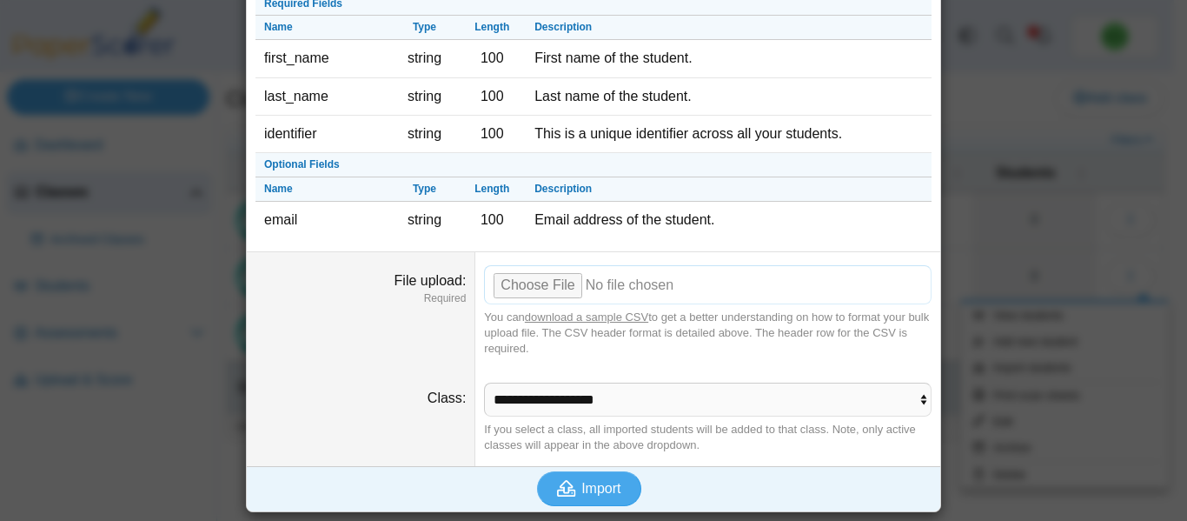
click at [558, 276] on input "File upload" at bounding box center [708, 284] width 448 height 38
click at [535, 280] on input "File upload" at bounding box center [708, 284] width 448 height 38
type input "**********"
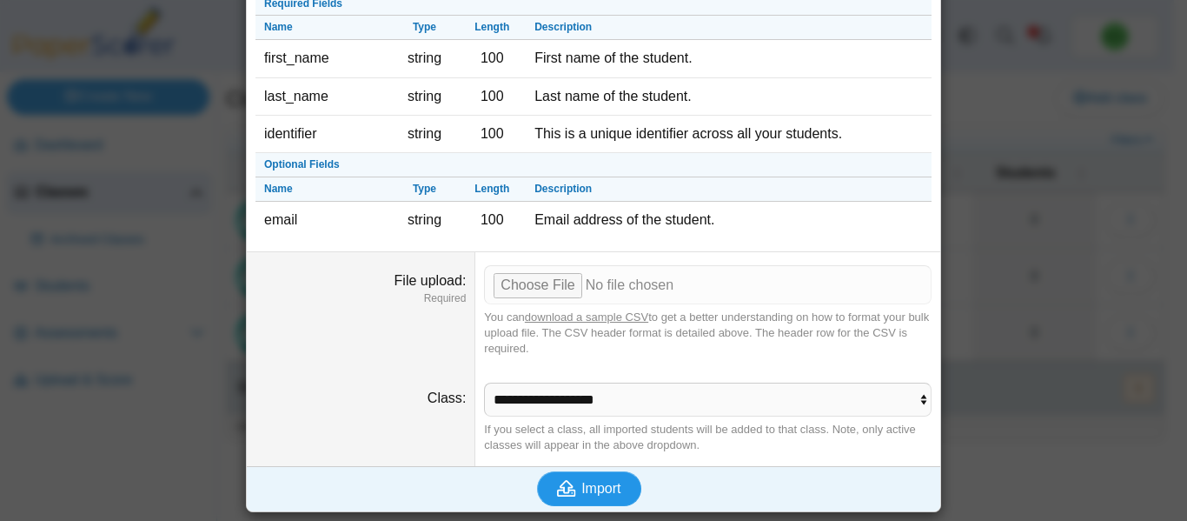
click at [599, 478] on span "Import" at bounding box center [601, 488] width 39 height 15
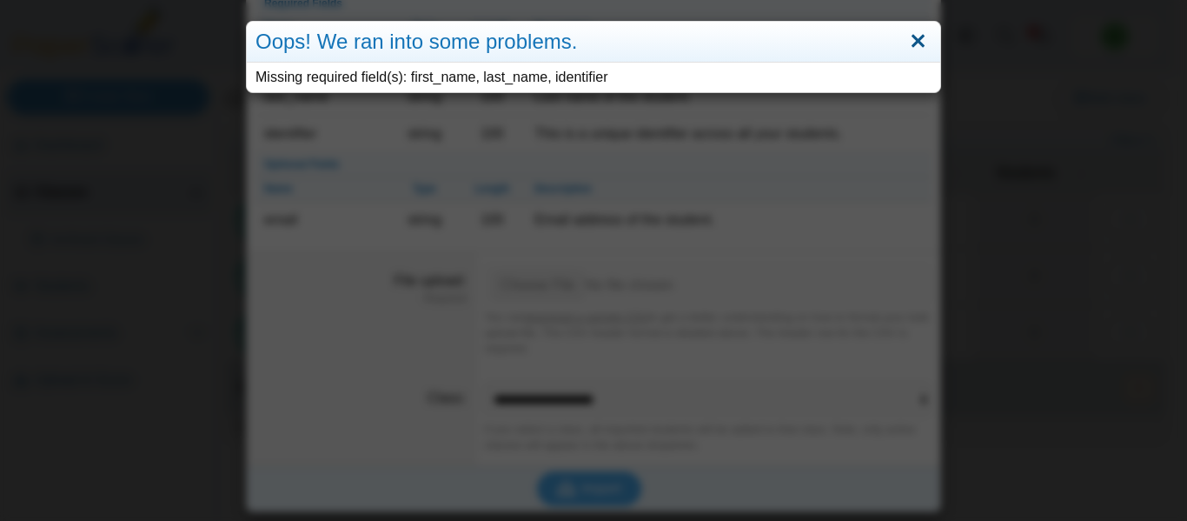
click at [905, 37] on link "Close" at bounding box center [918, 42] width 27 height 30
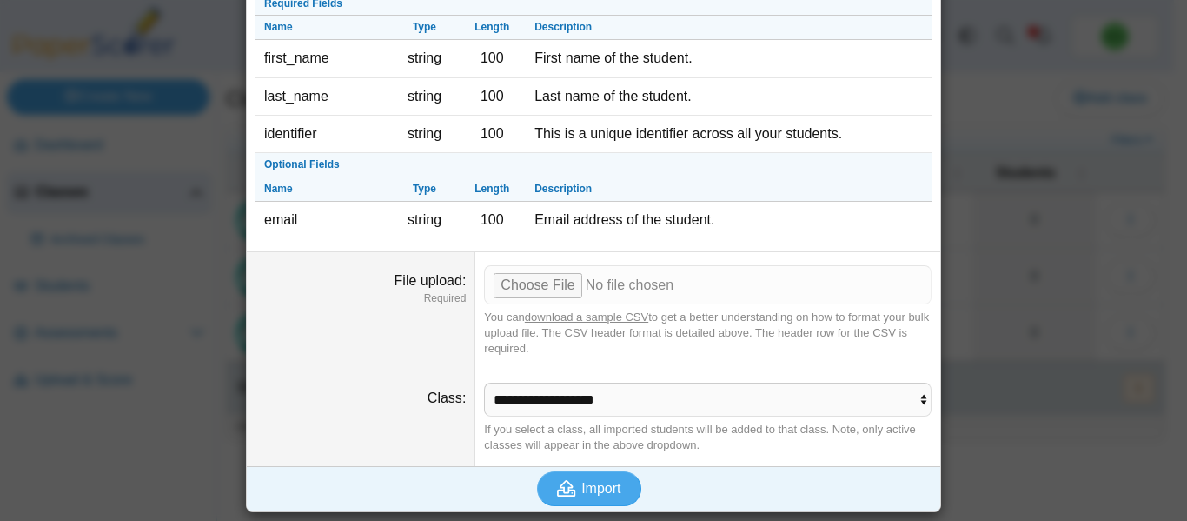
scroll to position [0, 0]
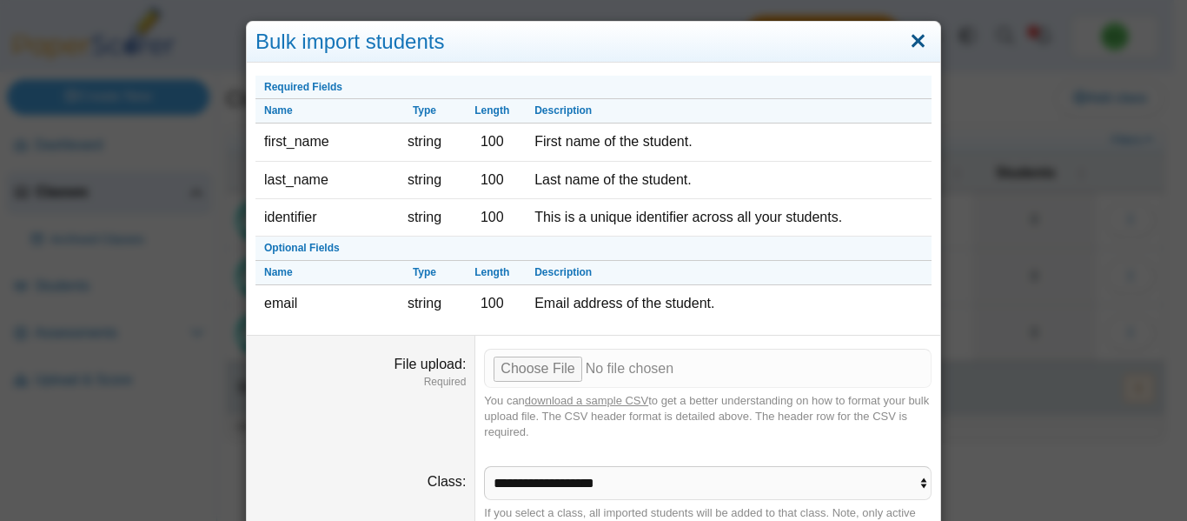
click at [911, 33] on link "Close" at bounding box center [918, 42] width 27 height 30
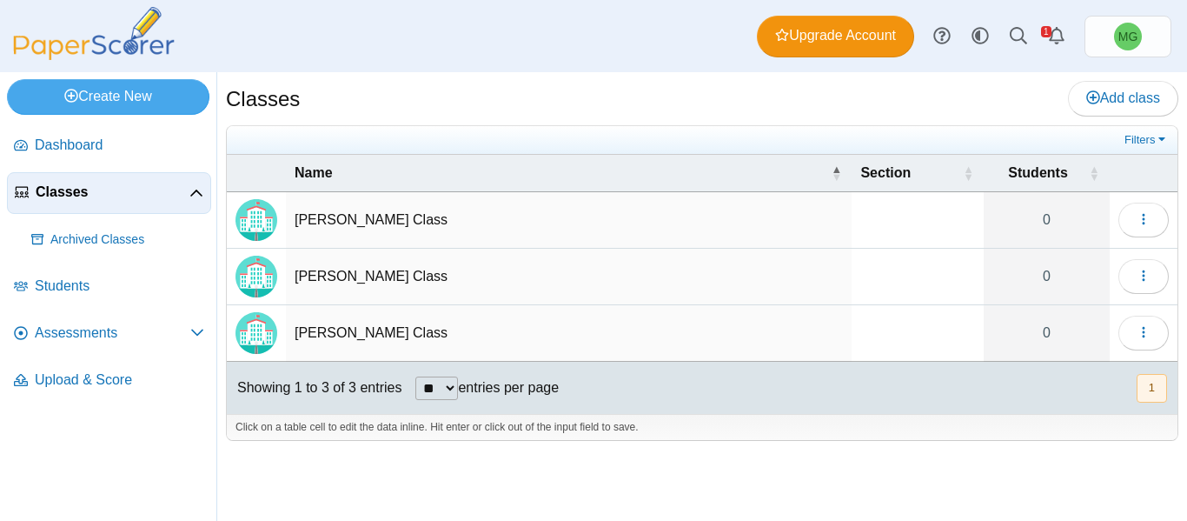
click at [828, 283] on td "[PERSON_NAME] Class" at bounding box center [569, 277] width 566 height 57
click at [1112, 269] on span "button" at bounding box center [1144, 276] width 14 height 15
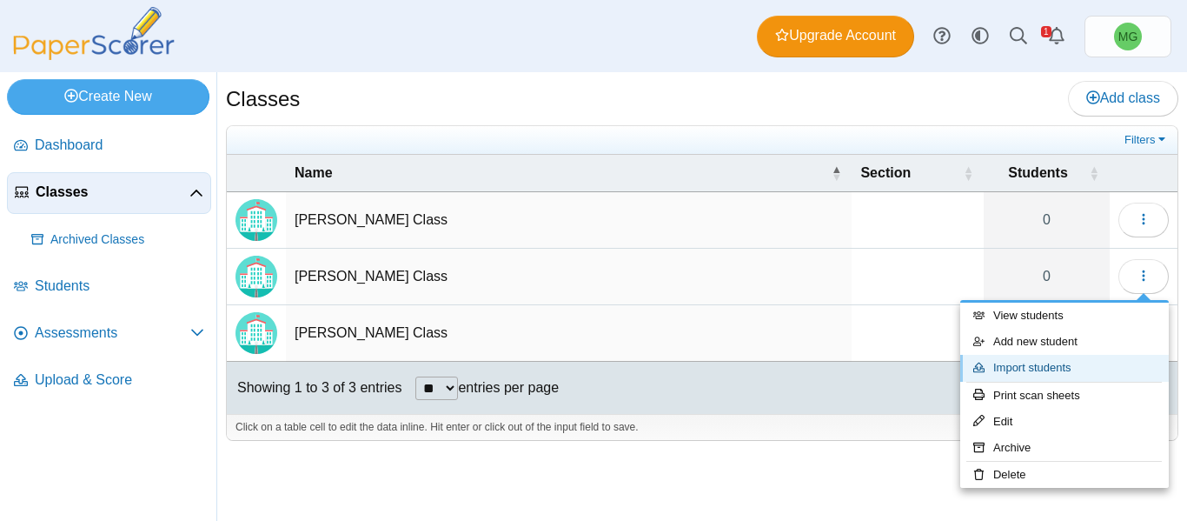
click at [1062, 359] on link "Import students" at bounding box center [1065, 368] width 209 height 26
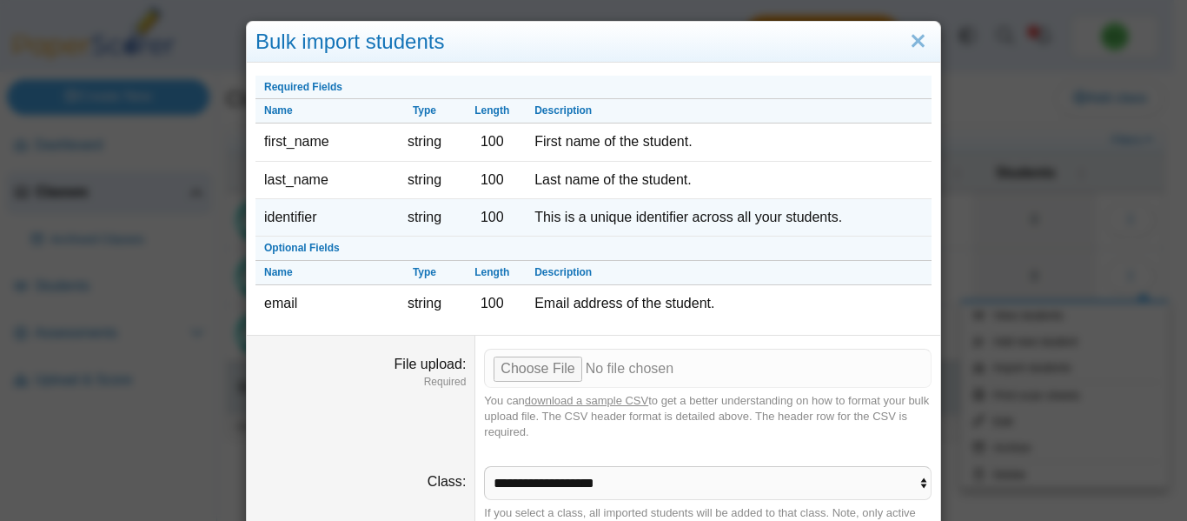
click at [488, 203] on td "100" at bounding box center [492, 217] width 68 height 37
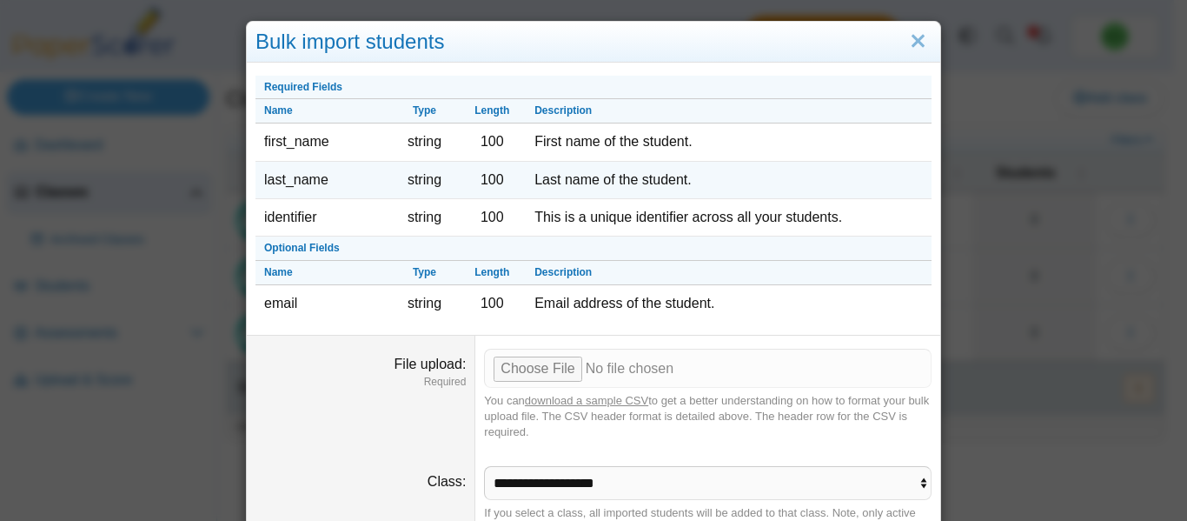
click at [512, 170] on td "100" at bounding box center [492, 180] width 68 height 37
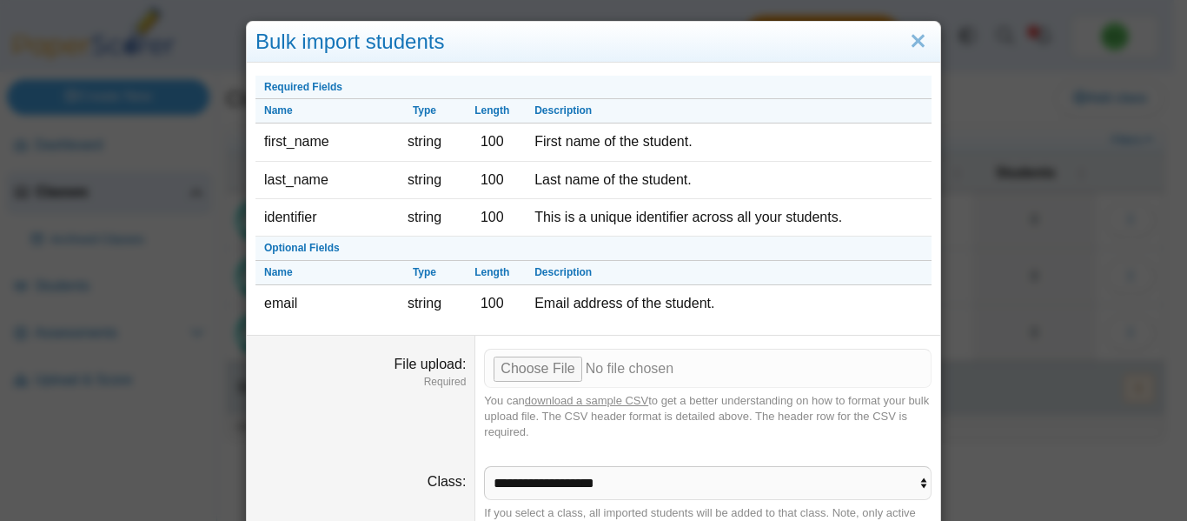
click at [575, 397] on link "download a sample CSV" at bounding box center [586, 400] width 123 height 13
click at [518, 375] on input "File upload" at bounding box center [708, 368] width 448 height 38
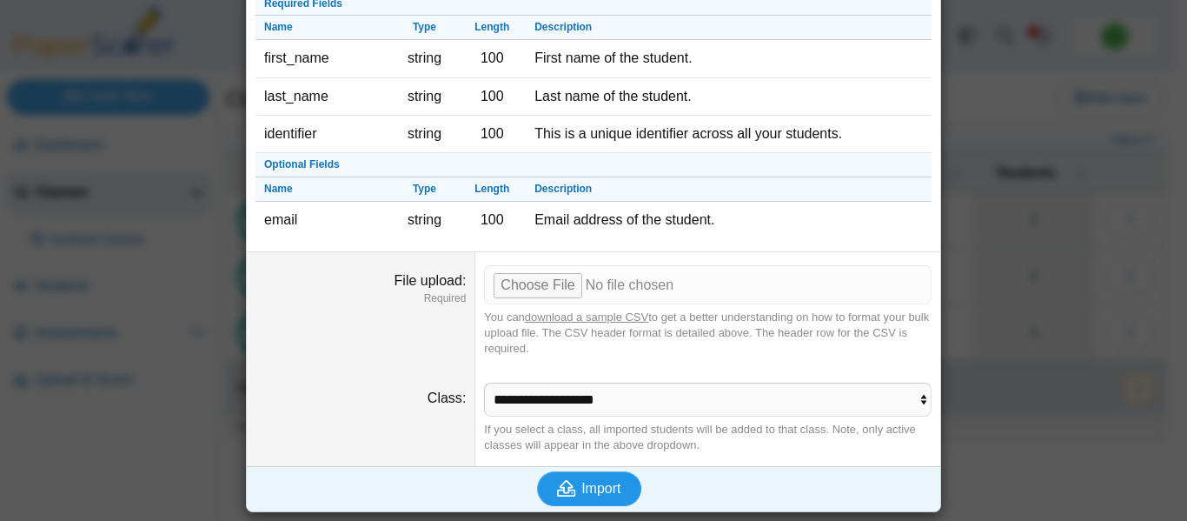
click at [582, 478] on span "Import" at bounding box center [601, 488] width 39 height 15
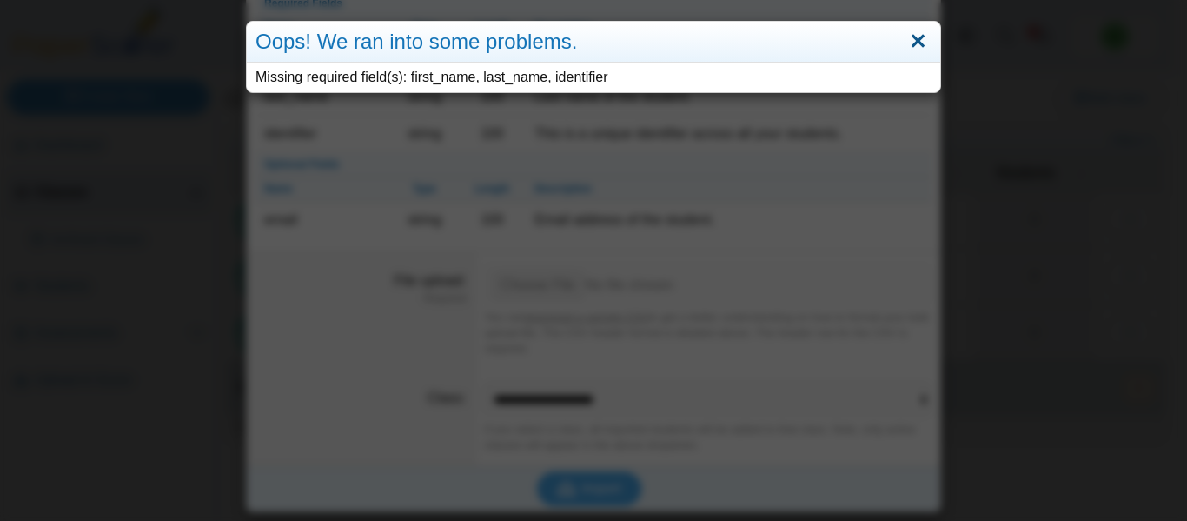
click at [907, 34] on link "Close" at bounding box center [918, 42] width 27 height 30
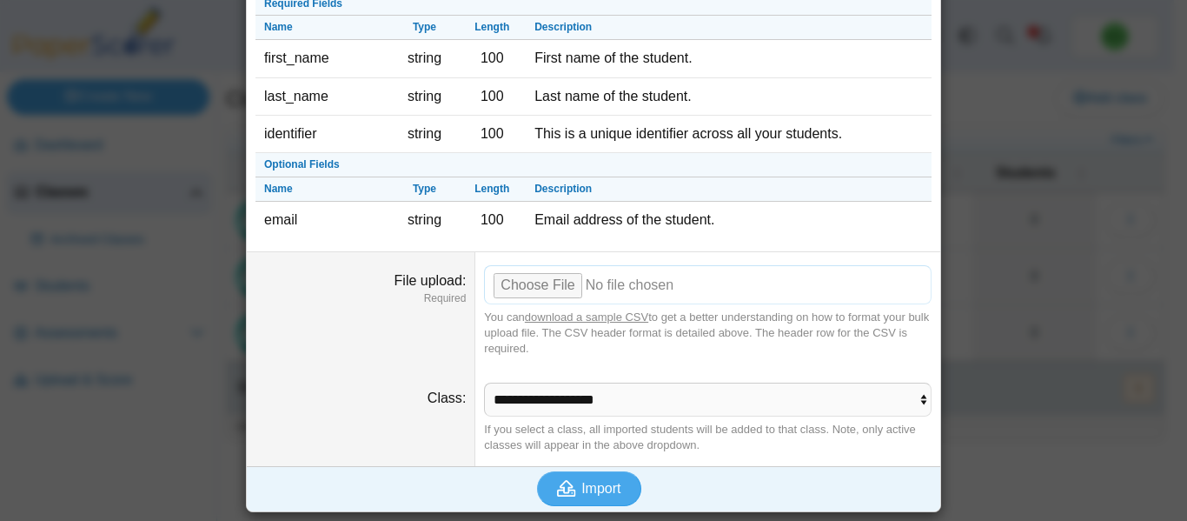
click at [555, 278] on input "File upload" at bounding box center [708, 284] width 448 height 38
click at [602, 478] on span "Import" at bounding box center [601, 488] width 39 height 15
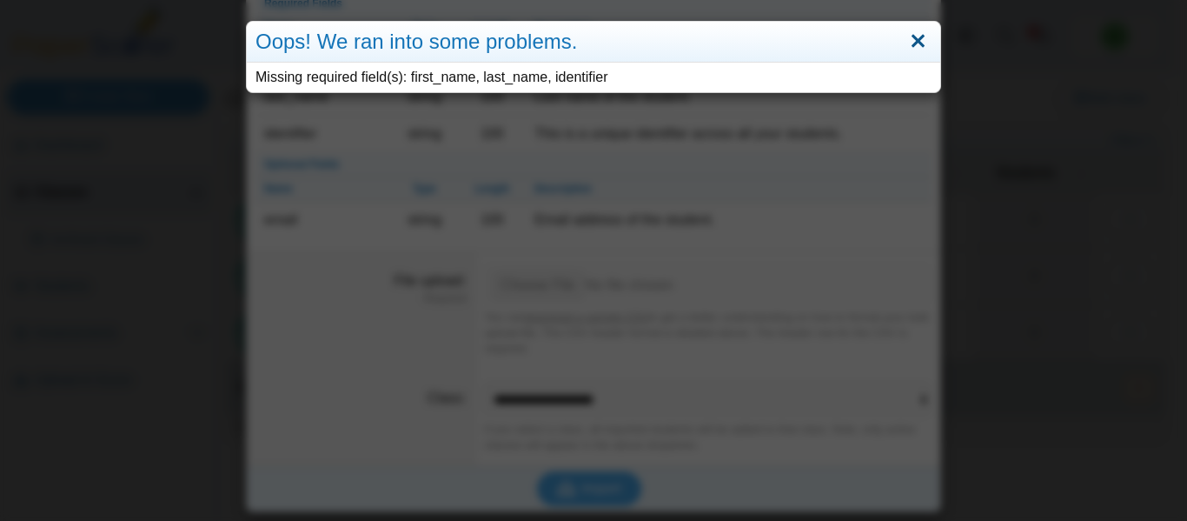
click at [909, 44] on link "Close" at bounding box center [918, 42] width 27 height 30
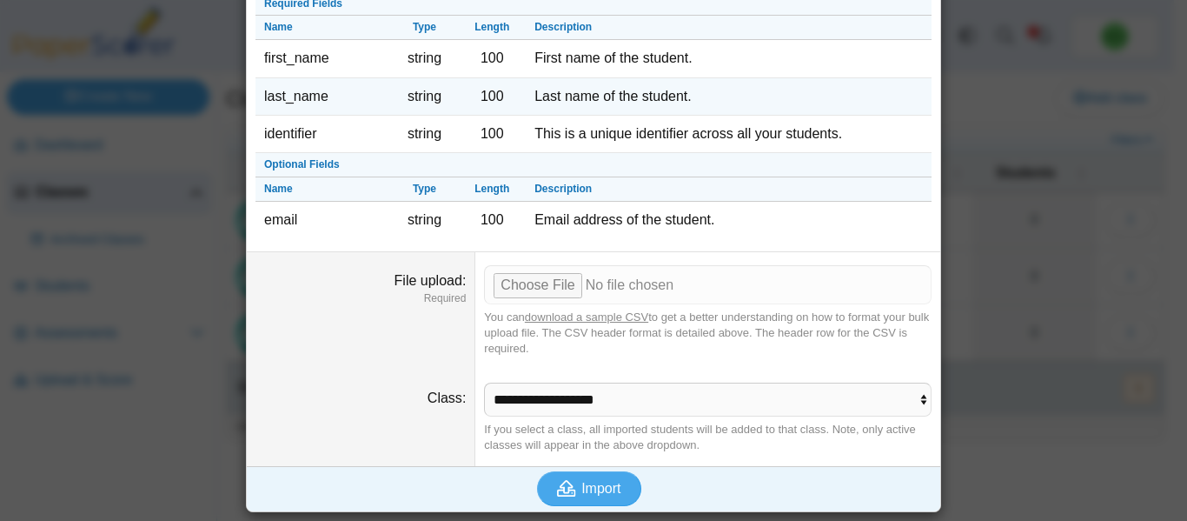
click at [631, 94] on td "Last name of the student." at bounding box center [729, 96] width 406 height 37
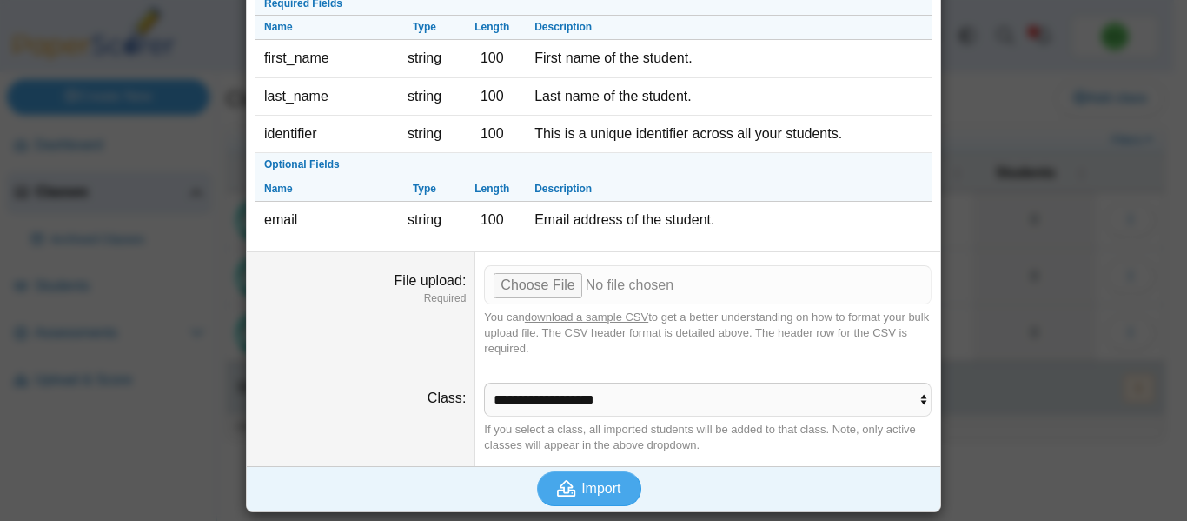
scroll to position [0, 0]
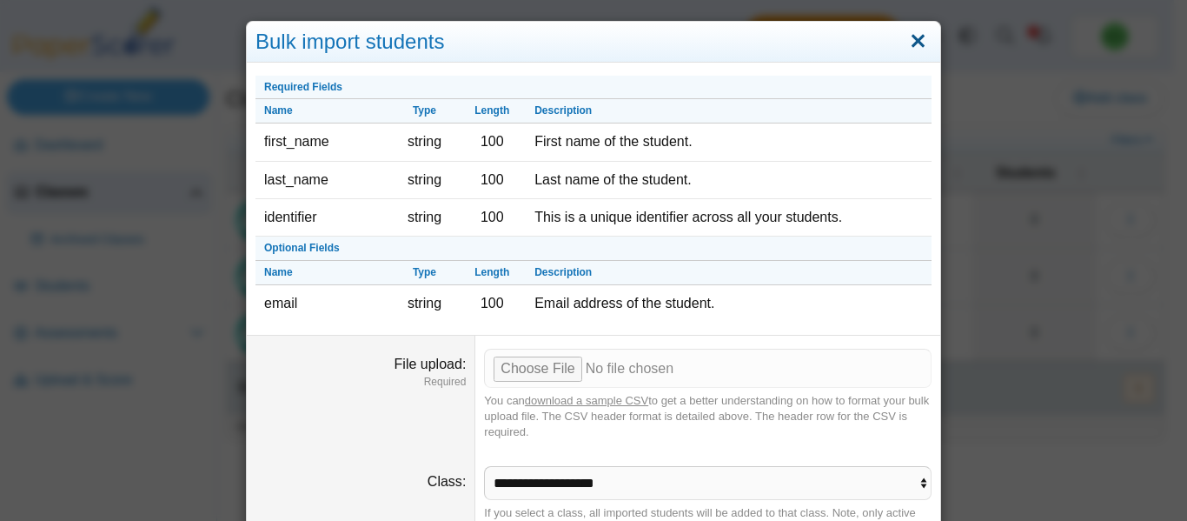
click at [905, 46] on link "Close" at bounding box center [918, 42] width 27 height 30
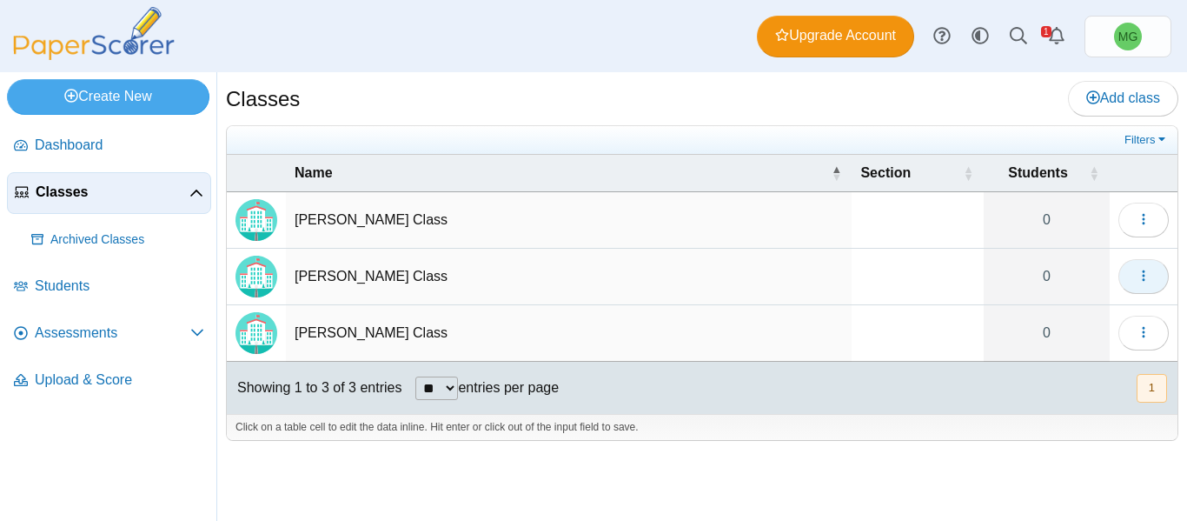
click at [1112, 269] on icon "button" at bounding box center [1144, 276] width 14 height 14
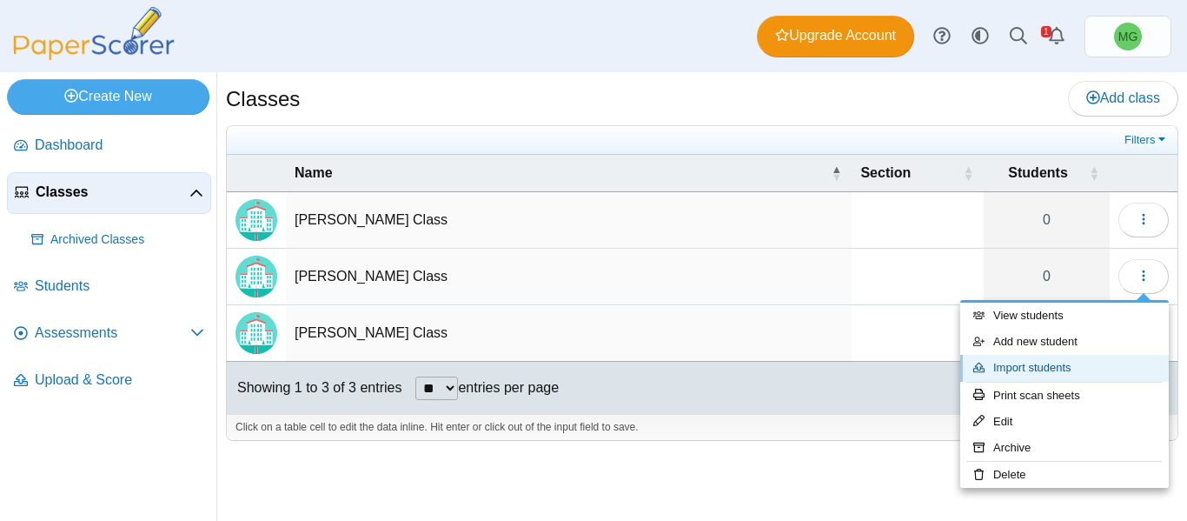
click at [1050, 366] on link "Import students" at bounding box center [1065, 368] width 209 height 26
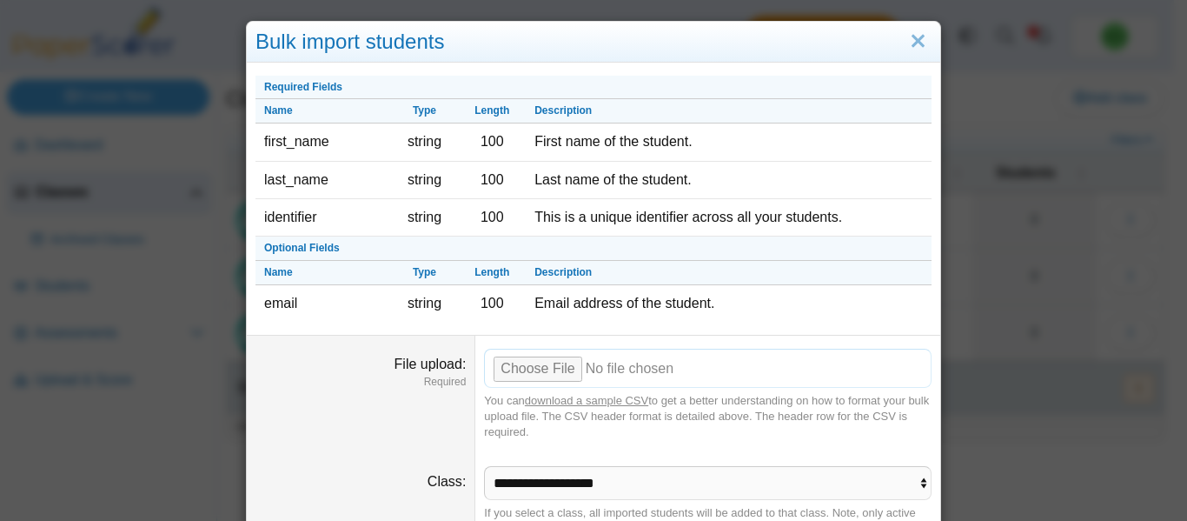
click at [534, 374] on input "File upload" at bounding box center [708, 368] width 448 height 38
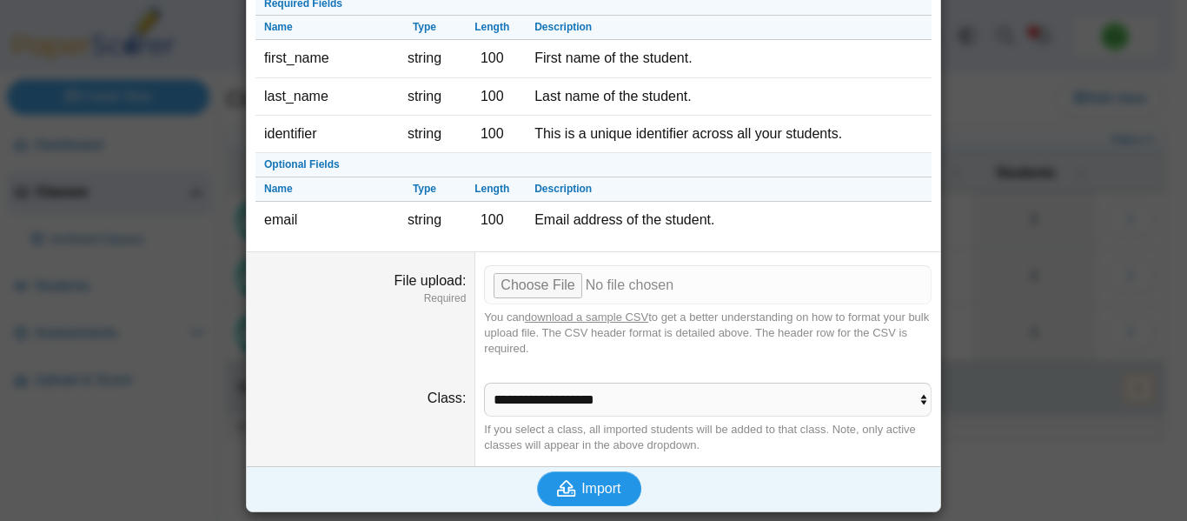
click at [569, 478] on icon "submit" at bounding box center [569, 488] width 24 height 19
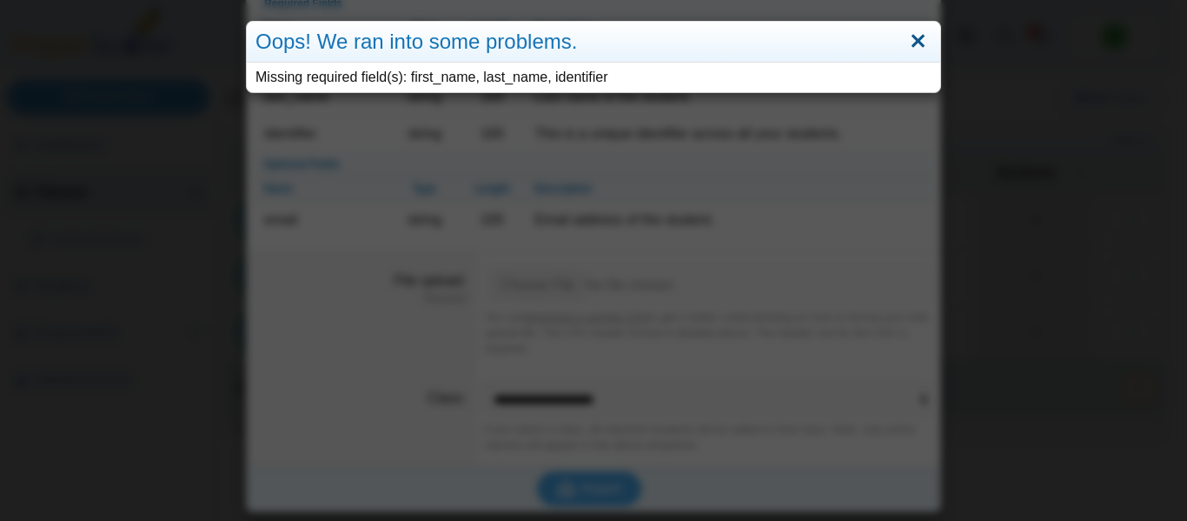
click at [914, 49] on link "Close" at bounding box center [918, 42] width 27 height 30
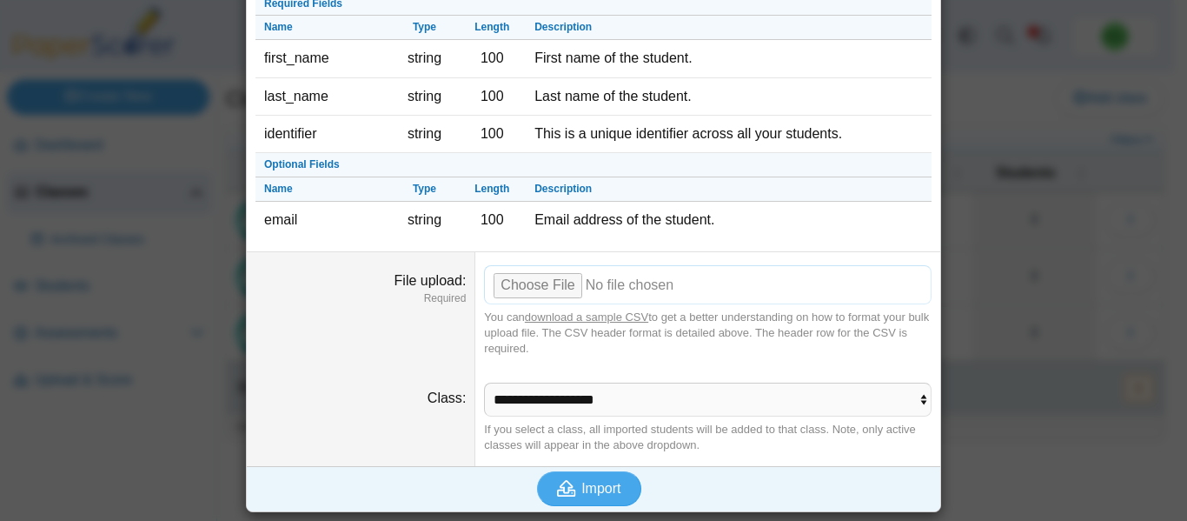
click at [557, 283] on input "File upload" at bounding box center [708, 284] width 448 height 38
click at [506, 281] on input "File upload" at bounding box center [708, 284] width 448 height 38
type input "**********"
click at [604, 478] on span "Import" at bounding box center [601, 488] width 39 height 15
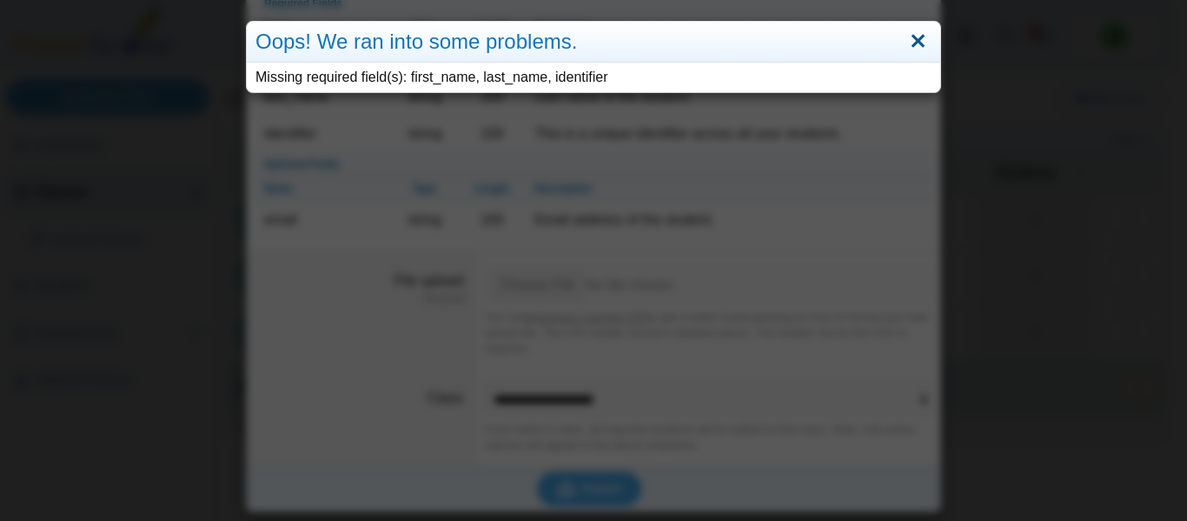
click at [913, 34] on link "Close" at bounding box center [918, 42] width 27 height 30
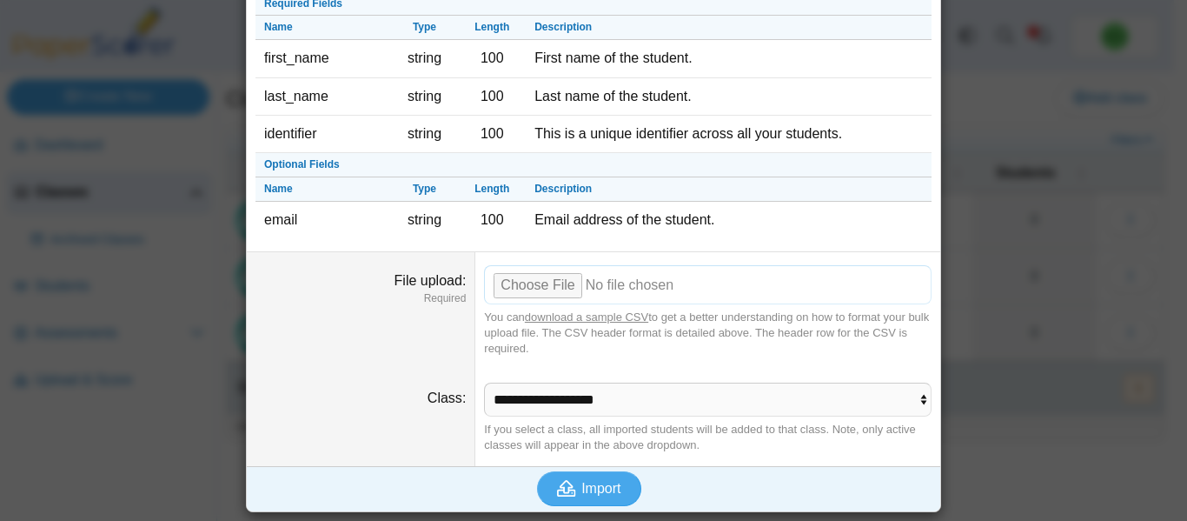
click at [545, 288] on input "File upload" at bounding box center [708, 284] width 448 height 38
click at [595, 478] on span "Import" at bounding box center [601, 488] width 39 height 15
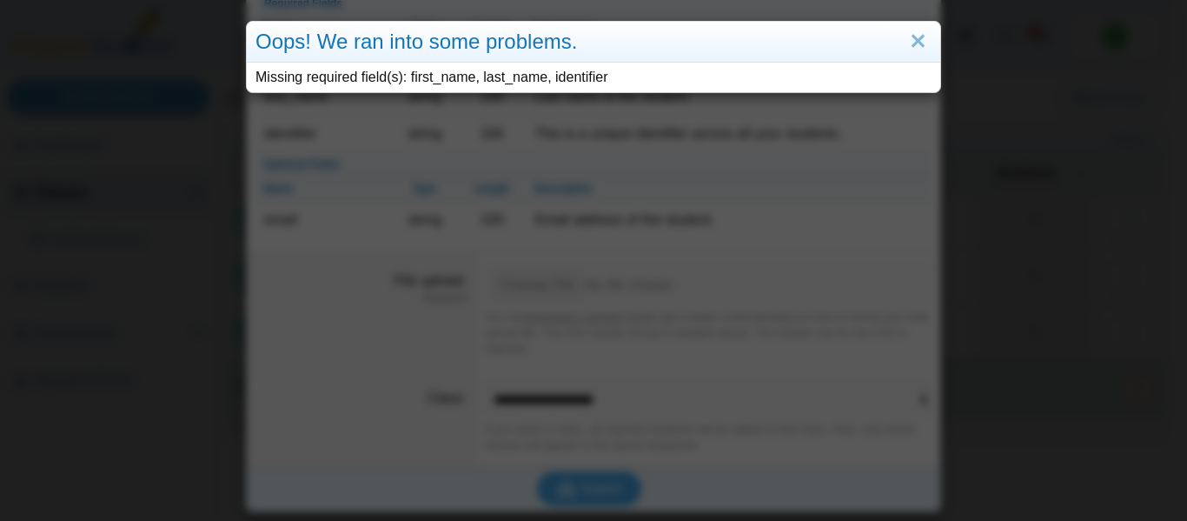
click at [567, 83] on div "Missing required field(s): first_name, last_name, identifier" at bounding box center [594, 78] width 694 height 30
click at [911, 37] on link "Close" at bounding box center [918, 42] width 27 height 30
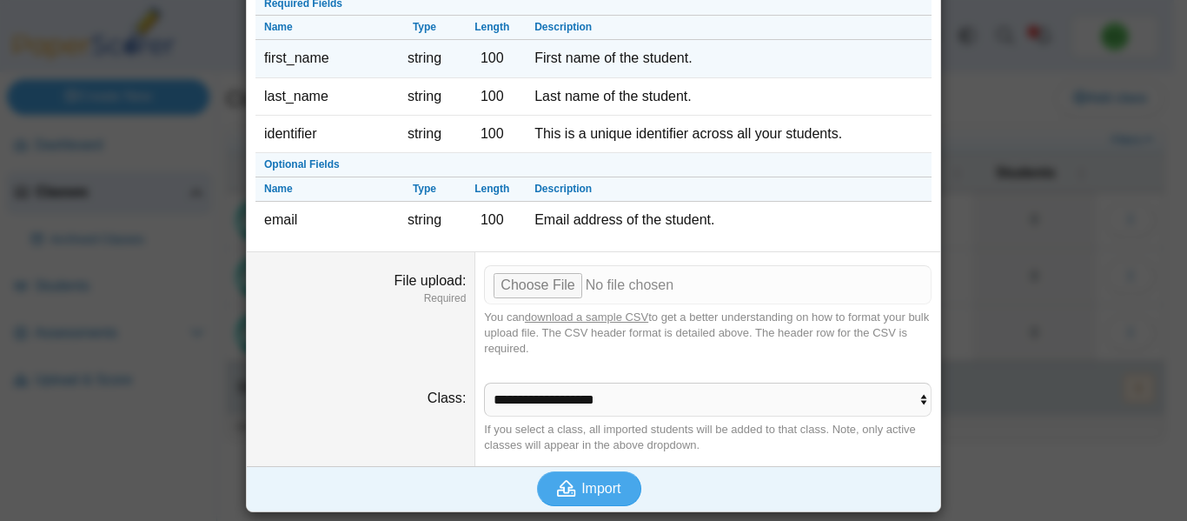
click at [322, 58] on td "first_name" at bounding box center [324, 58] width 136 height 37
click at [322, 60] on td "first_name" at bounding box center [324, 58] width 136 height 37
click at [319, 60] on td "first_name" at bounding box center [324, 58] width 136 height 37
click at [312, 60] on td "first_name" at bounding box center [324, 58] width 136 height 37
click at [313, 60] on td "first_name" at bounding box center [324, 58] width 136 height 37
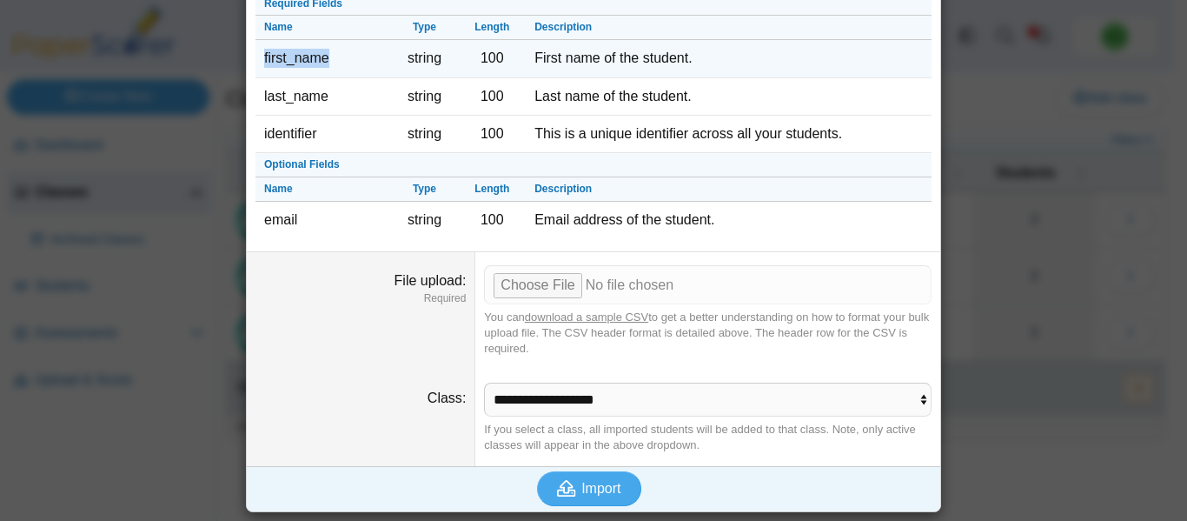
click at [327, 56] on td "first_name" at bounding box center [324, 58] width 136 height 37
copy td "first_name"
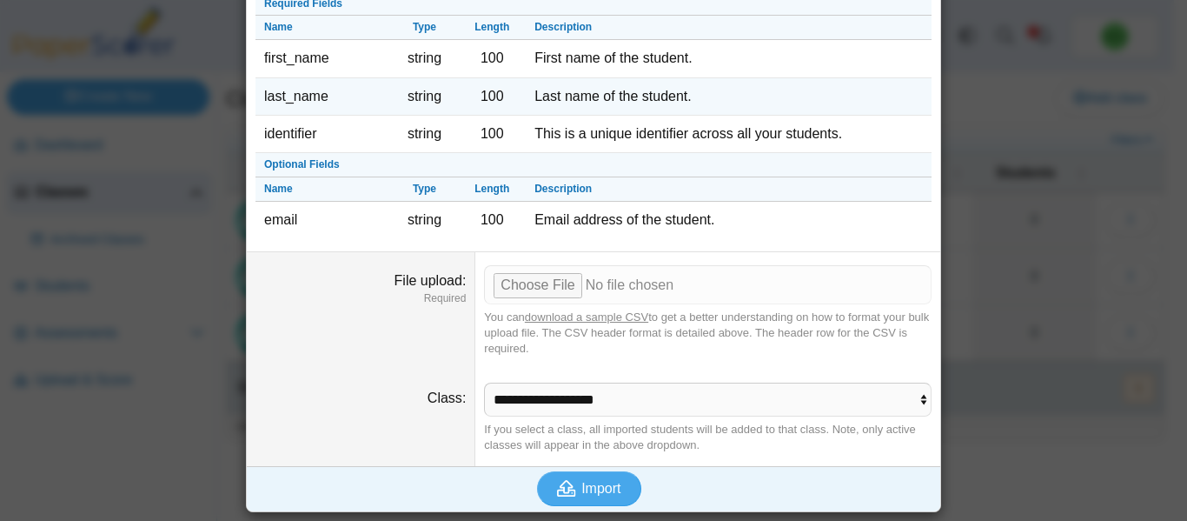
click at [316, 92] on td "last_name" at bounding box center [324, 96] width 136 height 37
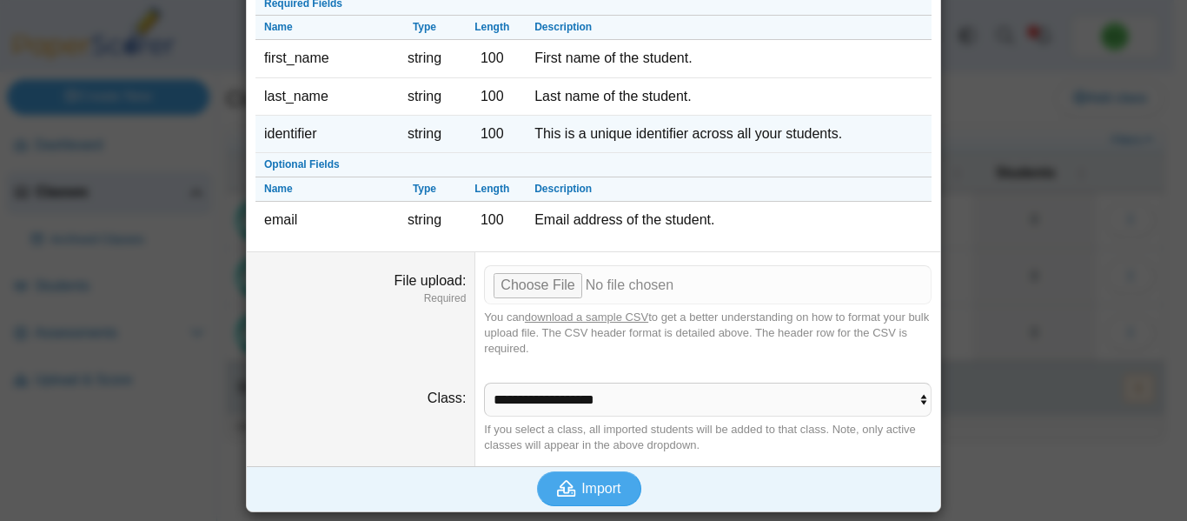
click at [333, 141] on td "identifier" at bounding box center [324, 134] width 136 height 37
click at [287, 133] on td "identifier" at bounding box center [324, 134] width 136 height 37
click at [289, 133] on td "identifier" at bounding box center [324, 134] width 136 height 37
click at [290, 133] on td "identifier" at bounding box center [324, 134] width 136 height 37
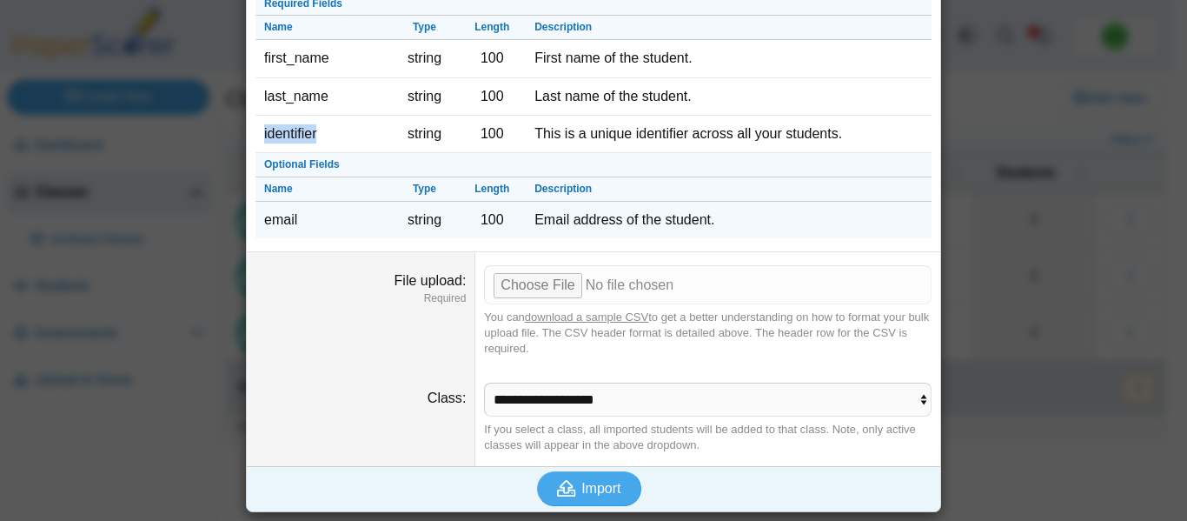
copy td "identifier"
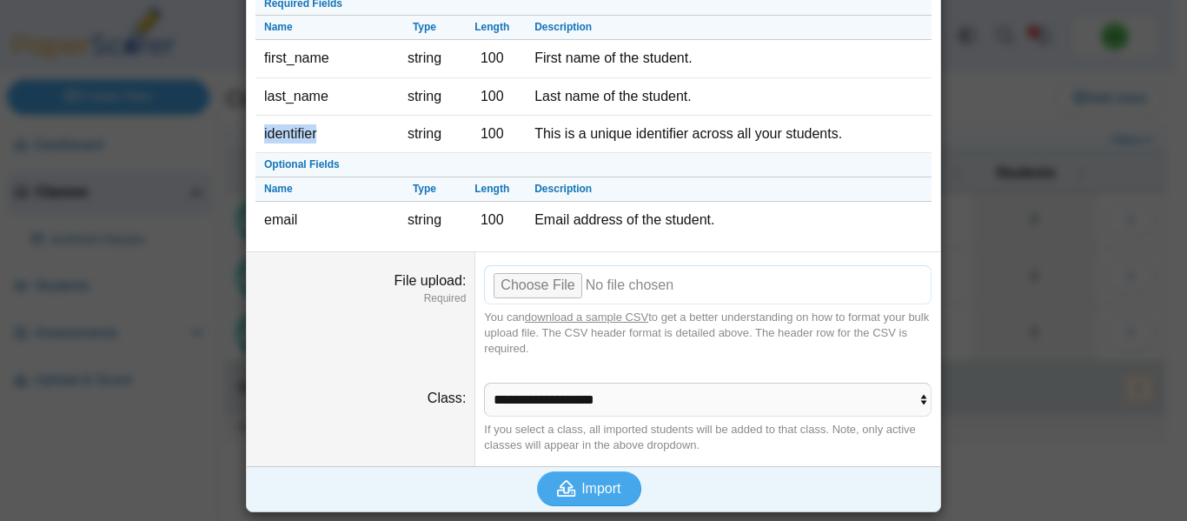
click at [535, 291] on input "File upload" at bounding box center [708, 284] width 448 height 38
click at [599, 478] on span "Import" at bounding box center [601, 488] width 39 height 15
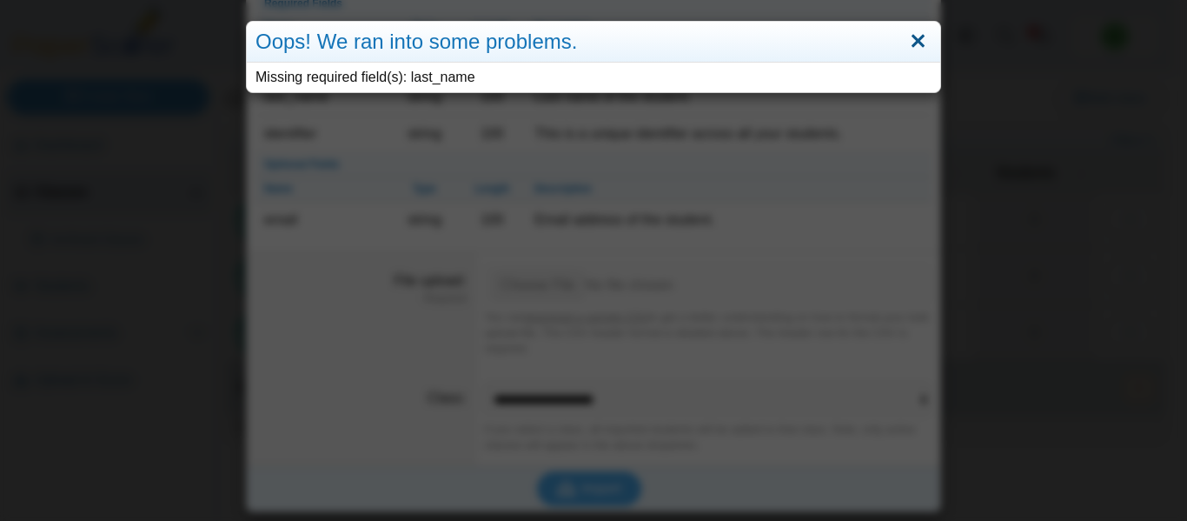
click at [918, 40] on link "Close" at bounding box center [918, 42] width 27 height 30
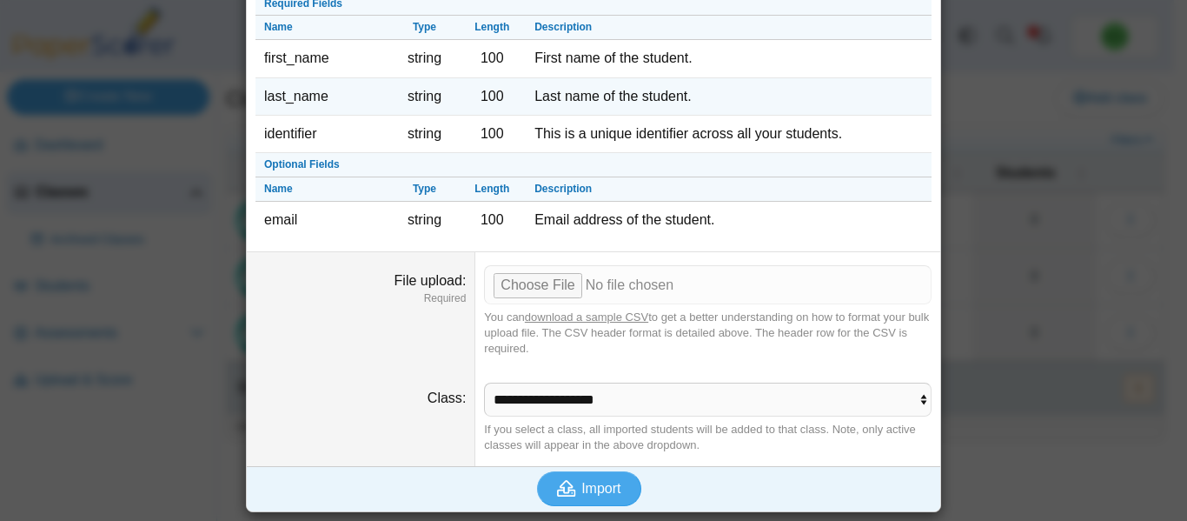
click at [290, 94] on td "last_name" at bounding box center [324, 96] width 136 height 37
click at [291, 94] on td "last_name" at bounding box center [324, 96] width 136 height 37
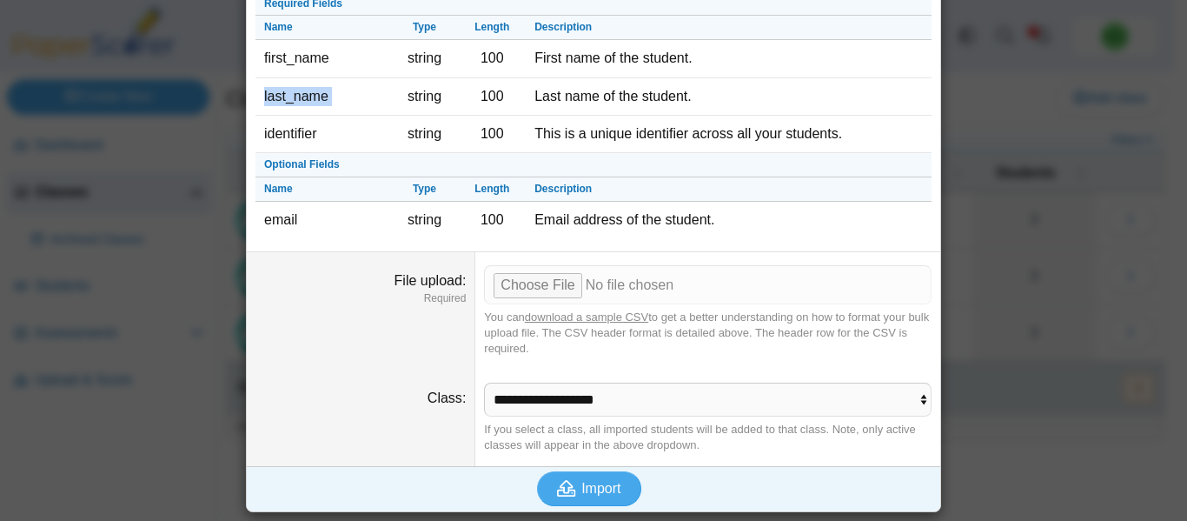
copy tr "last_name"
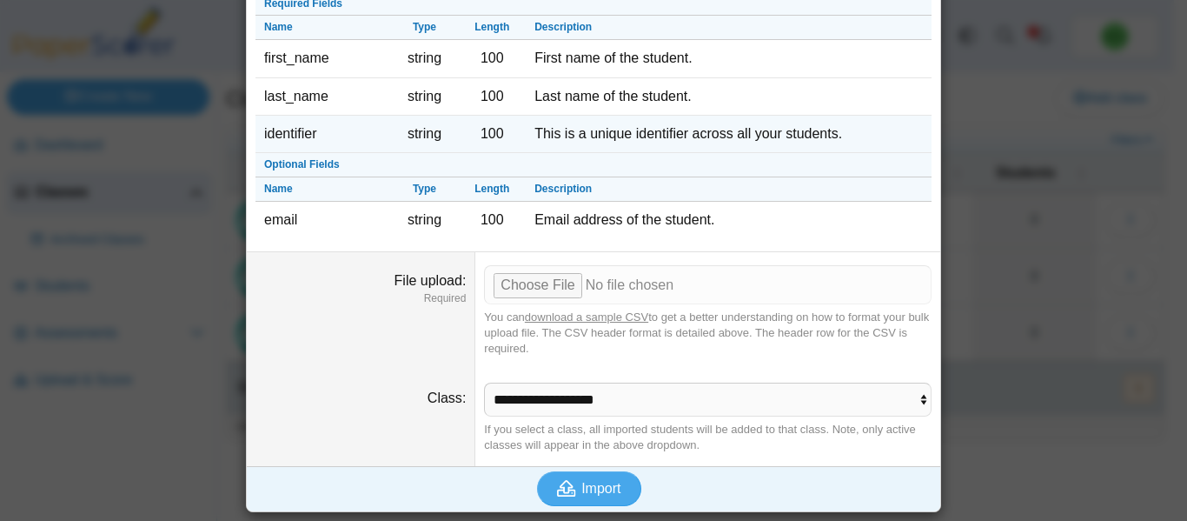
click at [283, 135] on td "identifier" at bounding box center [324, 134] width 136 height 37
copy td "identifier"
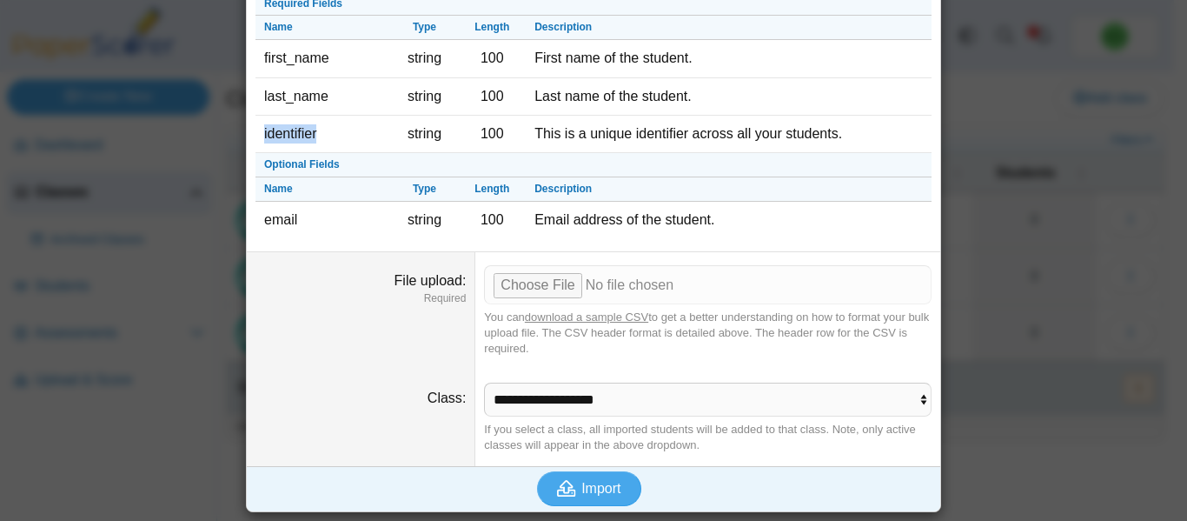
copy td "identifier"
click at [519, 281] on input "File upload" at bounding box center [708, 284] width 448 height 38
click at [595, 478] on span "Import" at bounding box center [601, 488] width 39 height 15
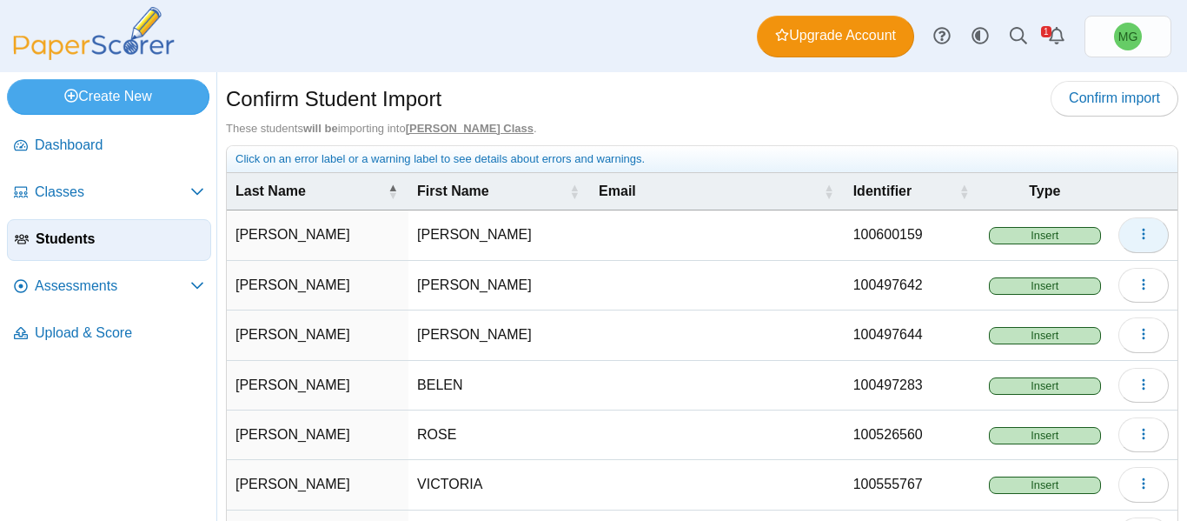
click at [1137, 233] on icon "button" at bounding box center [1144, 234] width 14 height 14
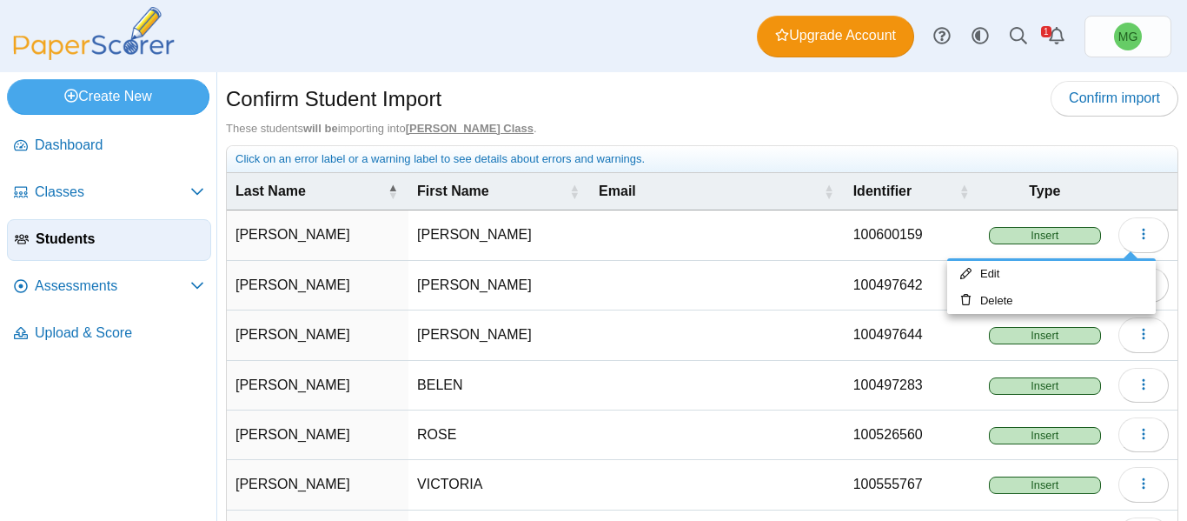
click at [686, 123] on div "These students will be importing into Ms. Gaynair's Class ." at bounding box center [702, 129] width 953 height 16
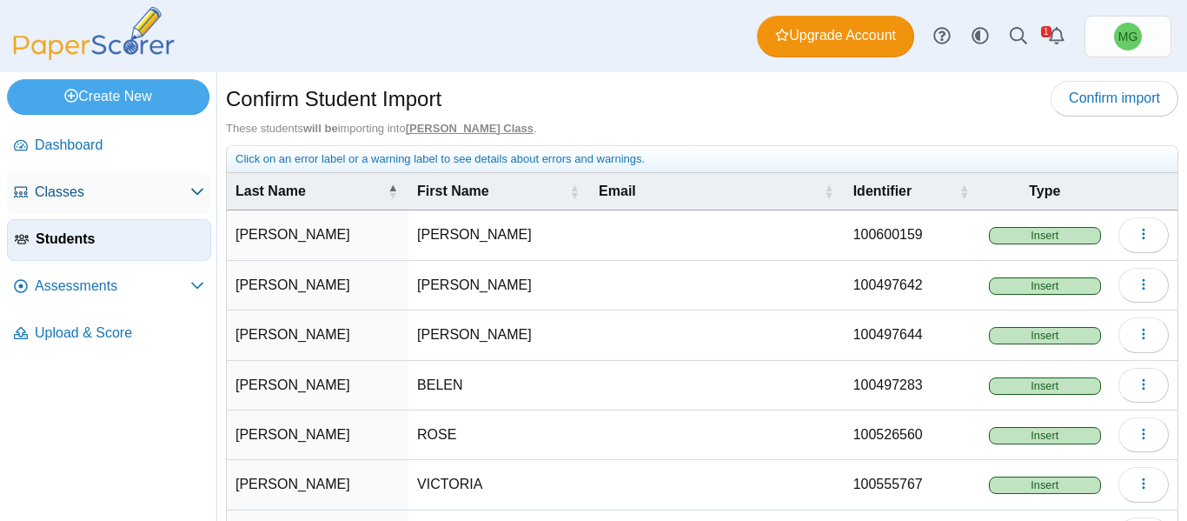
click at [74, 198] on span "Classes" at bounding box center [113, 192] width 156 height 19
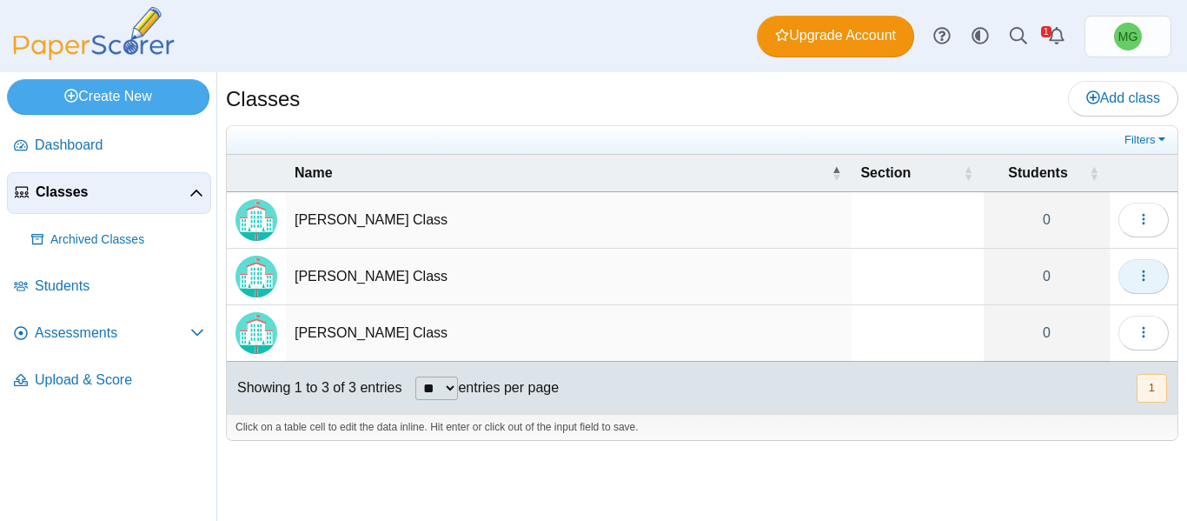
click at [1137, 276] on icon "button" at bounding box center [1144, 276] width 14 height 14
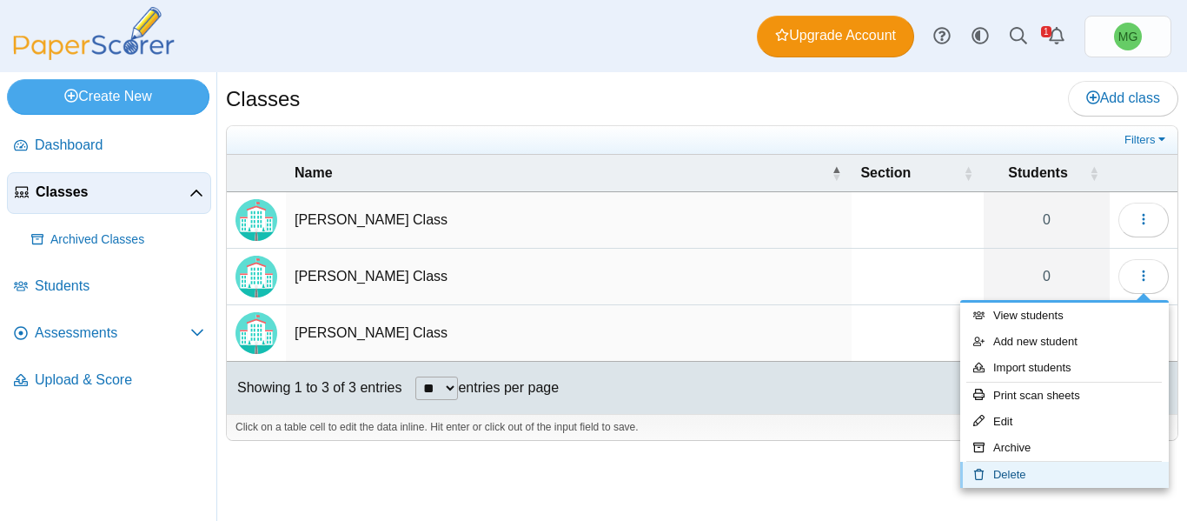
click at [1024, 476] on link "Delete" at bounding box center [1065, 475] width 209 height 26
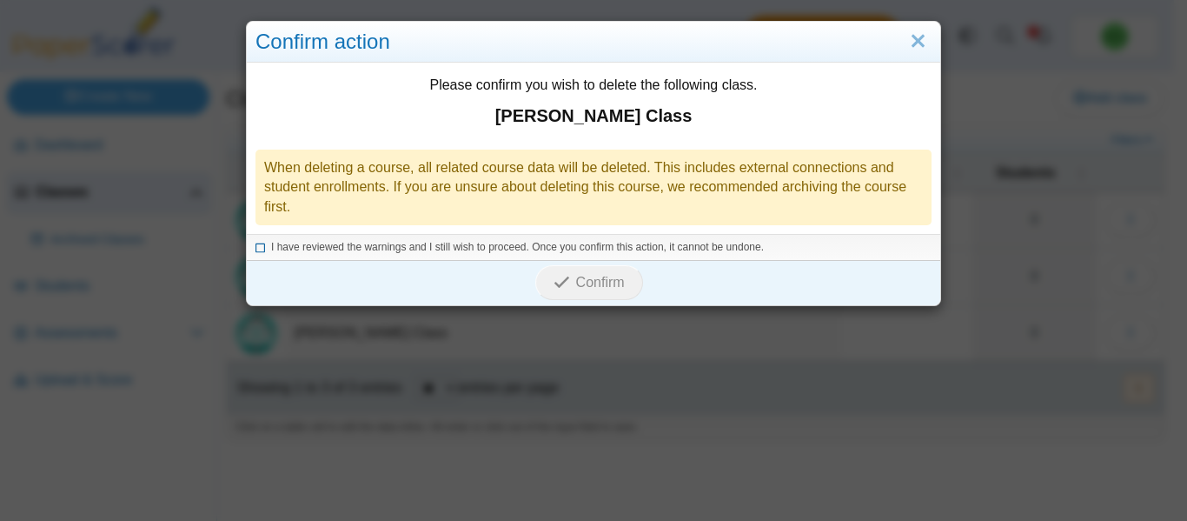
click at [256, 249] on icon at bounding box center [261, 245] width 10 height 10
click at [576, 278] on span "Confirm" at bounding box center [600, 282] width 49 height 15
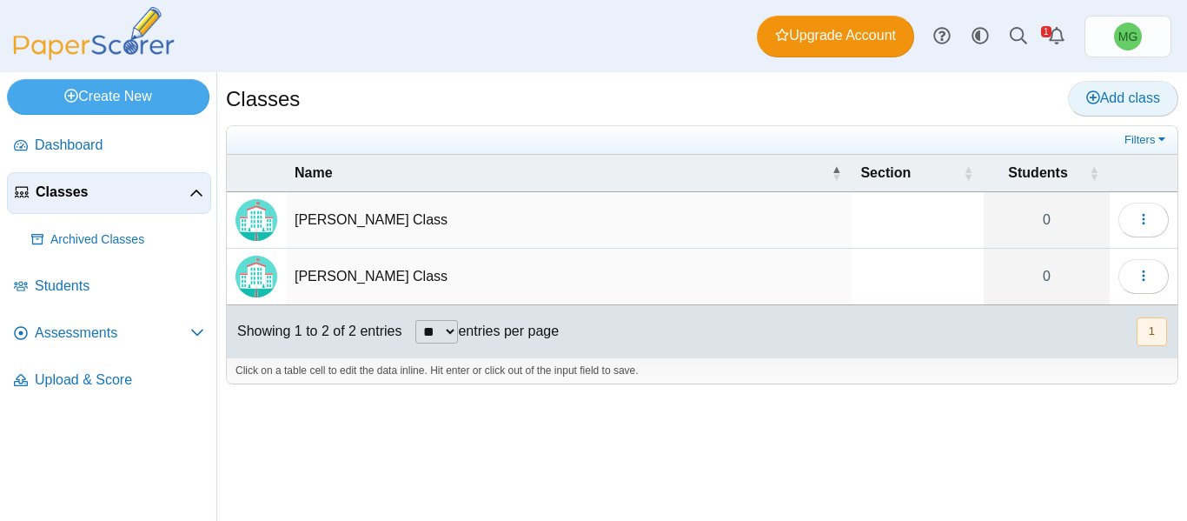
click at [1130, 95] on span "Add class" at bounding box center [1124, 97] width 74 height 15
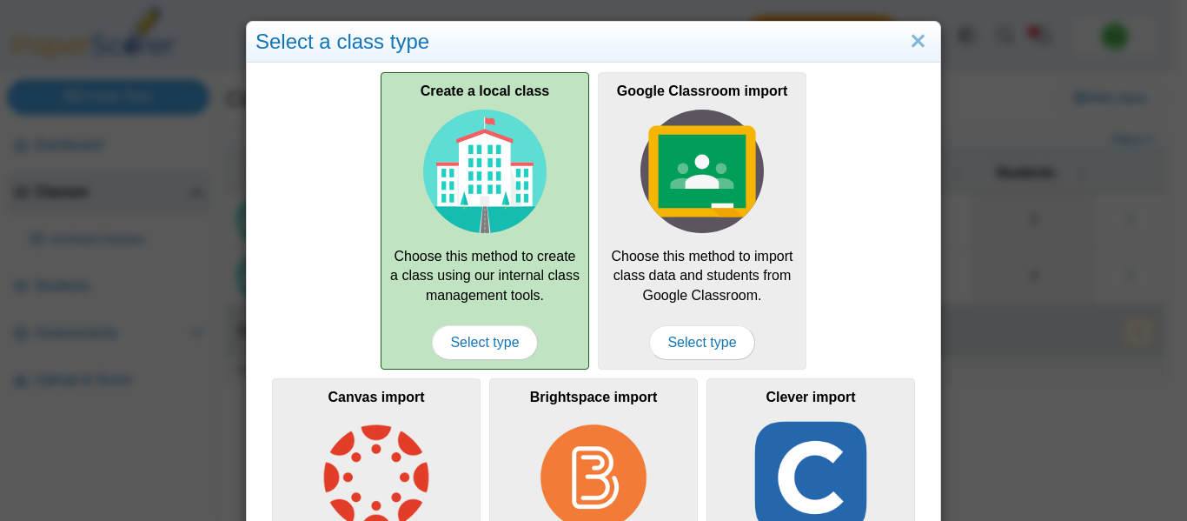
click at [455, 299] on div "Create a local class Choose this method to create a class using our internal cl…" at bounding box center [485, 220] width 209 height 297
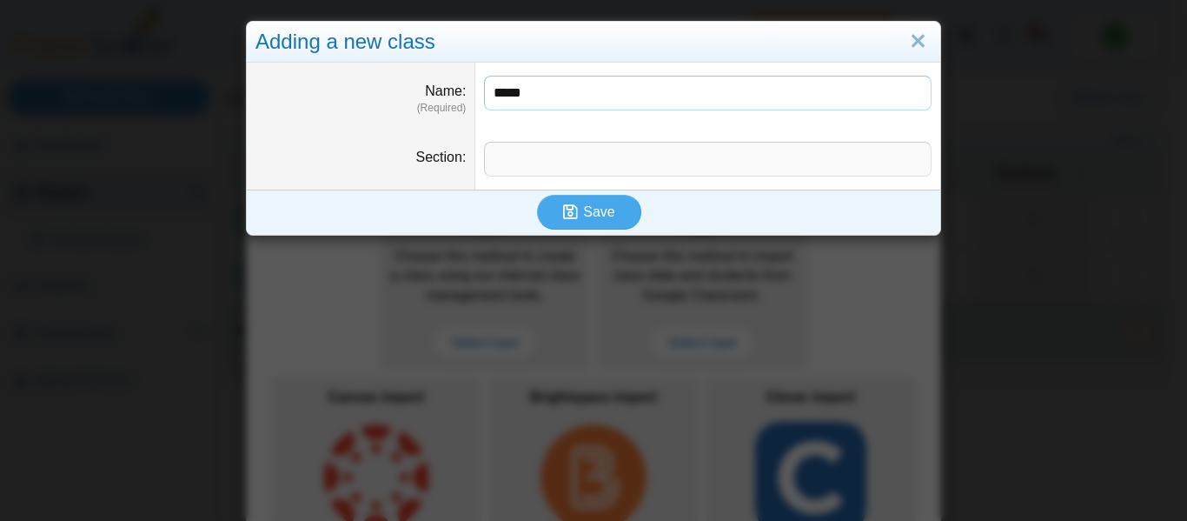
type input "**********"
click at [583, 206] on span "Save" at bounding box center [598, 211] width 31 height 15
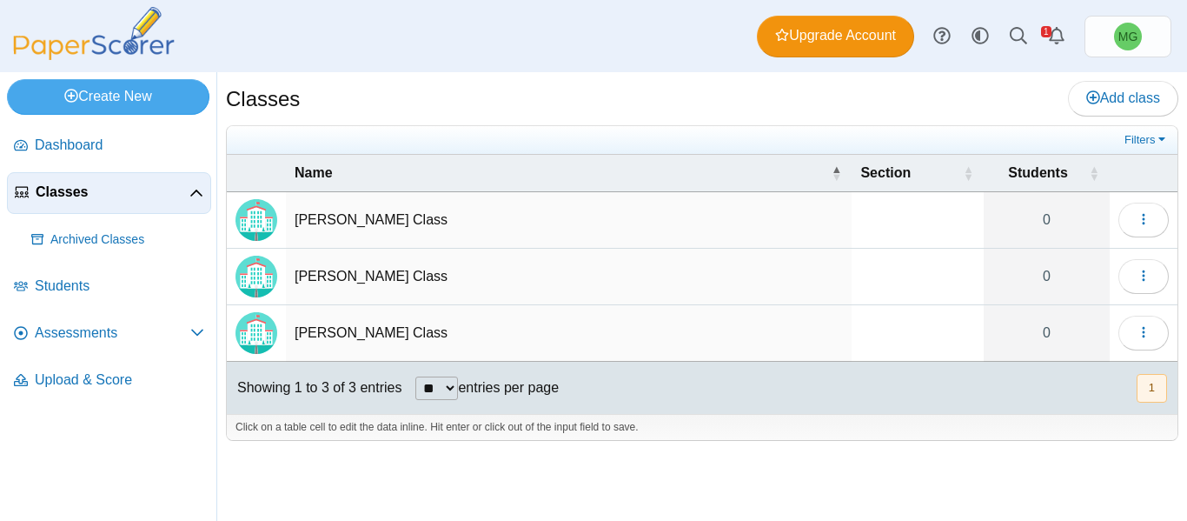
click at [747, 263] on td "[PERSON_NAME] Class" at bounding box center [569, 277] width 566 height 57
click at [252, 277] on img "Locally created class" at bounding box center [257, 277] width 42 height 42
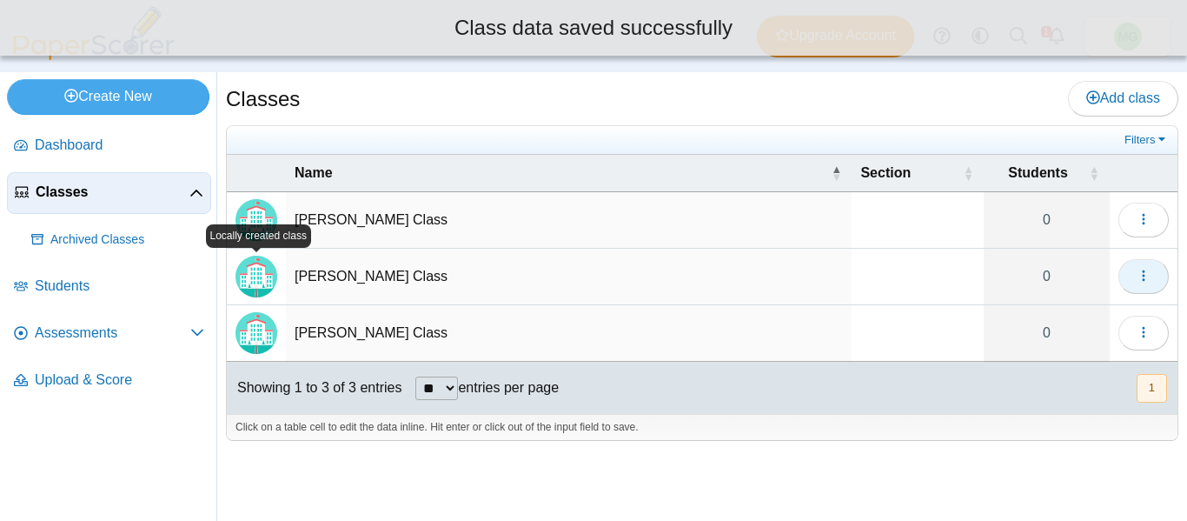
click at [1145, 269] on icon "button" at bounding box center [1144, 276] width 14 height 14
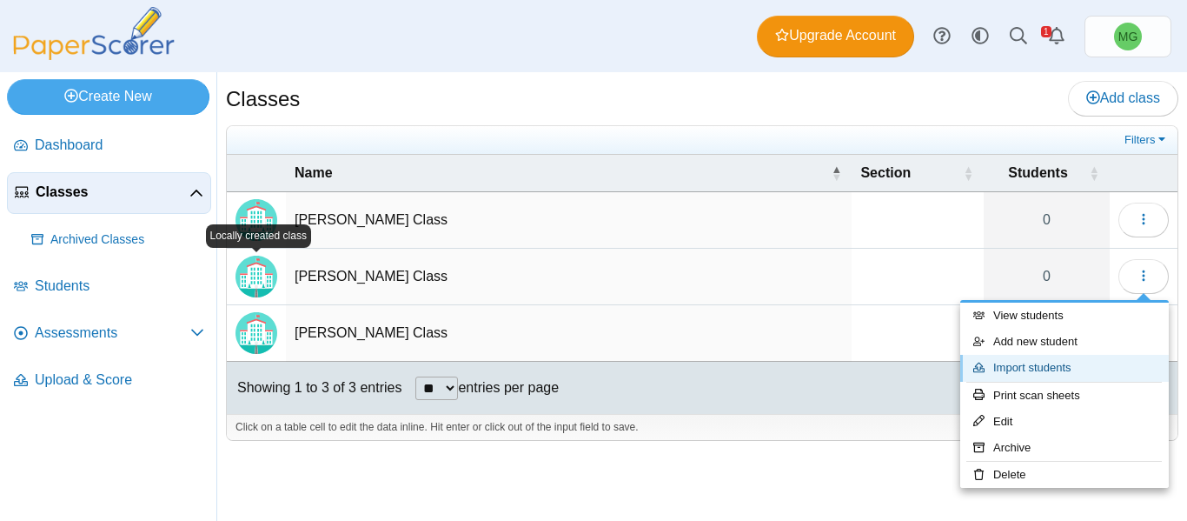
click at [1051, 367] on link "Import students" at bounding box center [1065, 368] width 209 height 26
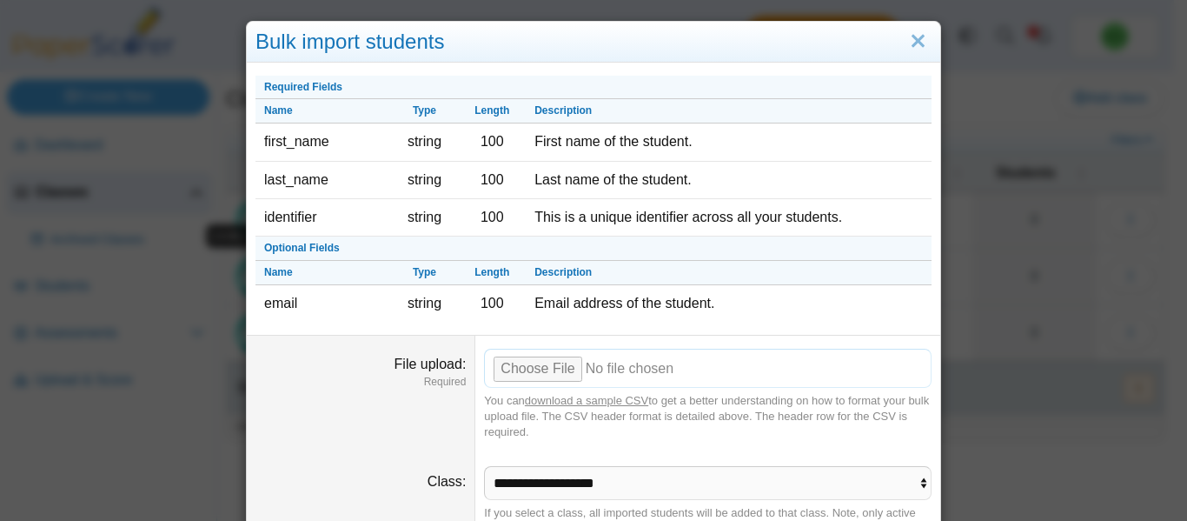
scroll to position [83, 0]
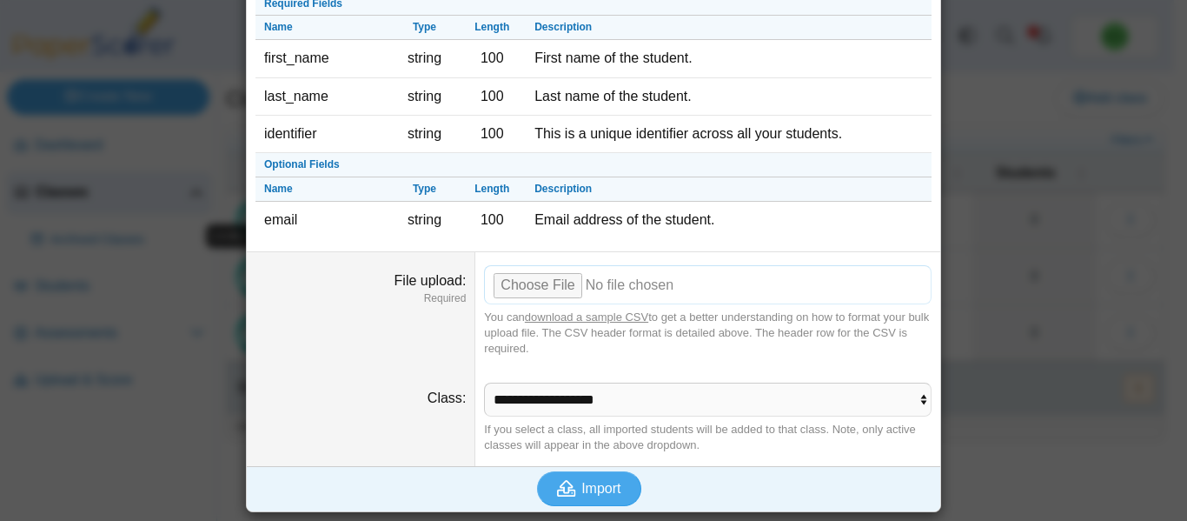
click at [554, 289] on input "File upload" at bounding box center [708, 284] width 448 height 38
type input "**********"
click at [582, 490] on span "Import" at bounding box center [601, 488] width 39 height 15
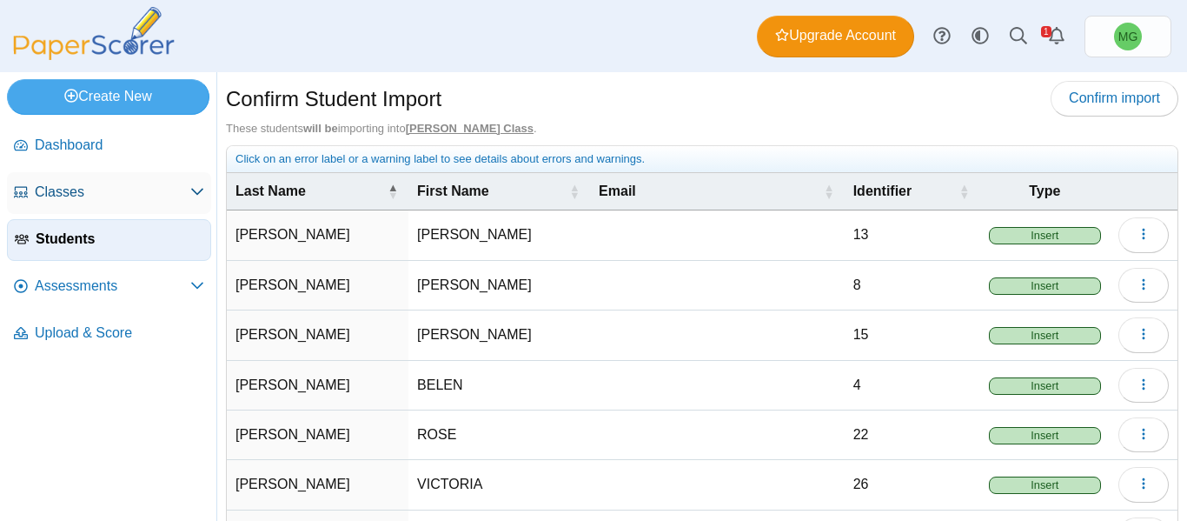
click at [79, 181] on link "Classes" at bounding box center [109, 193] width 204 height 42
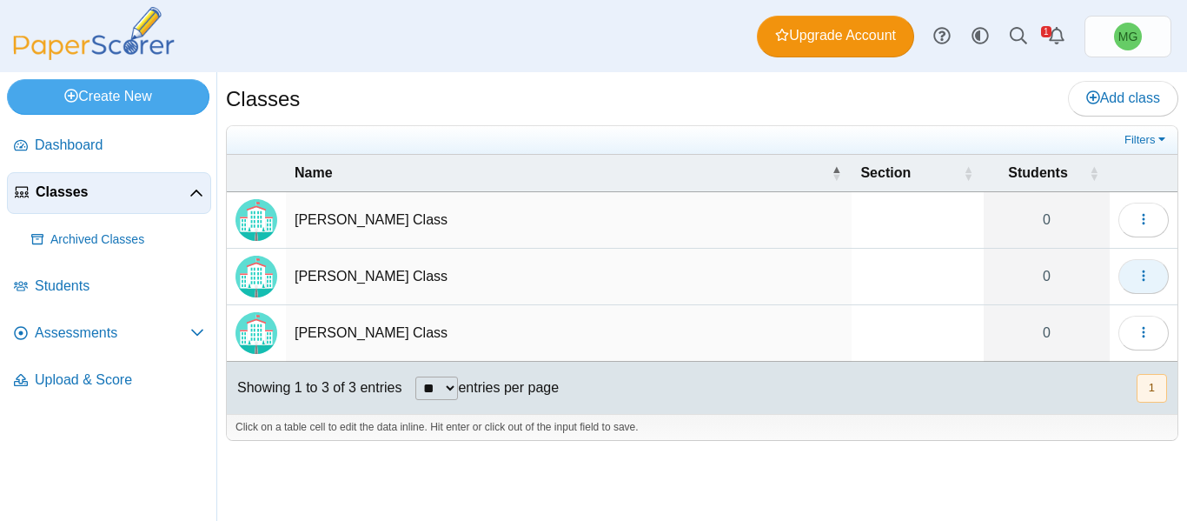
click at [1138, 272] on icon "button" at bounding box center [1144, 276] width 14 height 14
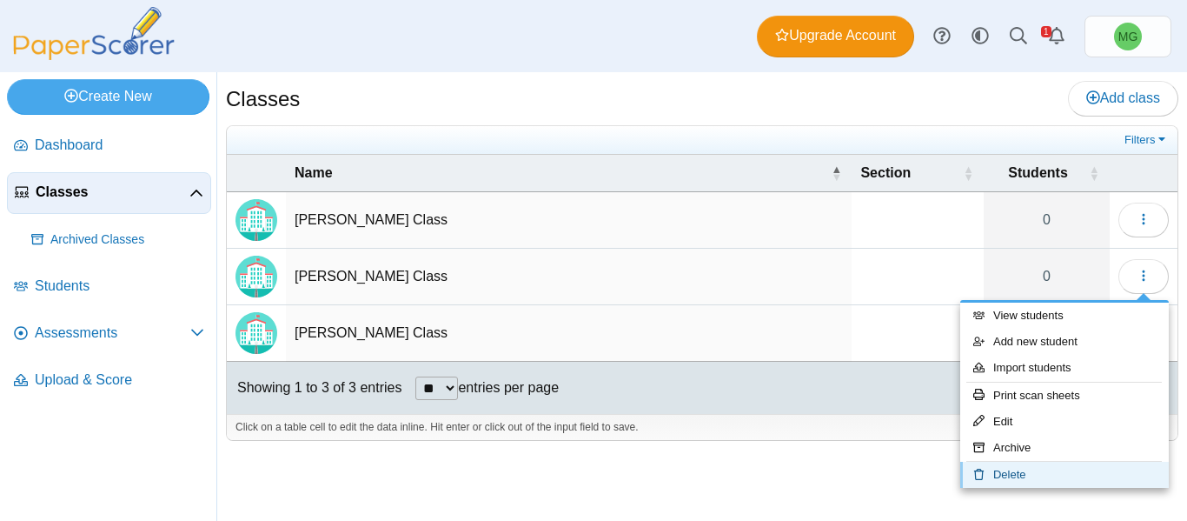
click at [1018, 466] on link "Delete" at bounding box center [1065, 475] width 209 height 26
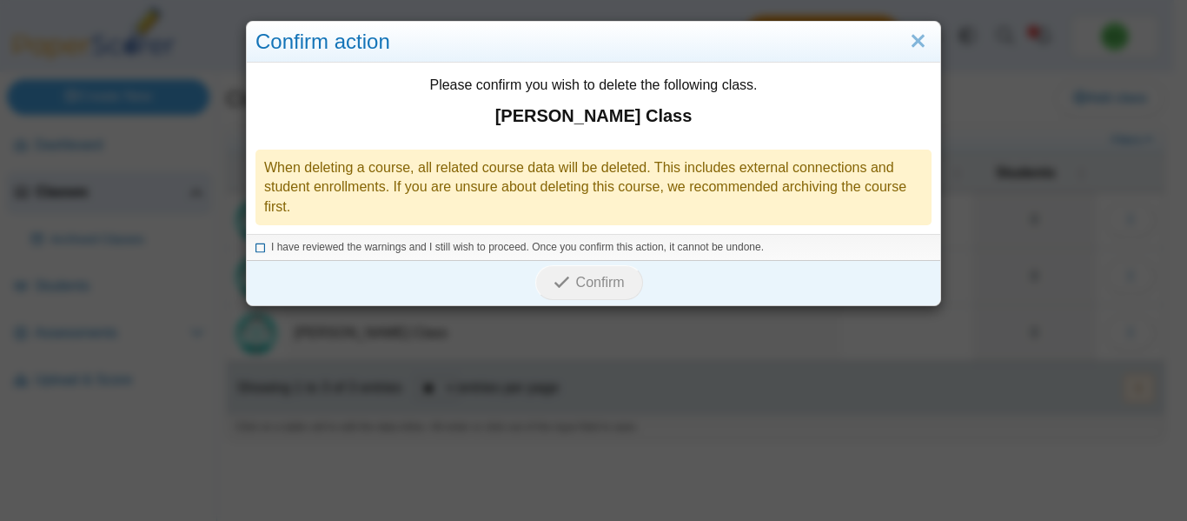
click at [325, 243] on span "I have reviewed the warnings and I still wish to proceed. Once you confirm this…" at bounding box center [517, 247] width 493 height 12
click at [576, 281] on span "Confirm" at bounding box center [600, 282] width 49 height 15
